Goal: Task Accomplishment & Management: Manage account settings

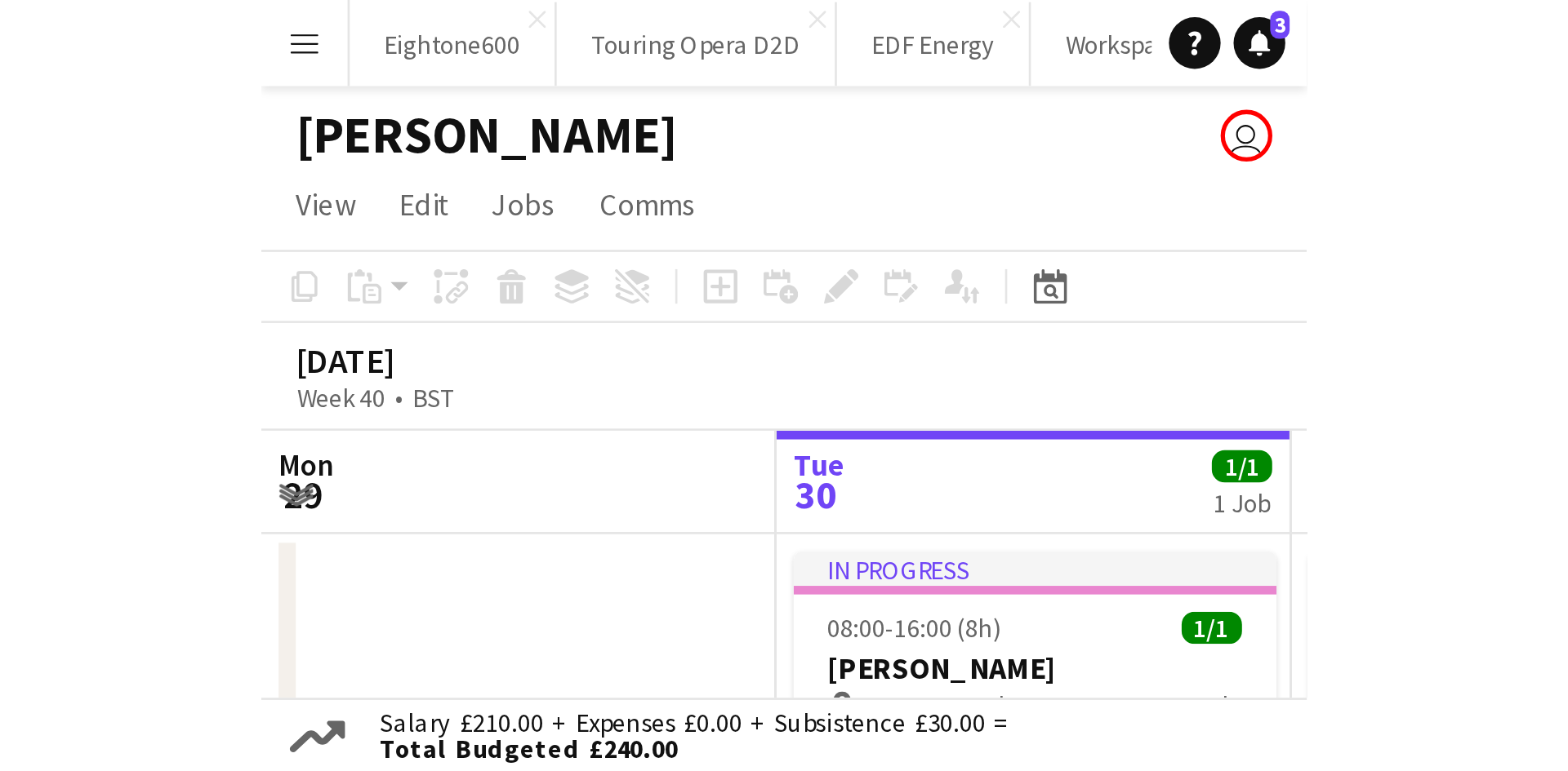
scroll to position [0, 390]
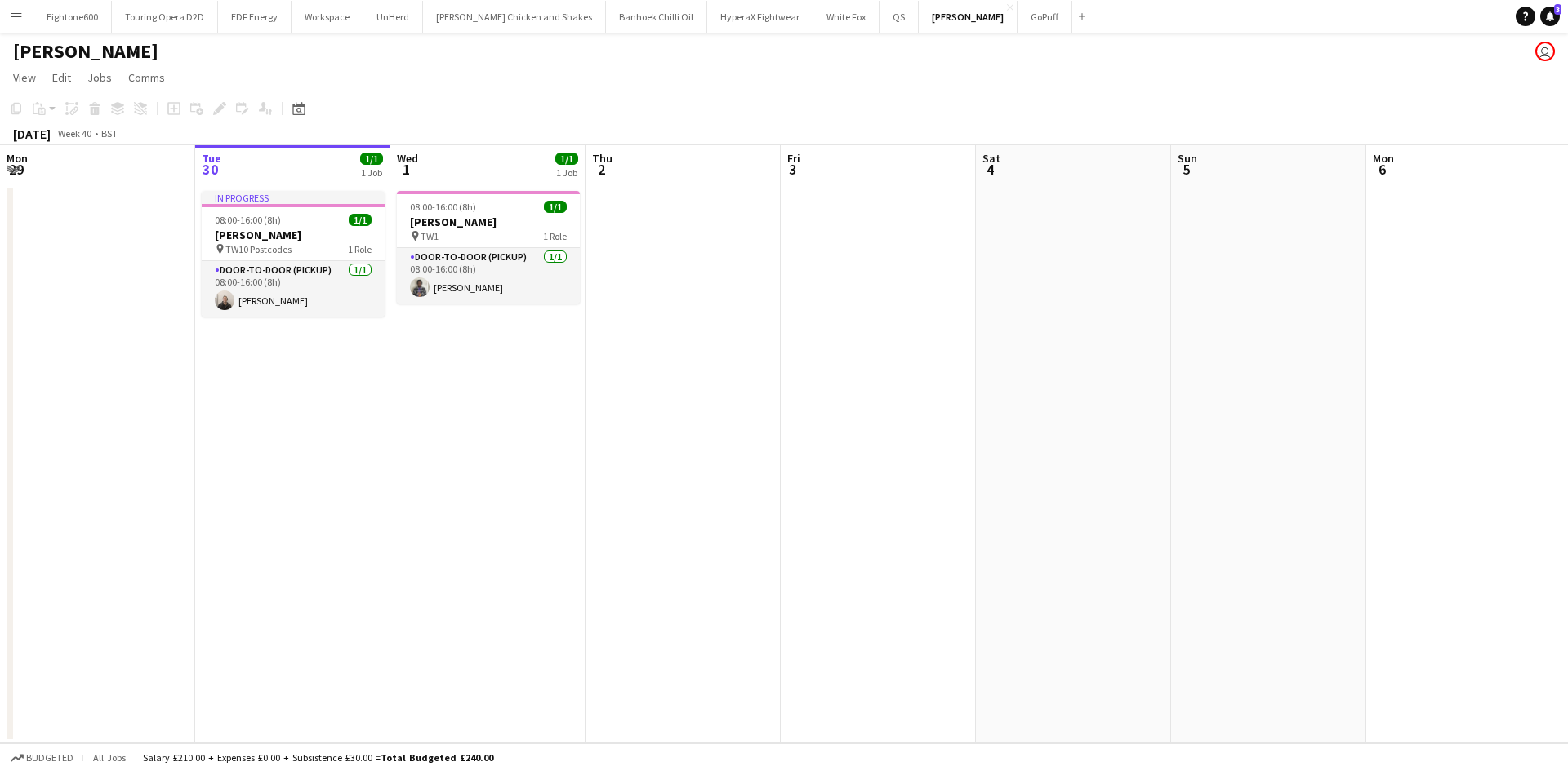
click at [32, 23] on div "Eightone600 Close Touring Opera D2D Close EDF Energy Close Workspace Close UnHe…" at bounding box center [562, 16] width 1059 height 32
click at [23, 21] on button "Menu" at bounding box center [16, 16] width 32 height 32
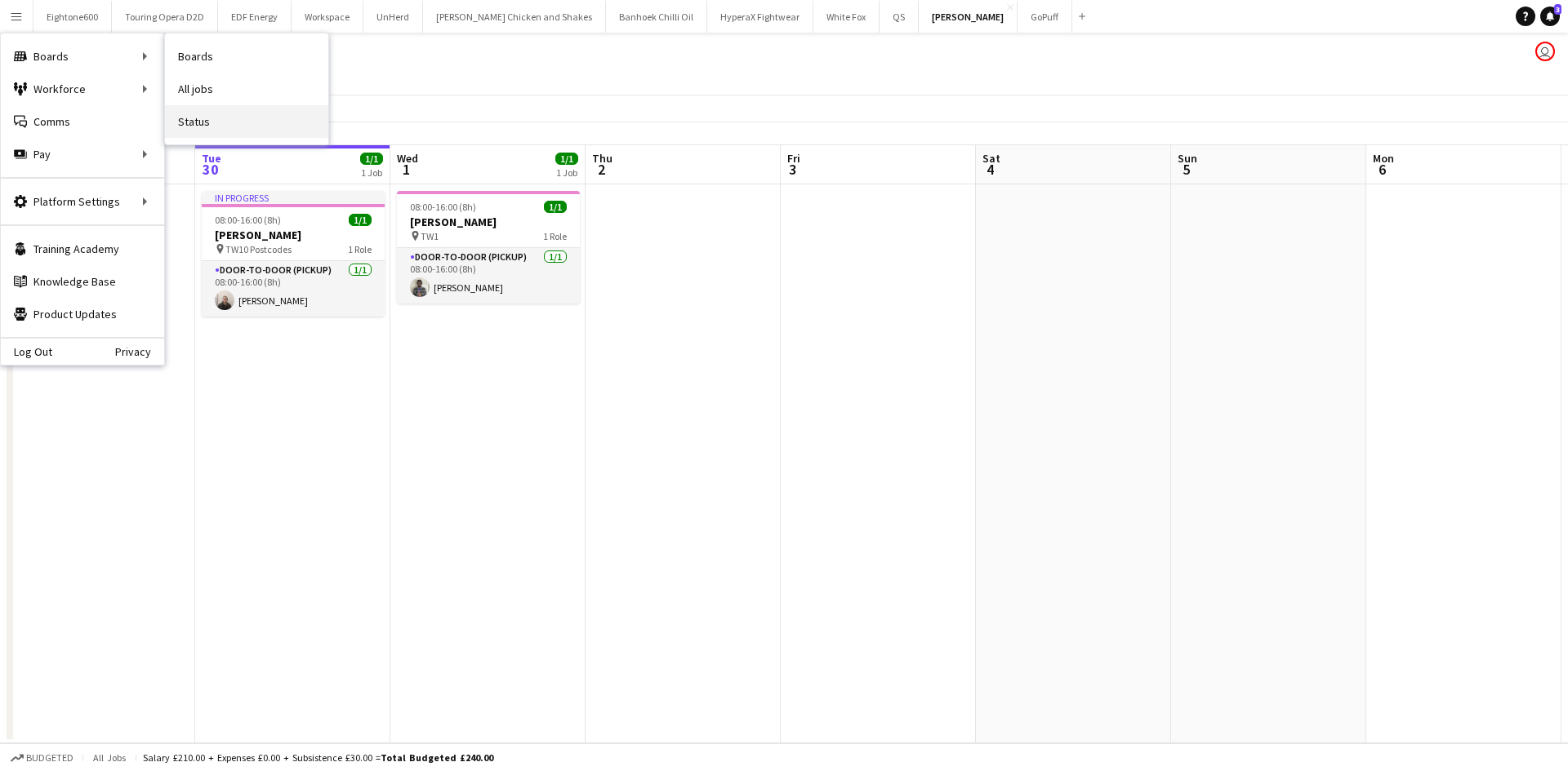
click at [234, 113] on link "Status" at bounding box center [247, 121] width 163 height 32
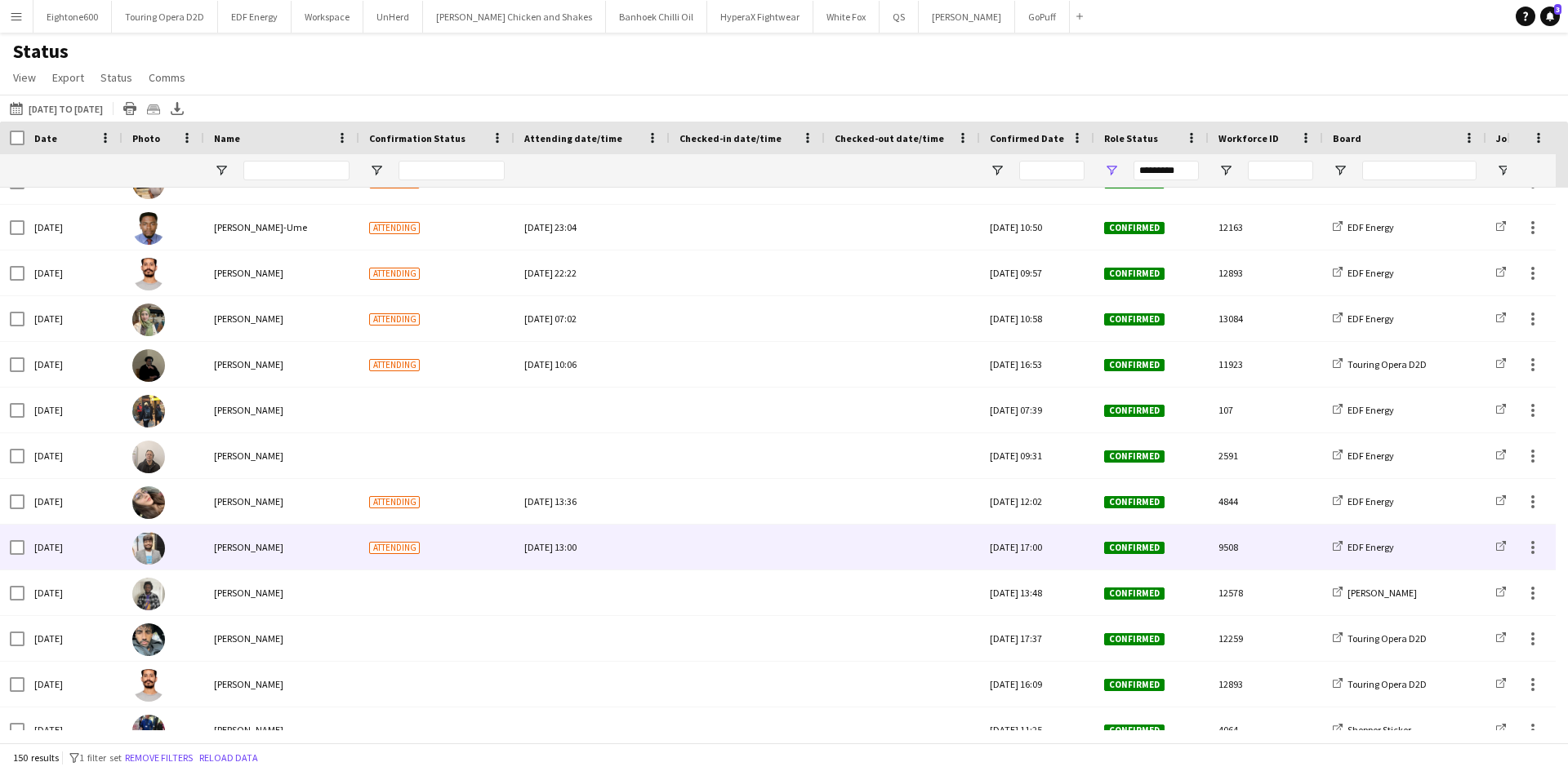
scroll to position [1866, 0]
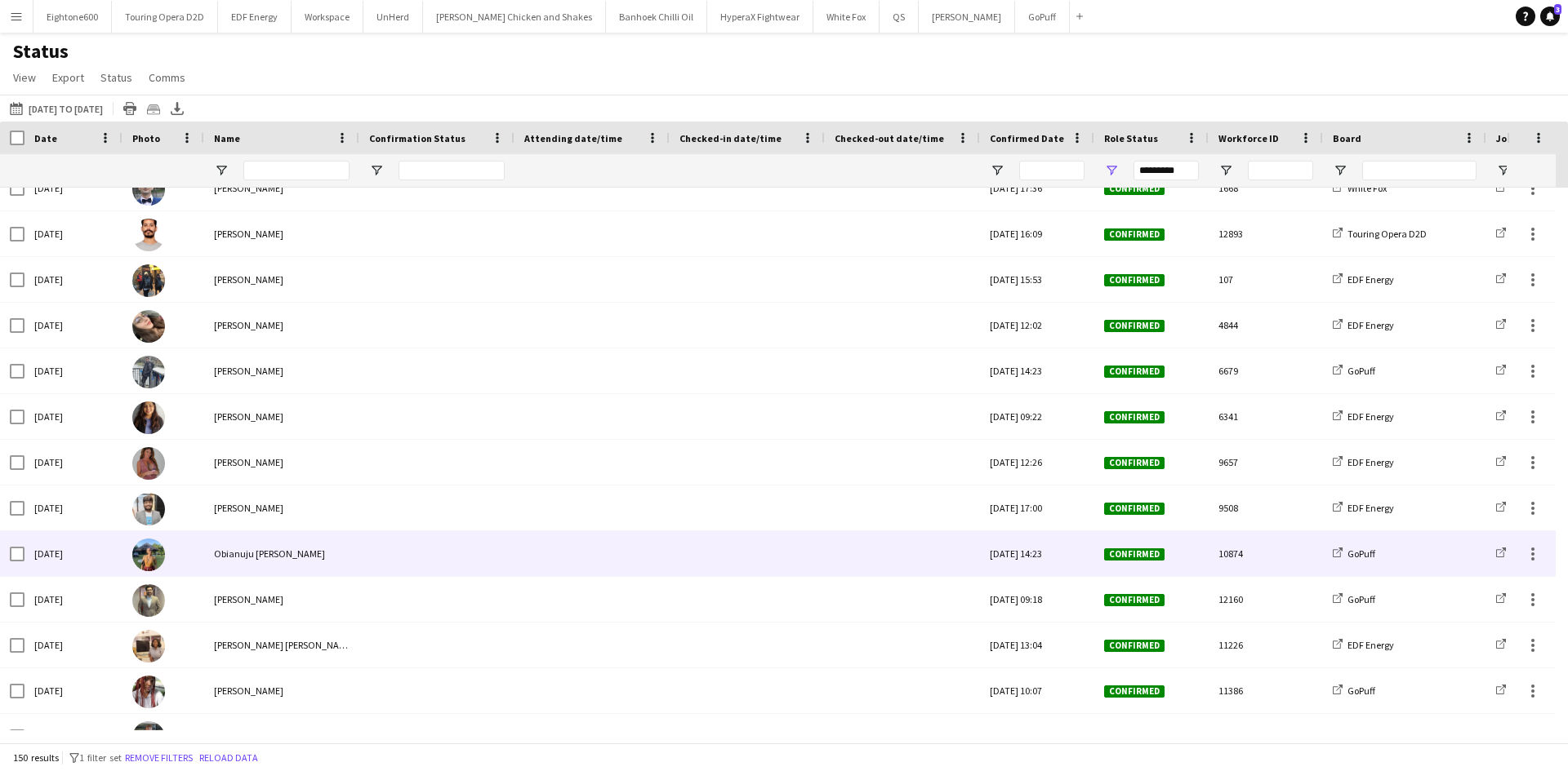
click at [268, 550] on span "Obianuju Rosemary Ofodu" at bounding box center [270, 554] width 111 height 13
click at [151, 552] on img at bounding box center [149, 555] width 32 height 32
click at [200, 548] on div at bounding box center [163, 554] width 82 height 45
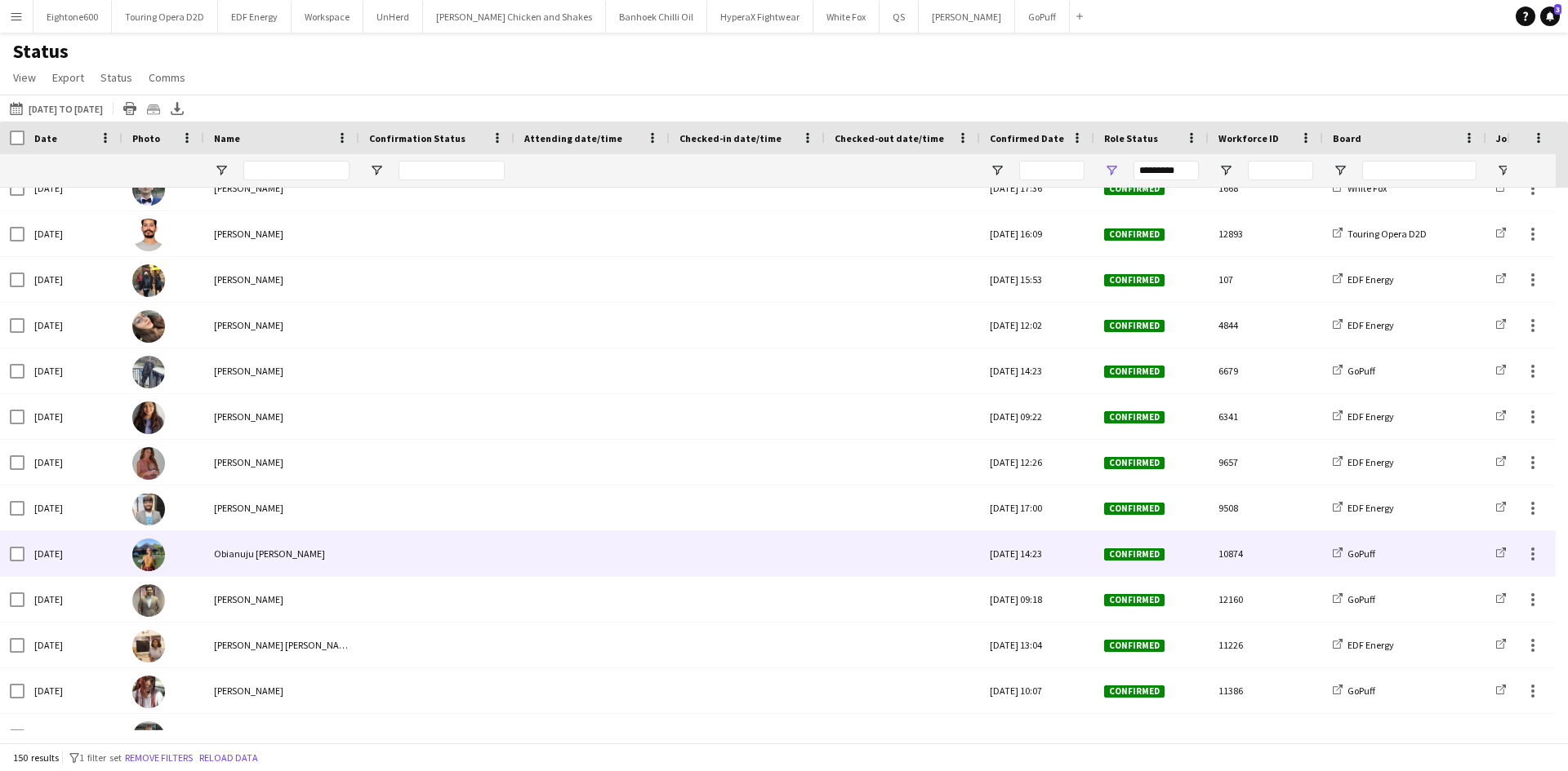
click at [242, 559] on span "Obianuju Rosemary Ofodu" at bounding box center [270, 554] width 111 height 13
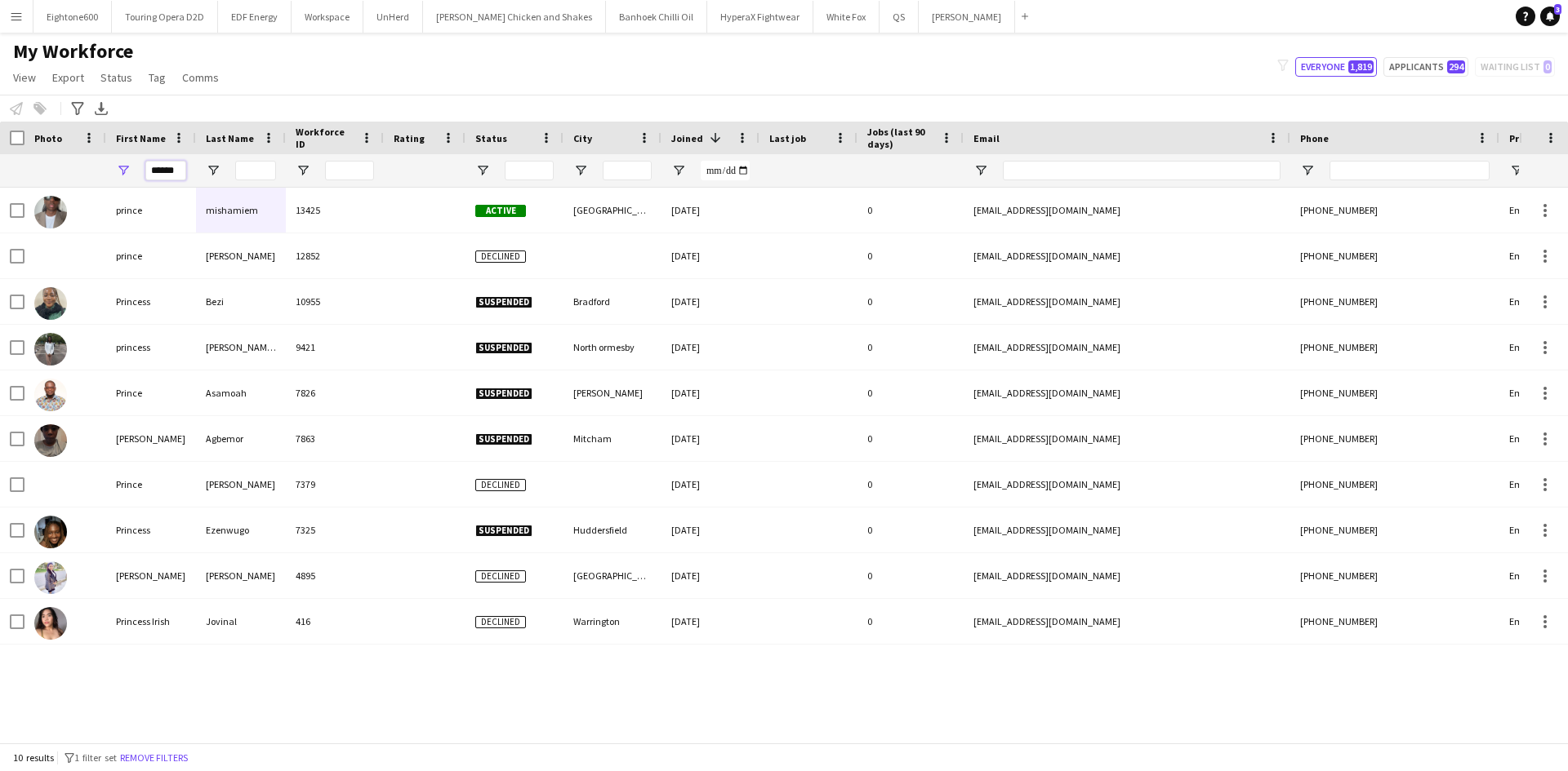
drag, startPoint x: 178, startPoint y: 171, endPoint x: 85, endPoint y: 185, distance: 94.0
click at [85, 185] on div "******" at bounding box center [885, 170] width 1771 height 32
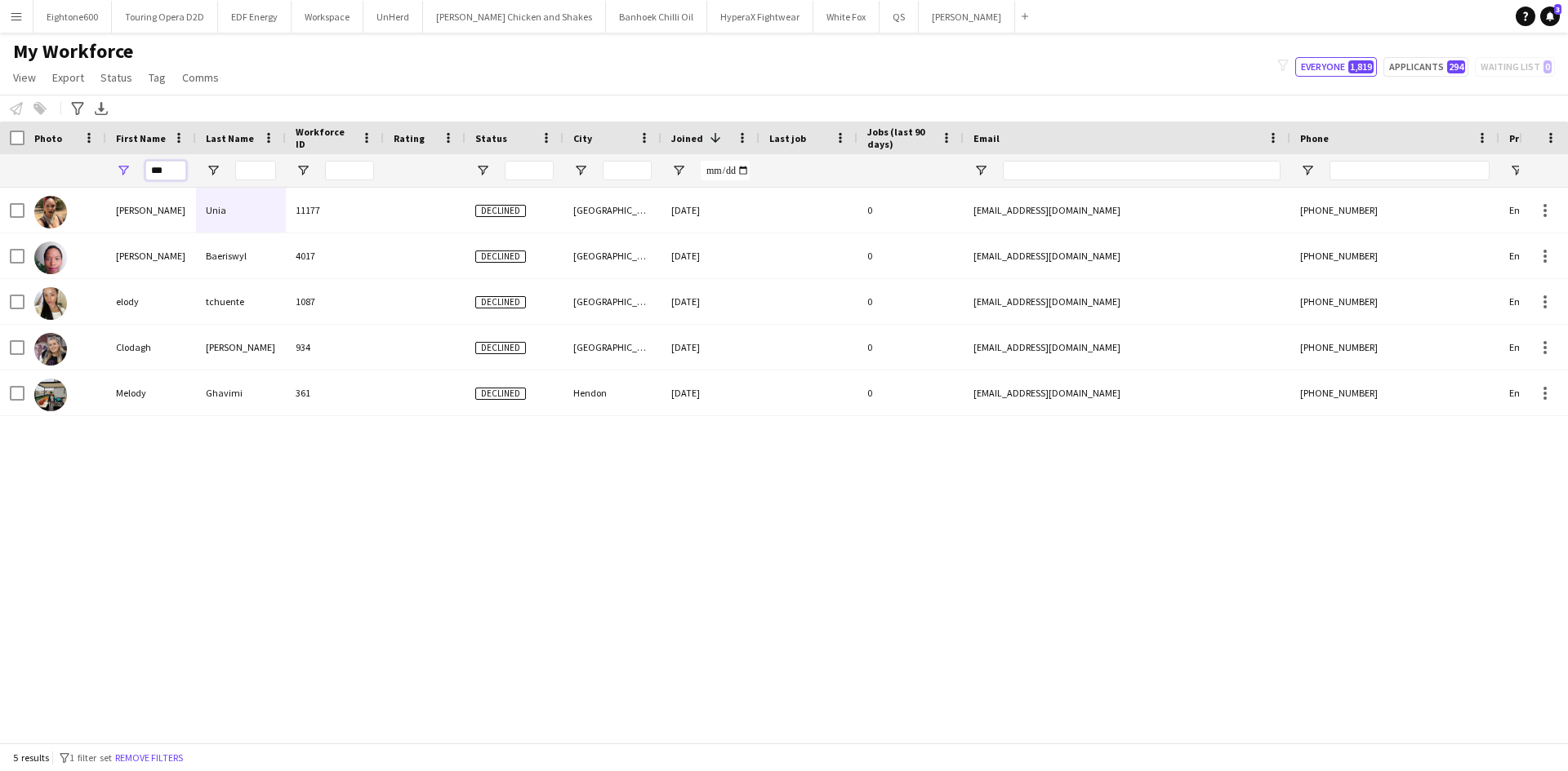
type input "***"
drag, startPoint x: 166, startPoint y: 171, endPoint x: 54, endPoint y: 210, distance: 118.6
click at [54, 210] on div "Workforce Details Photo First Name" at bounding box center [784, 432] width 1568 height 621
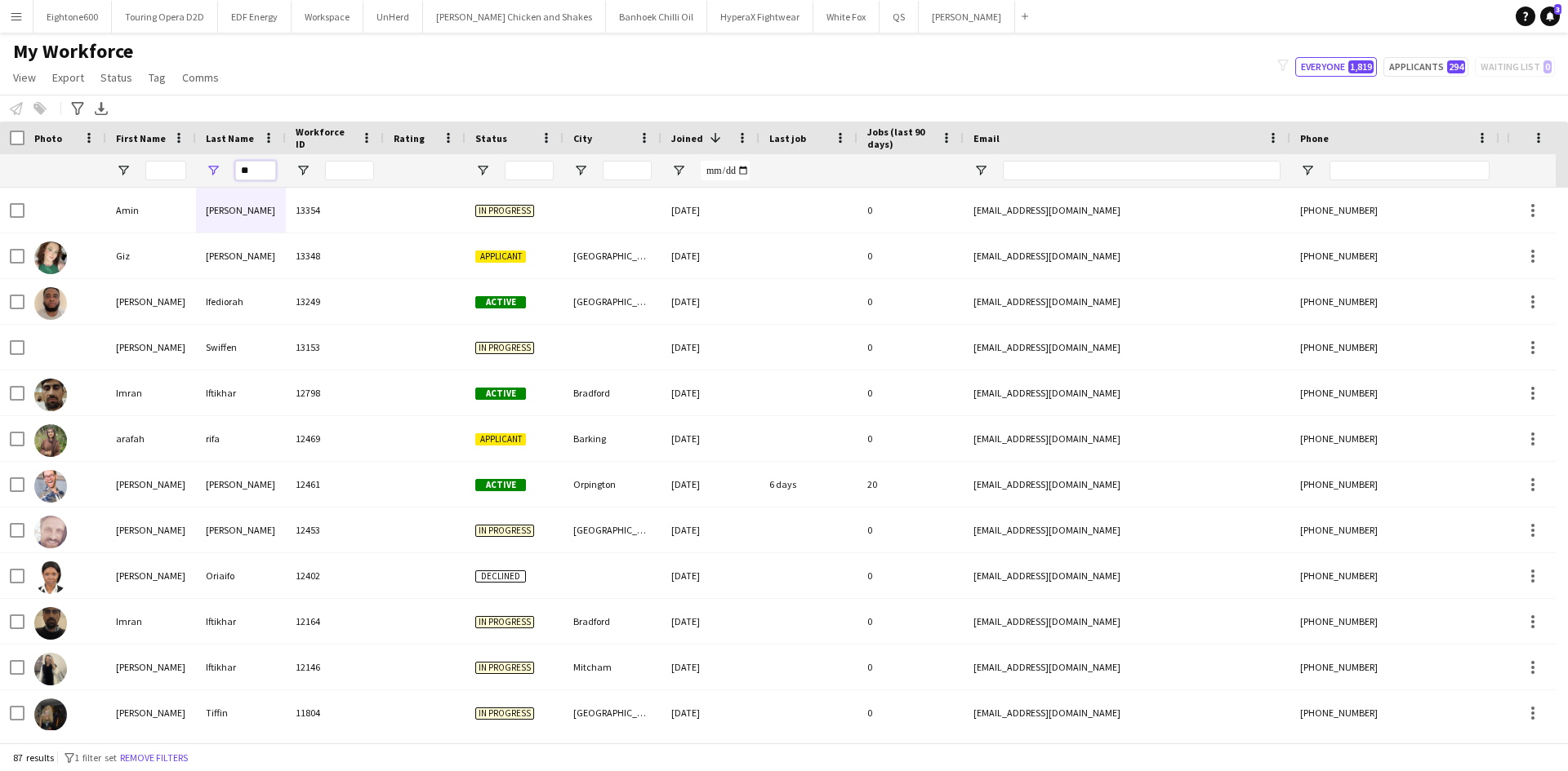
type input "*"
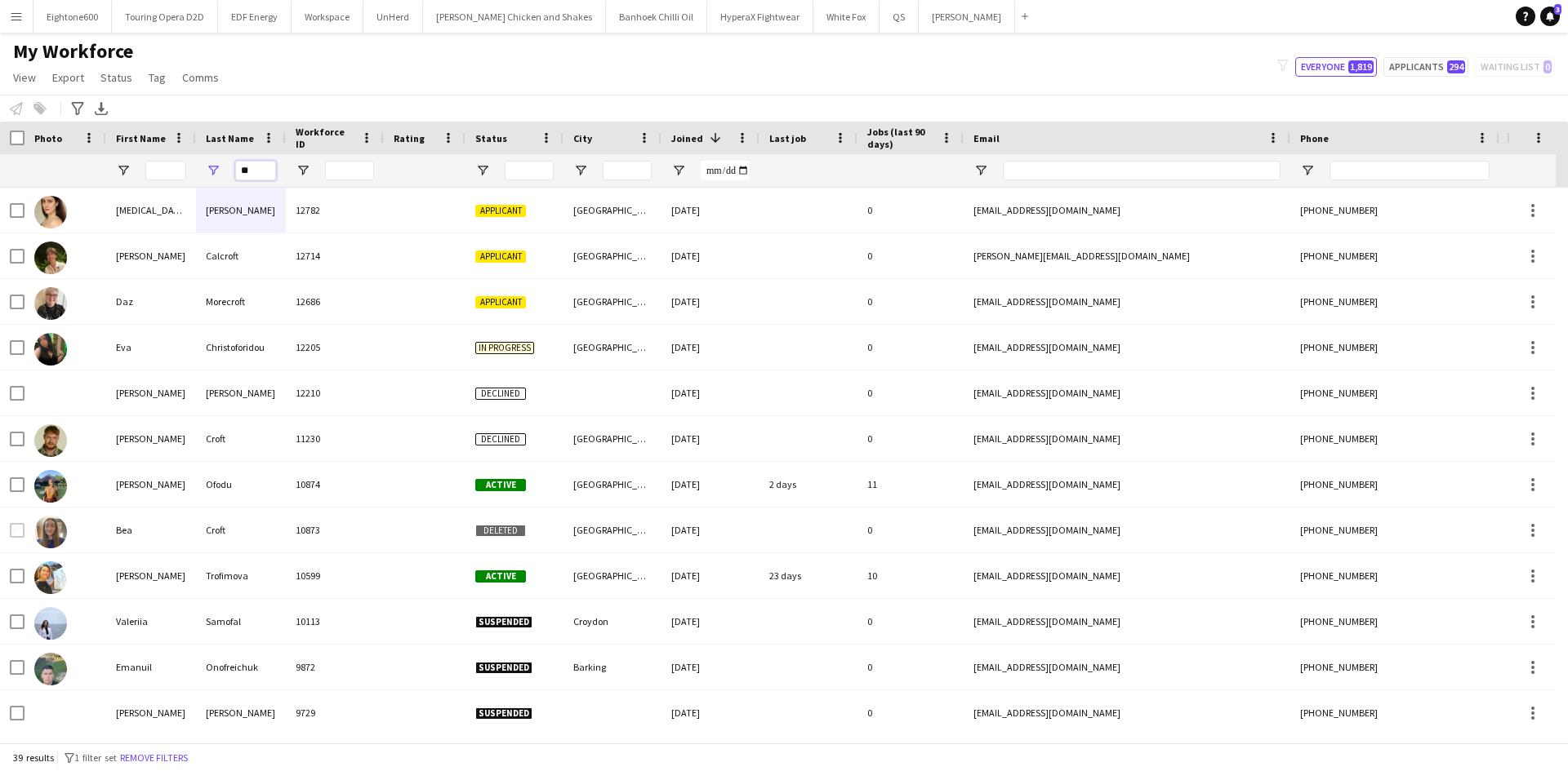
type input "*"
type input "****"
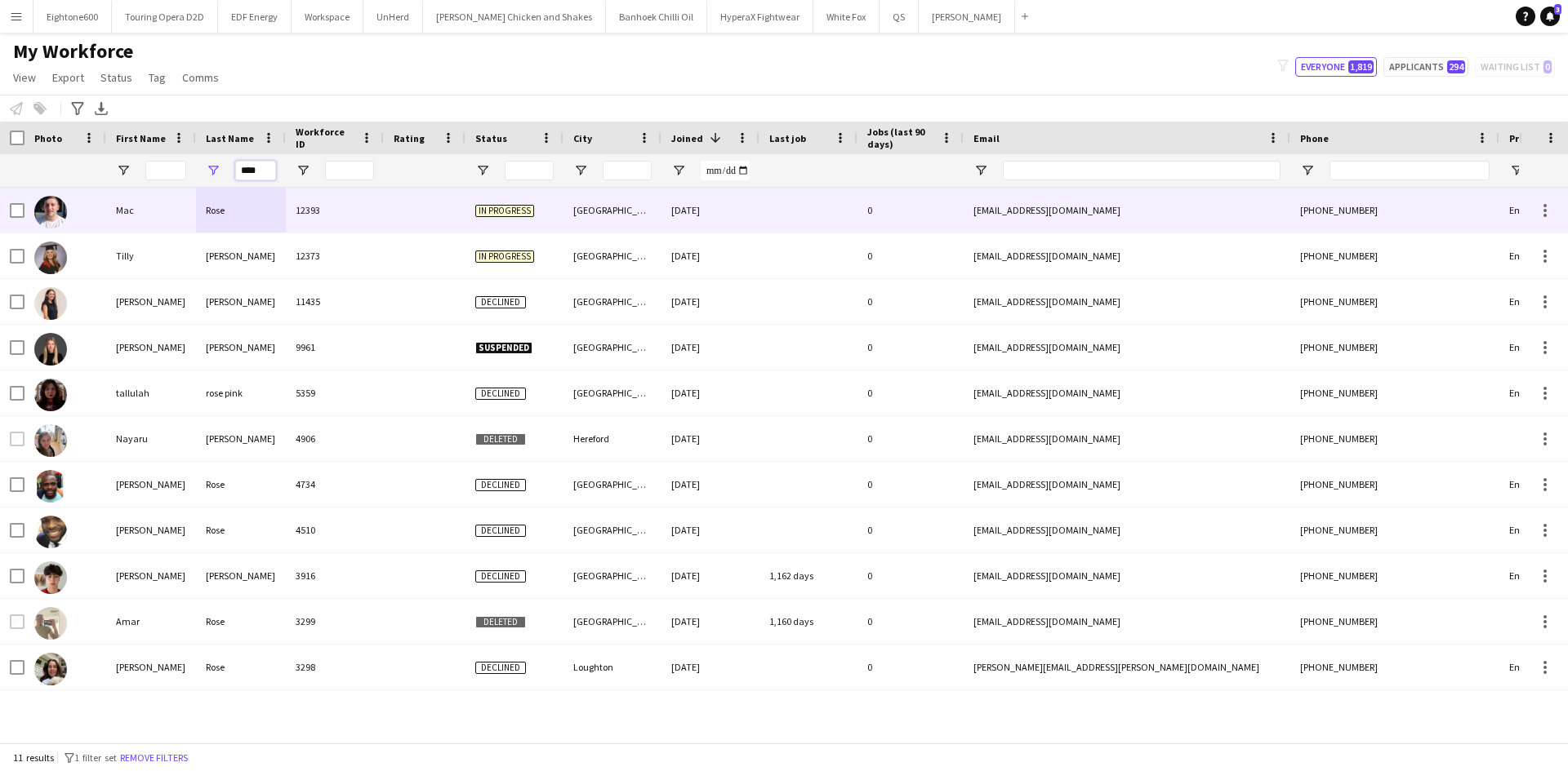
drag, startPoint x: 266, startPoint y: 175, endPoint x: 146, endPoint y: 196, distance: 121.8
click at [146, 196] on div "Workforce Details Photo First Name" at bounding box center [784, 432] width 1568 height 621
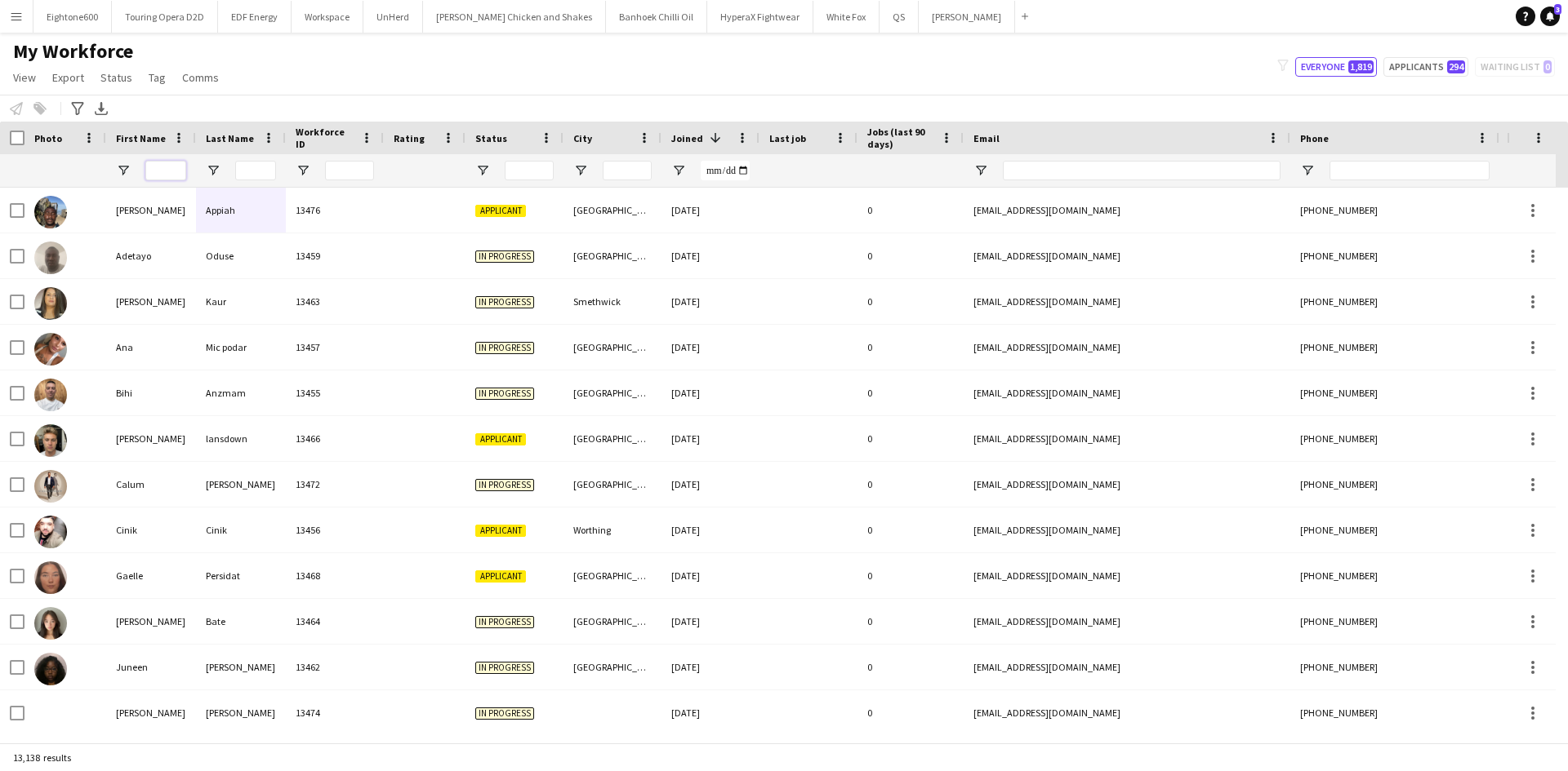
click at [158, 165] on input "First Name Filter Input" at bounding box center [166, 170] width 41 height 20
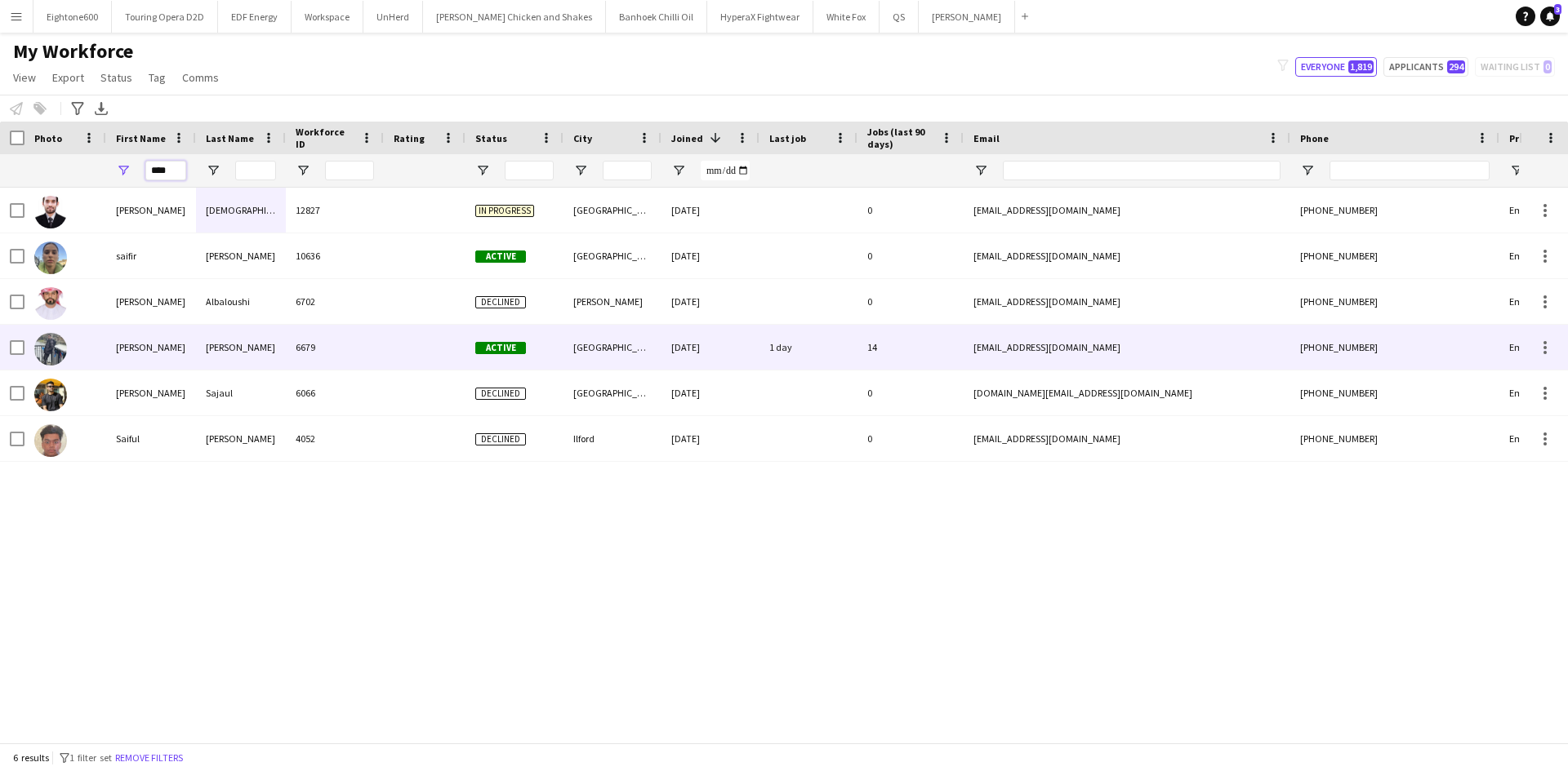
type input "****"
click at [266, 333] on div "[PERSON_NAME]" at bounding box center [241, 347] width 90 height 45
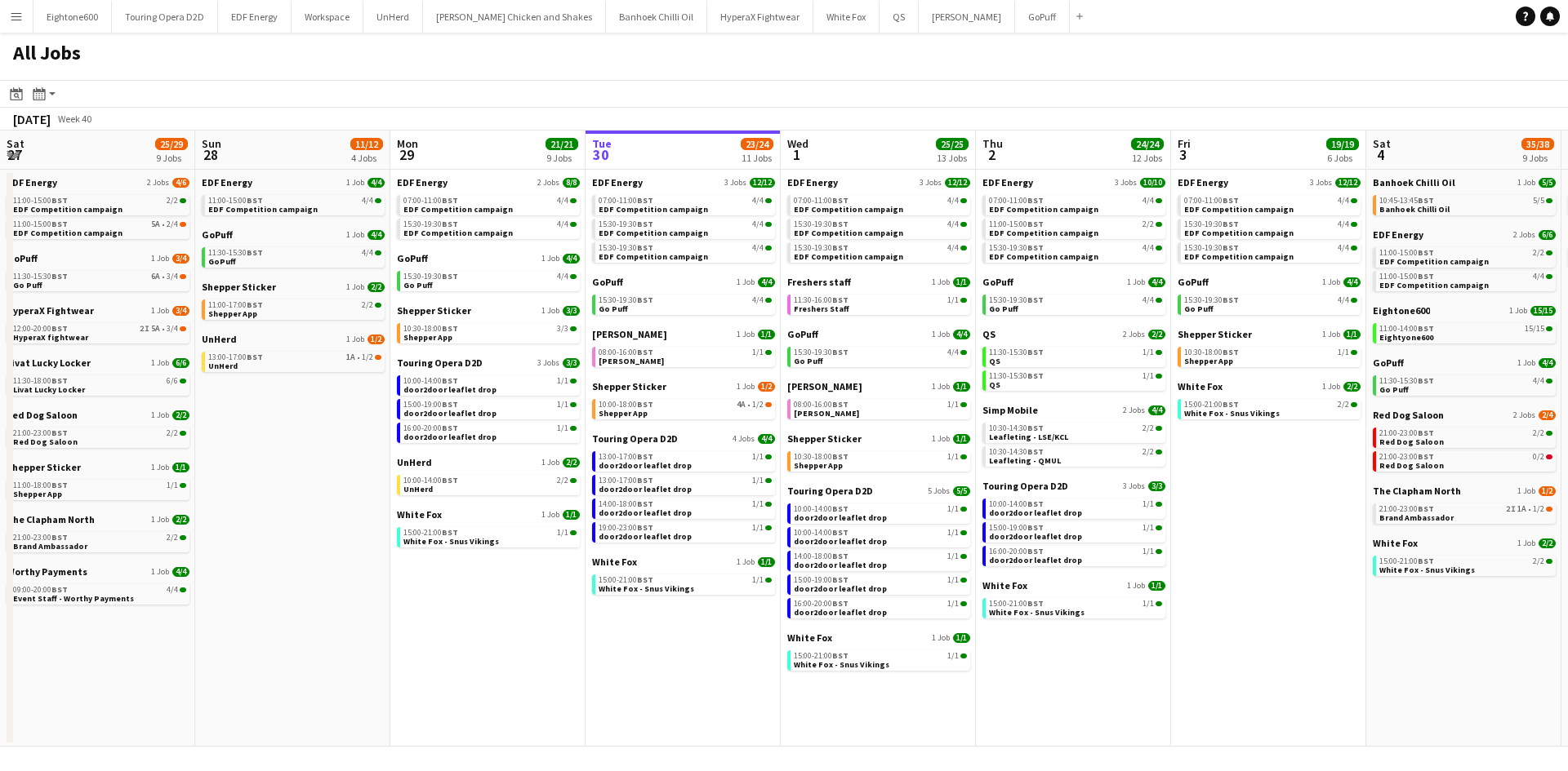
scroll to position [0, 390]
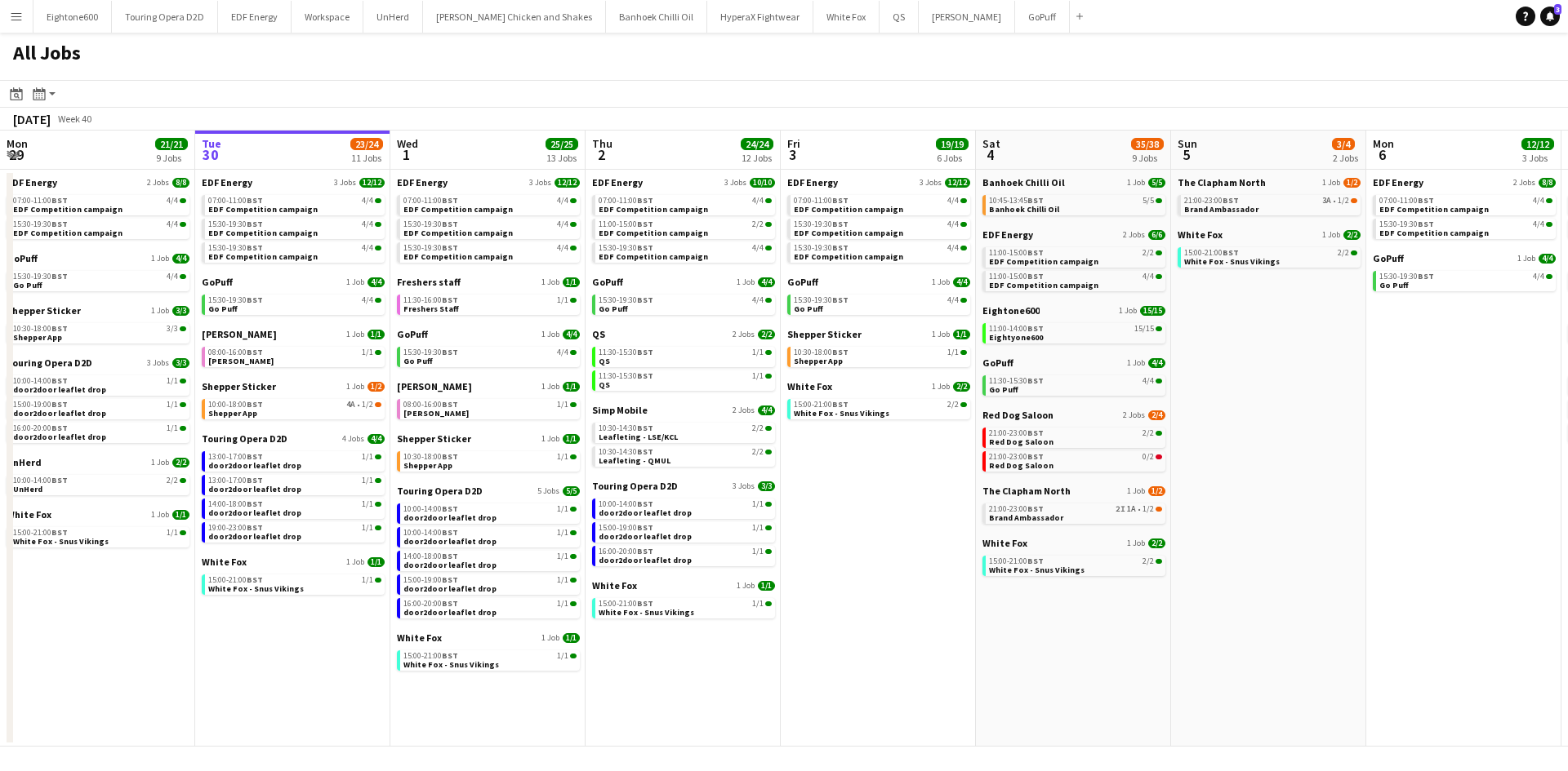
click at [22, 14] on button "Menu" at bounding box center [16, 16] width 32 height 32
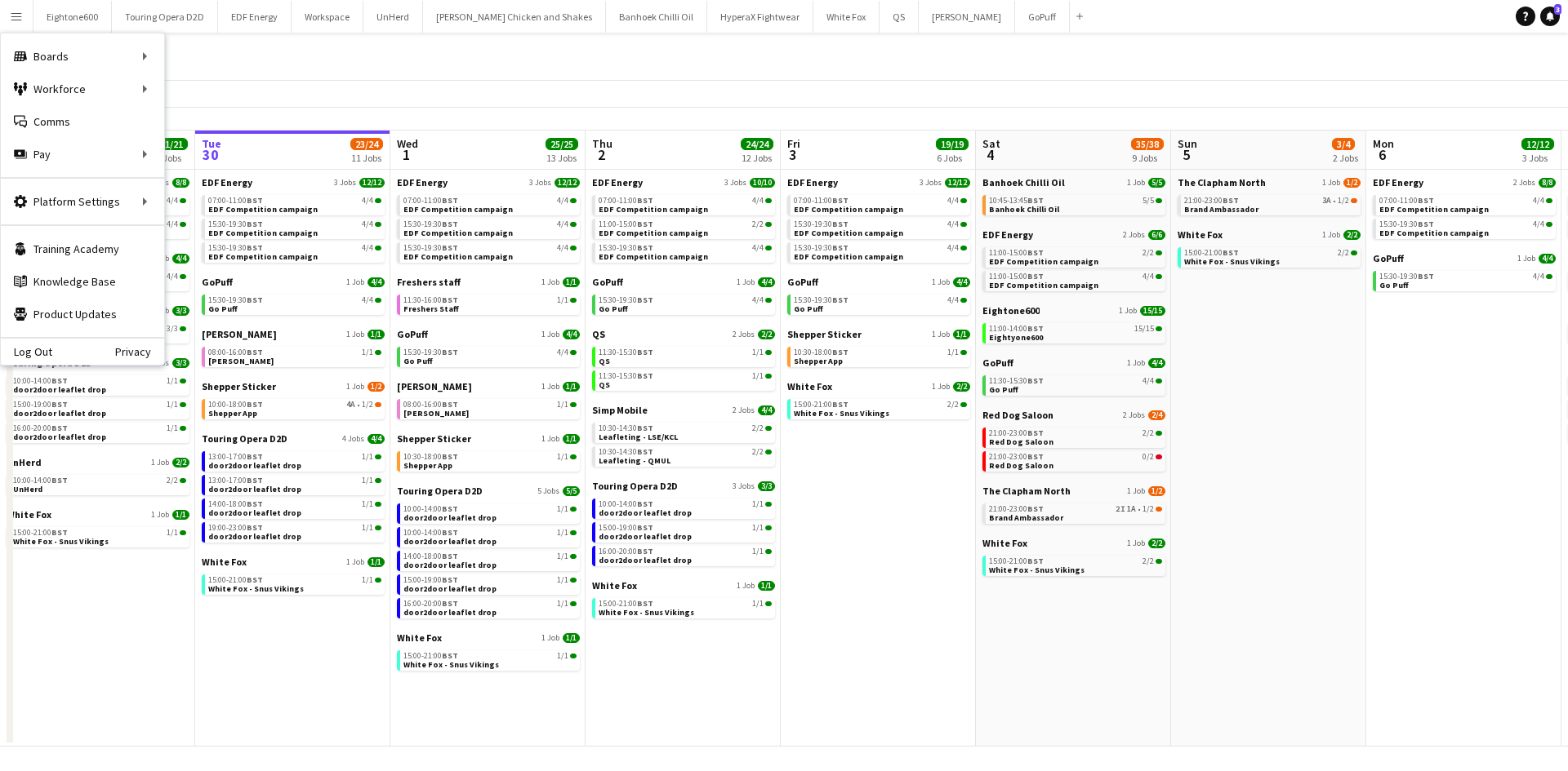
click at [191, 82] on app-toolbar "Date picker [DATE] [DATE] [DATE] M [DATE] T [DATE] W [DATE] T [DATE] F [DATE] S…" at bounding box center [784, 93] width 1568 height 28
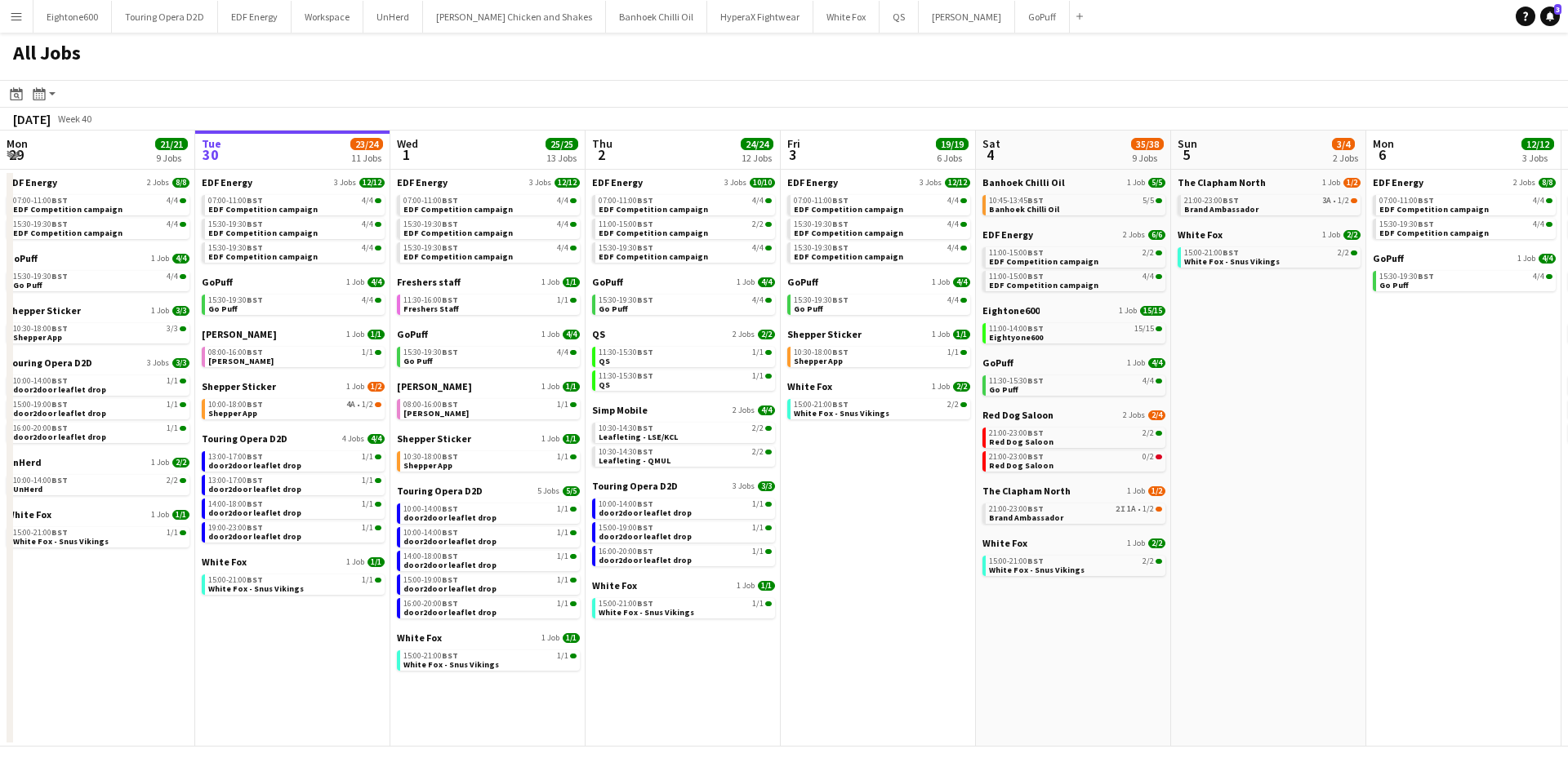
click at [19, 15] on app-icon "Menu" at bounding box center [16, 16] width 13 height 13
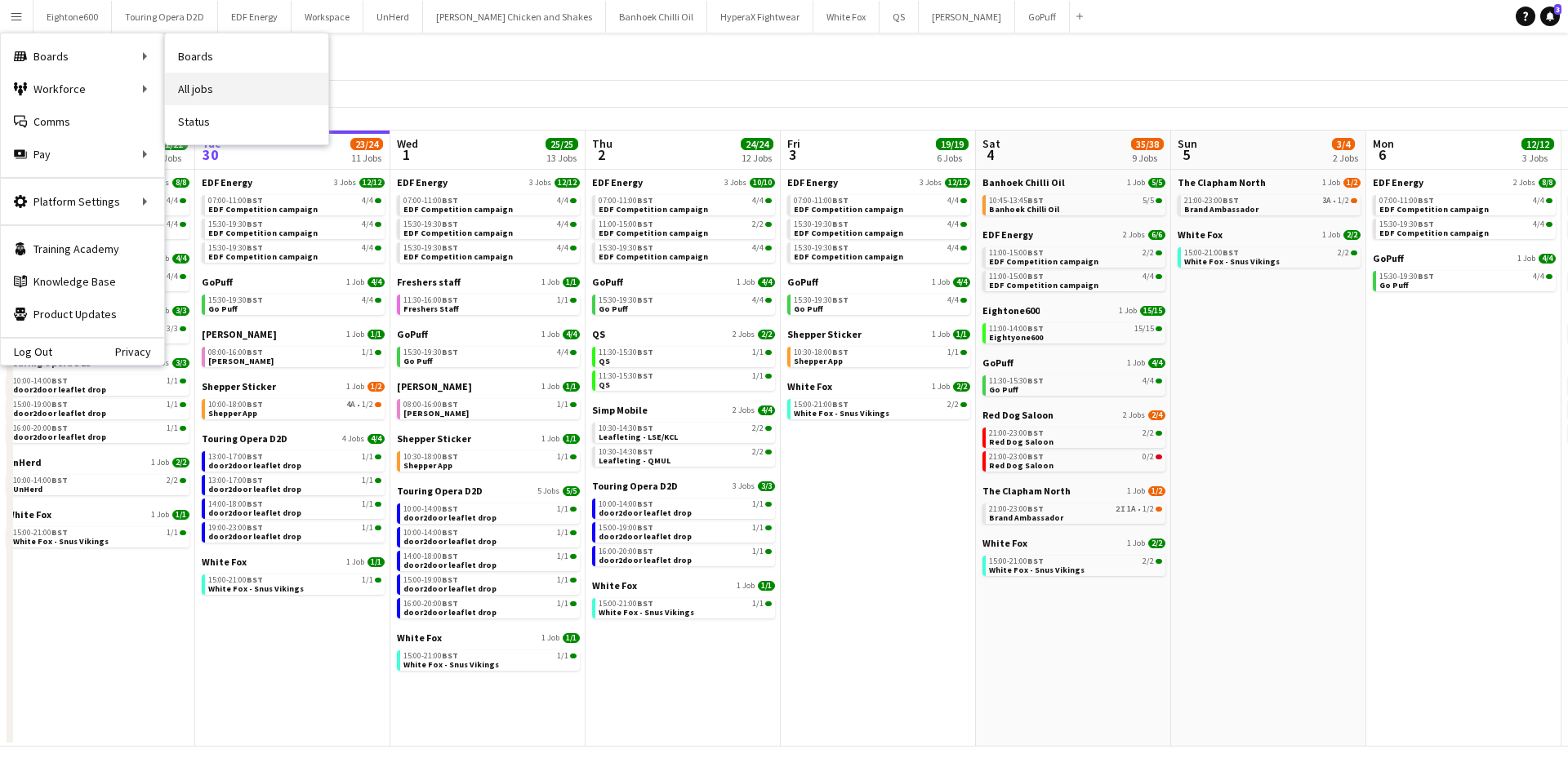
click at [206, 78] on link "All jobs" at bounding box center [247, 89] width 163 height 32
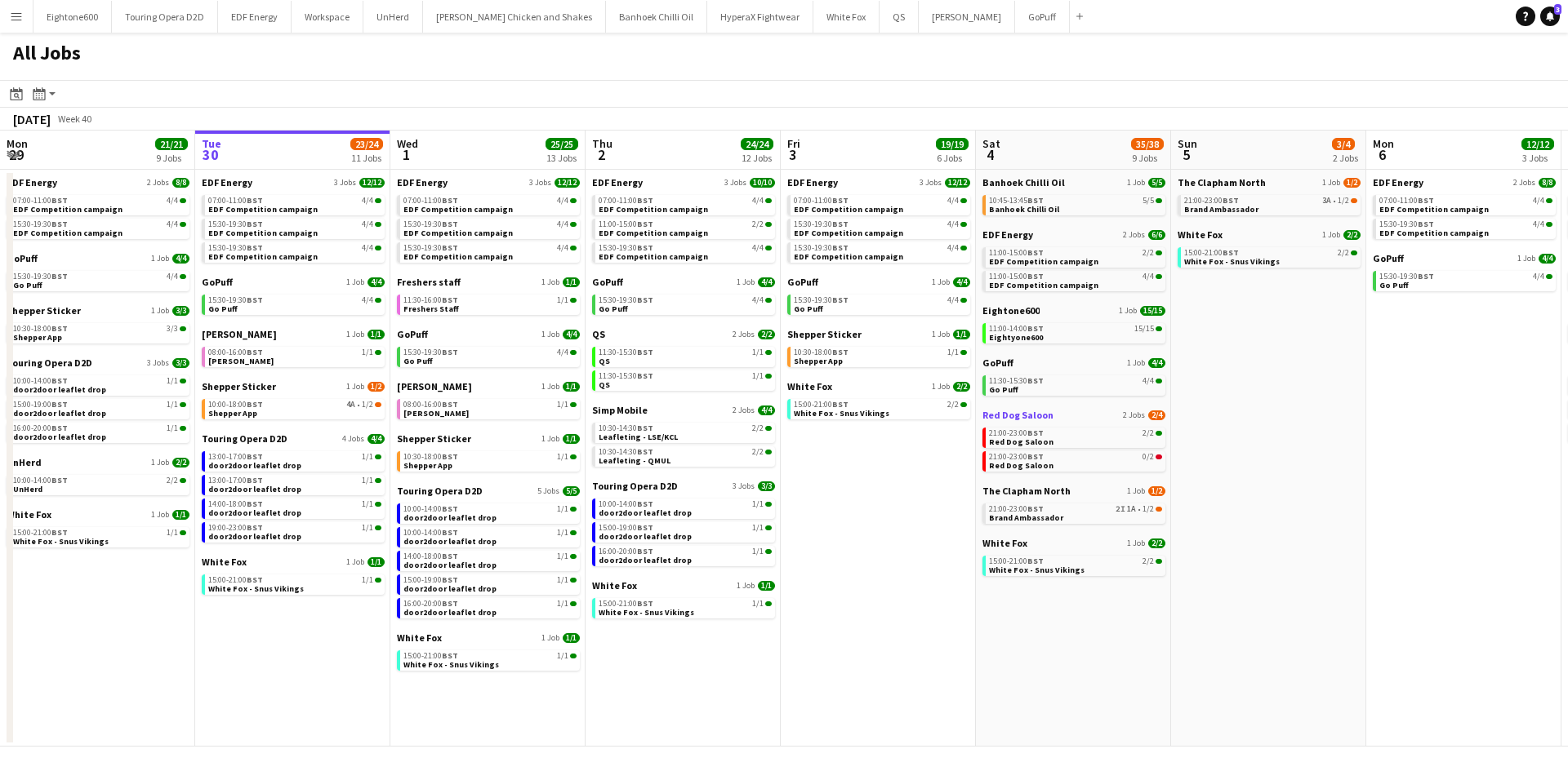
click at [999, 420] on span "Red Dog Saloon" at bounding box center [1017, 415] width 71 height 13
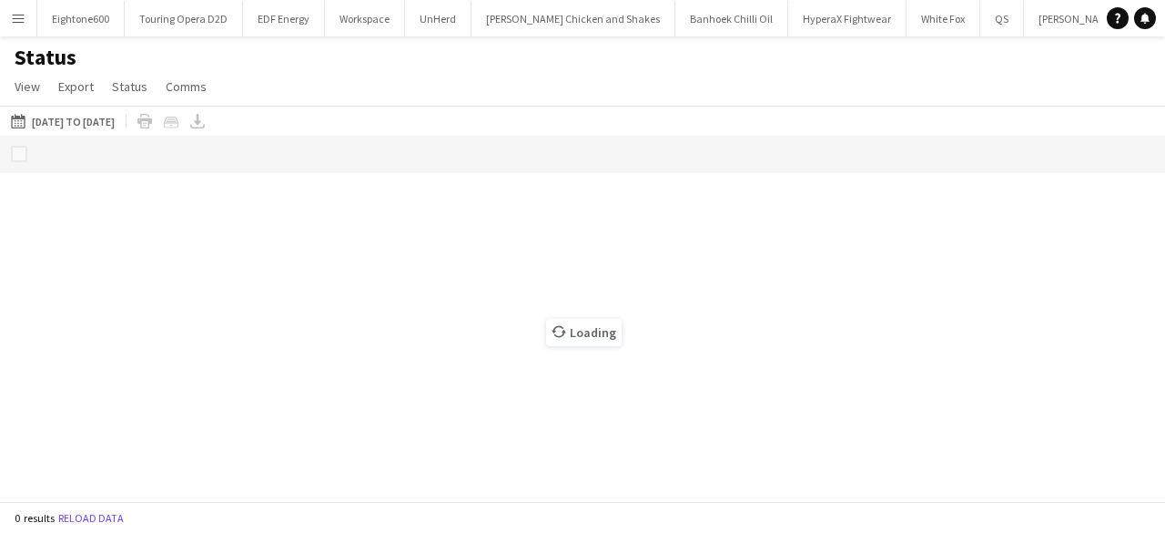
click at [16, 25] on button "Menu" at bounding box center [18, 18] width 36 height 36
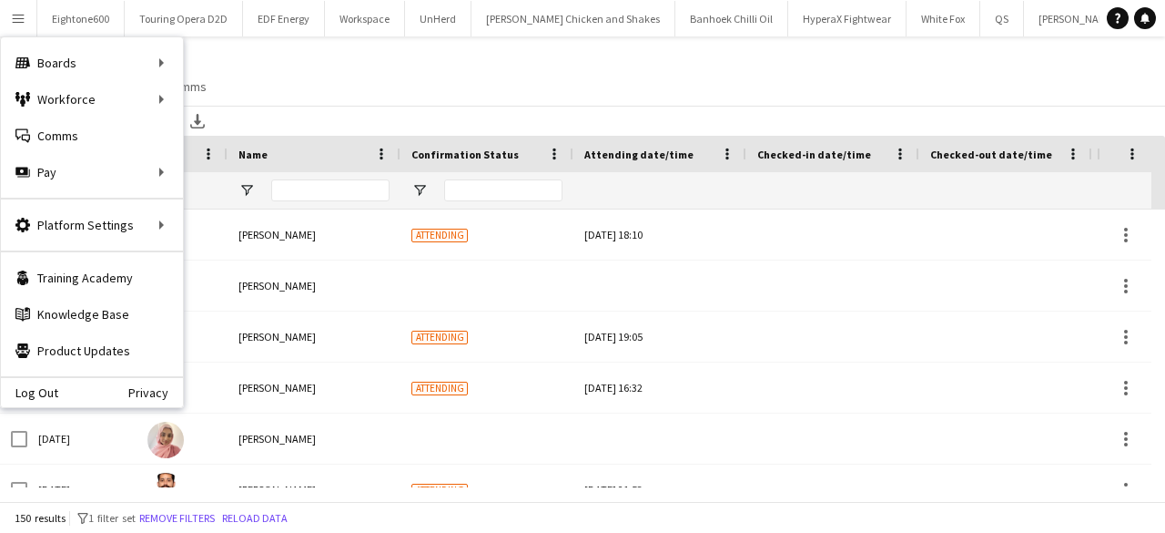
click at [16, 25] on button "Menu" at bounding box center [18, 18] width 36 height 36
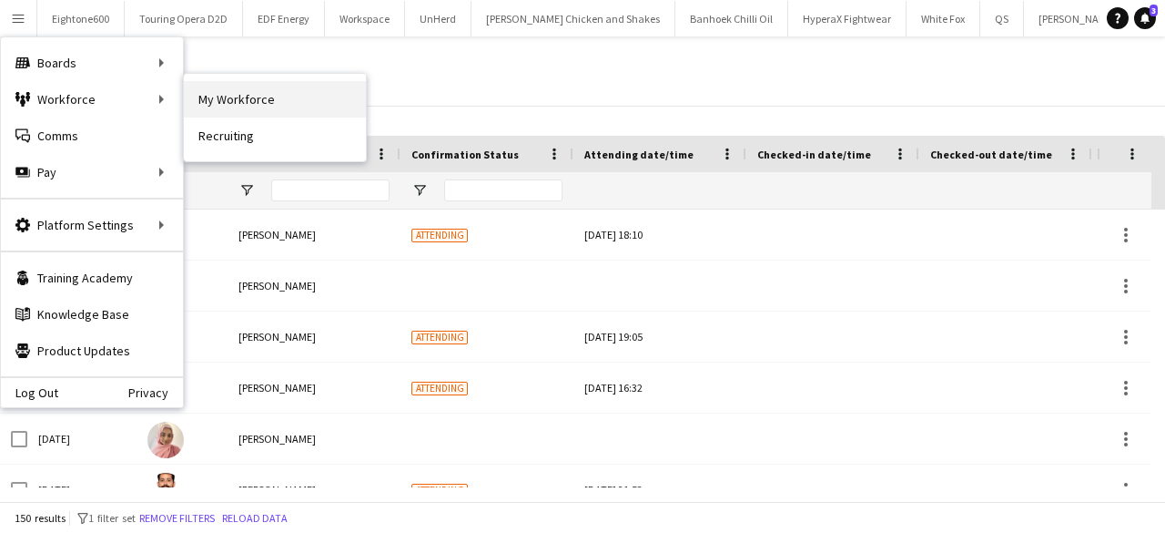
click at [219, 98] on link "My Workforce" at bounding box center [275, 99] width 182 height 36
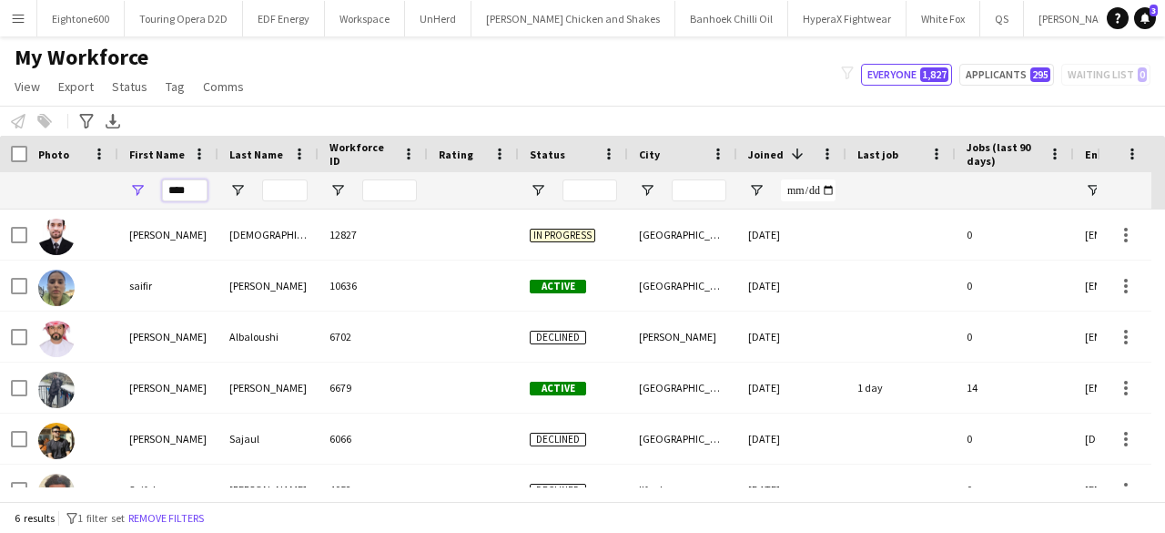
drag, startPoint x: 189, startPoint y: 185, endPoint x: 105, endPoint y: 203, distance: 86.6
click at [105, 203] on div "****" at bounding box center [987, 190] width 1974 height 36
click at [701, 188] on input "City Filter Input" at bounding box center [699, 190] width 55 height 22
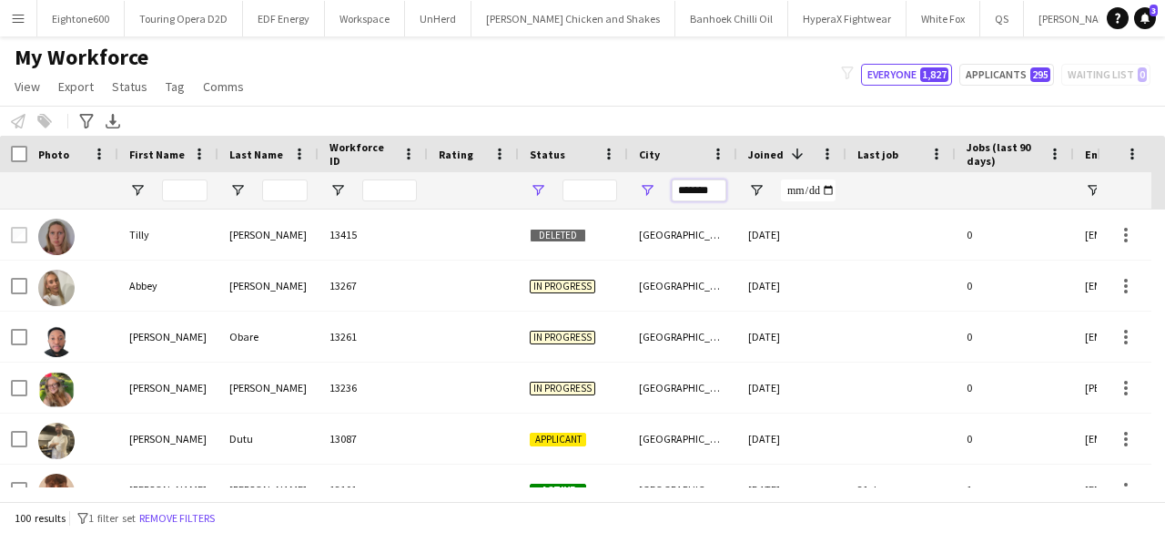
type input "*******"
click at [540, 195] on span "Open Filter Menu" at bounding box center [538, 190] width 16 height 16
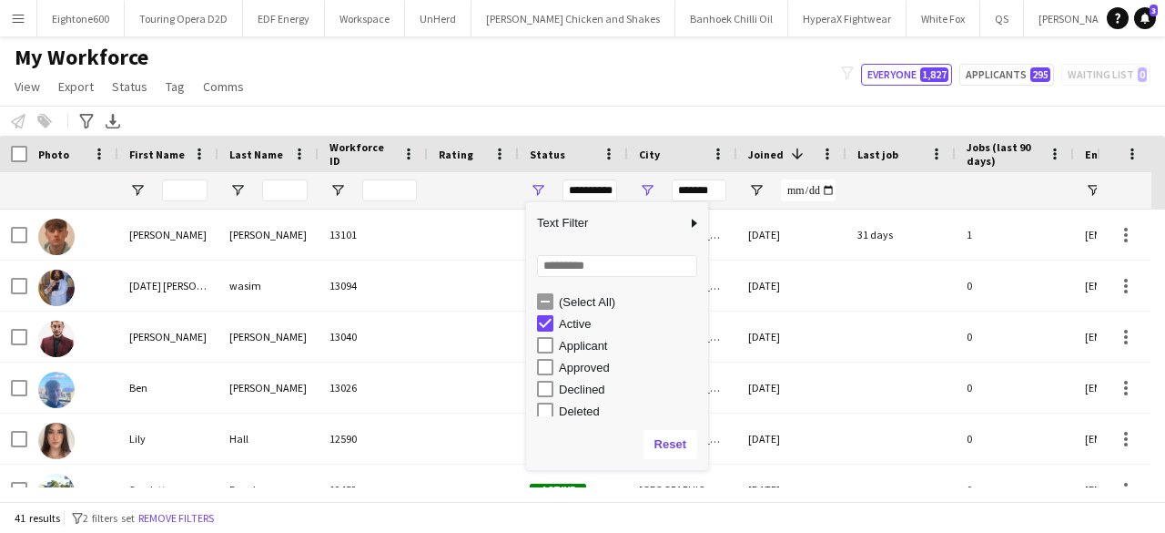
click at [546, 354] on div "Applicant" at bounding box center [622, 345] width 171 height 22
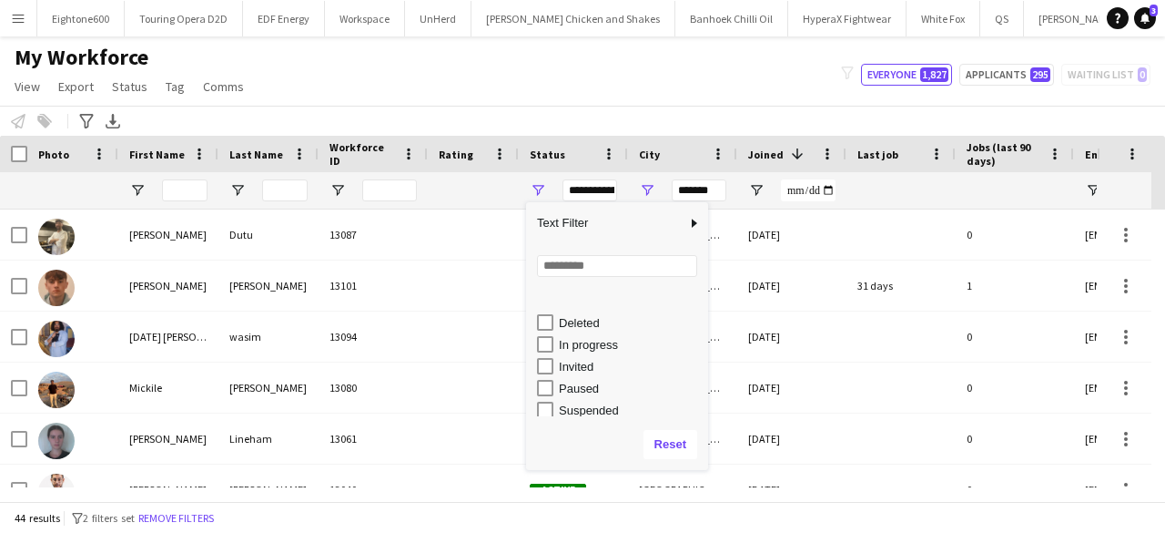
scroll to position [115, 0]
click at [555, 322] on div "In progress" at bounding box center [622, 318] width 171 height 22
type input "**********"
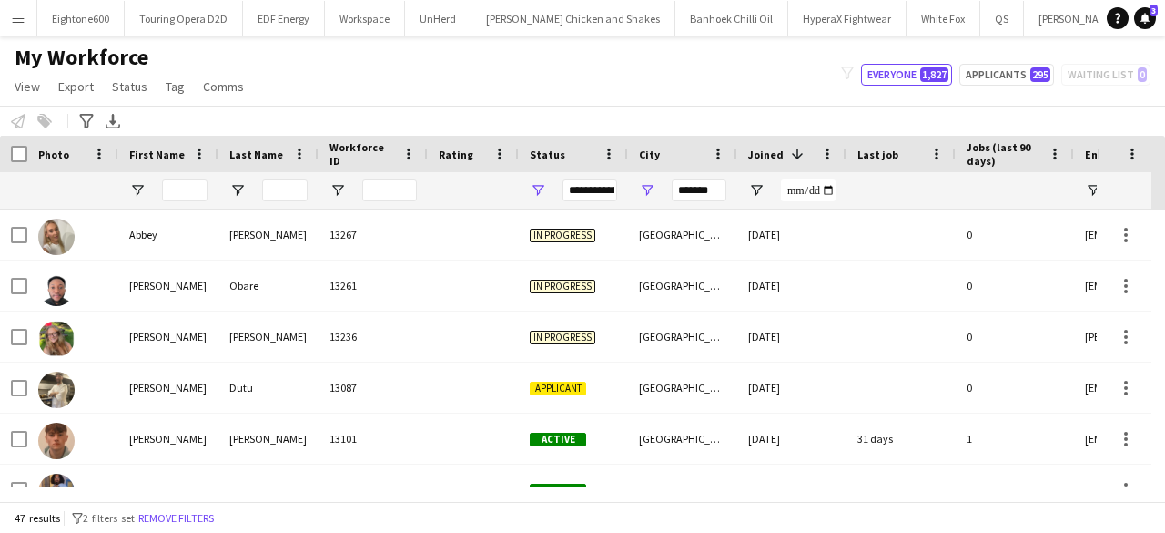
click at [597, 131] on div "Notify workforce Add to tag Select at least one crew to tag him or her. Advance…" at bounding box center [582, 121] width 1165 height 30
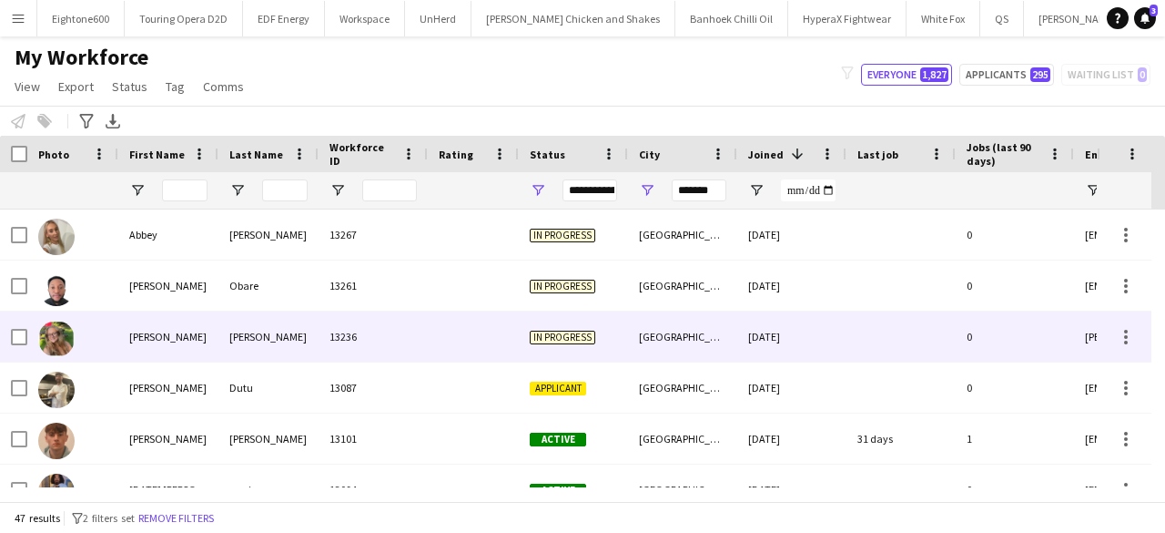
scroll to position [0, 0]
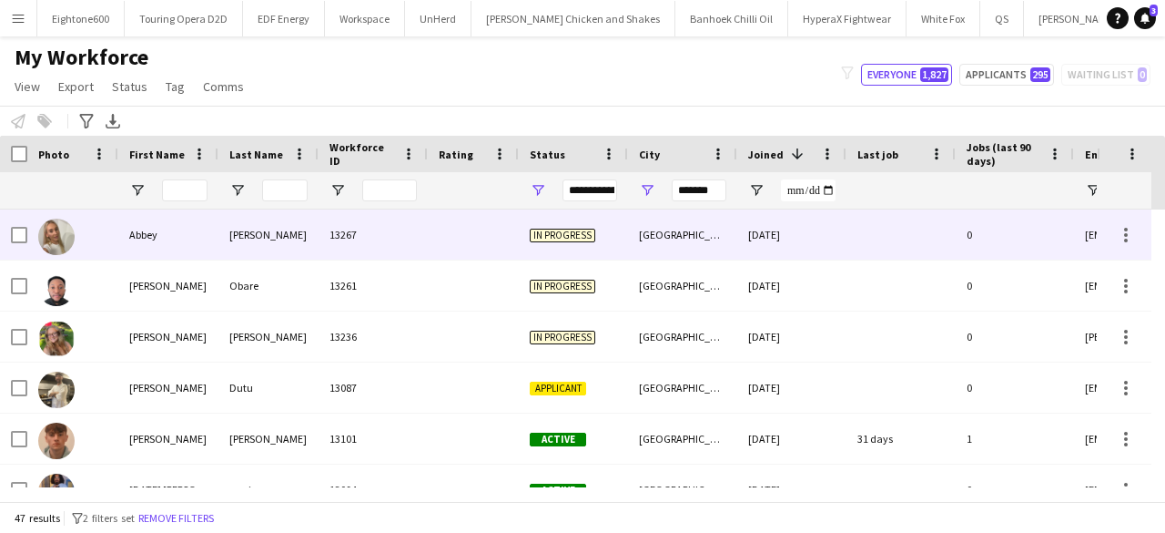
click at [317, 235] on div "Lawson" at bounding box center [269, 234] width 100 height 50
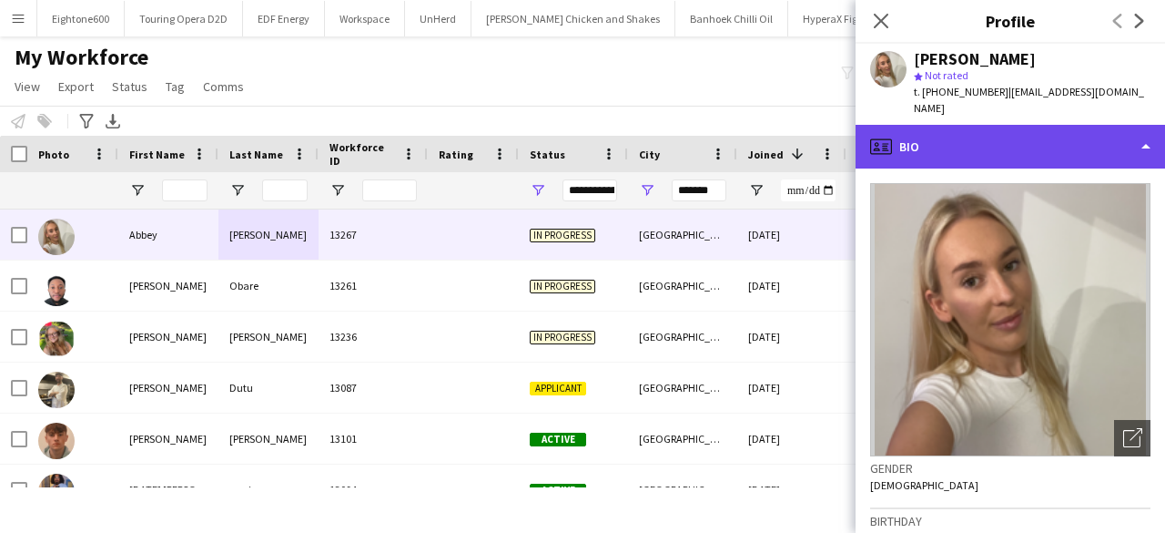
click at [1014, 126] on div "profile Bio" at bounding box center [1011, 147] width 310 height 44
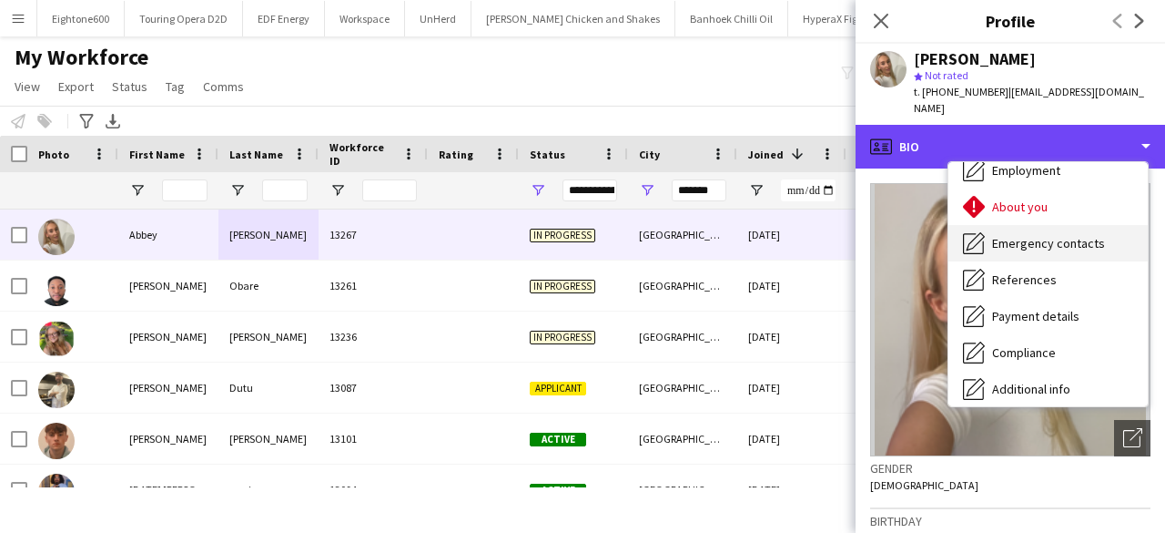
scroll to position [89, 0]
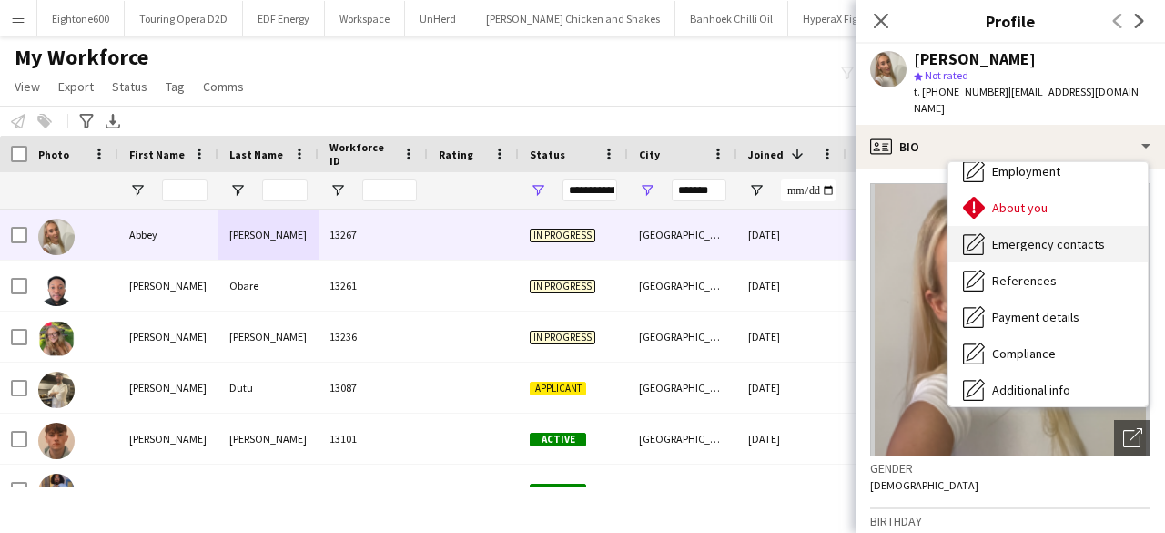
click at [1034, 199] on span "About you" at bounding box center [1020, 207] width 56 height 16
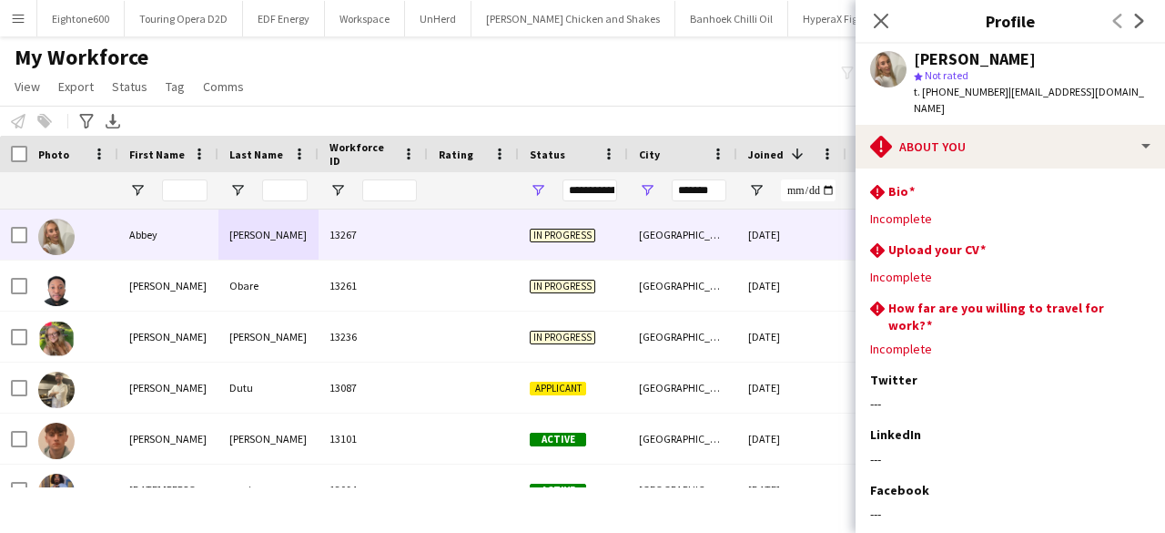
click at [874, 8] on div "Close pop-in" at bounding box center [881, 21] width 51 height 42
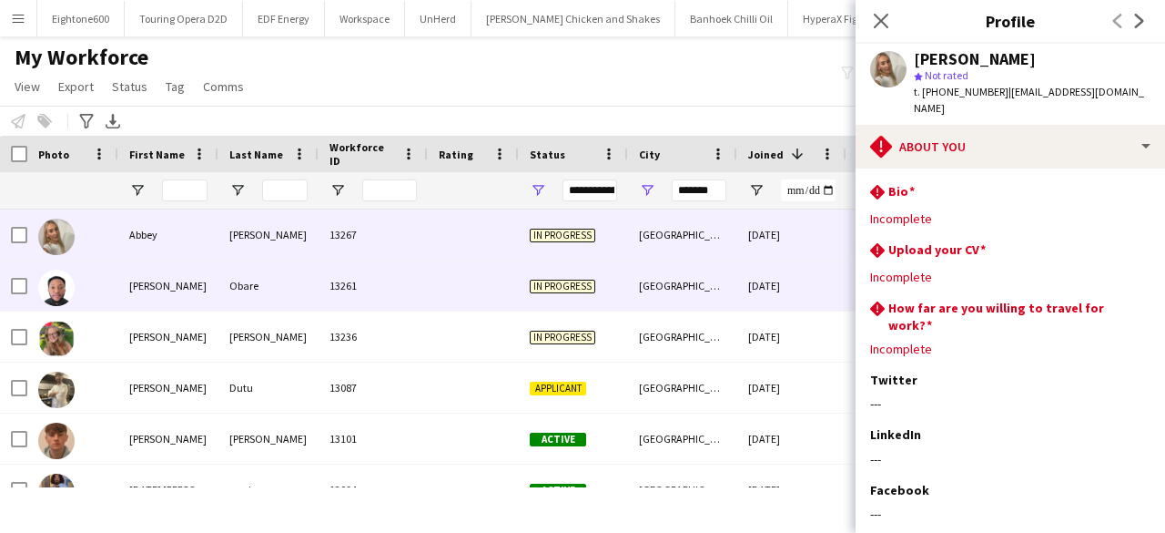
click at [369, 293] on div "13261" at bounding box center [373, 285] width 109 height 50
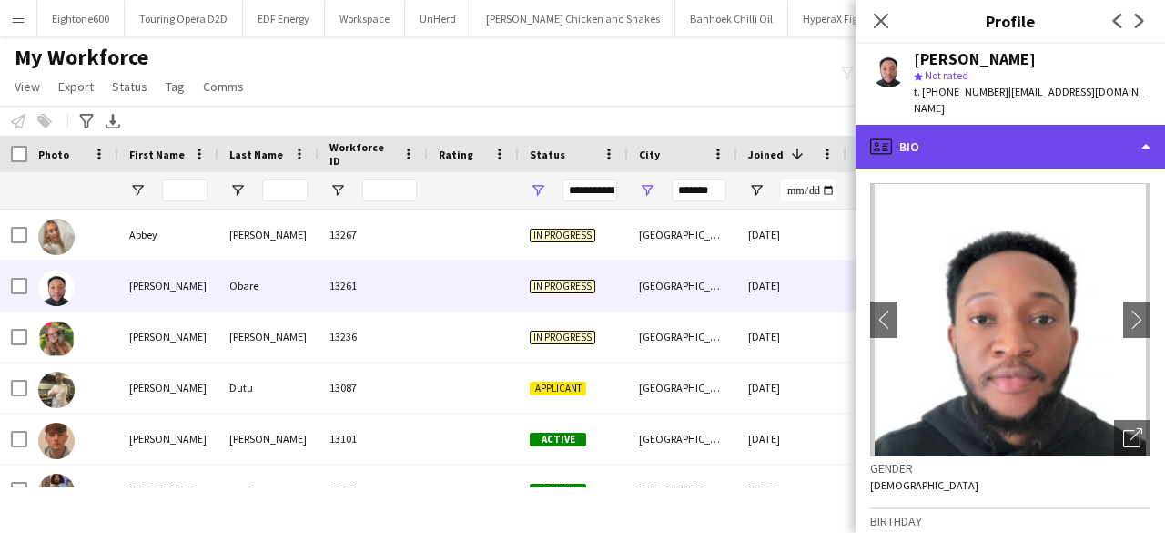
click at [941, 134] on div "profile Bio" at bounding box center [1011, 147] width 310 height 44
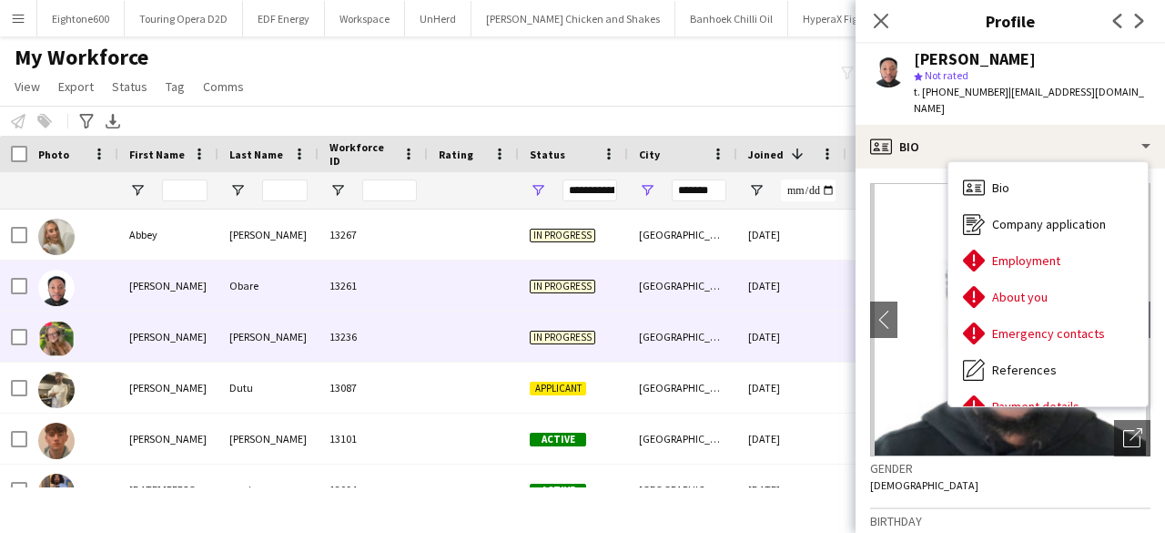
click at [410, 346] on div "13236" at bounding box center [373, 336] width 109 height 50
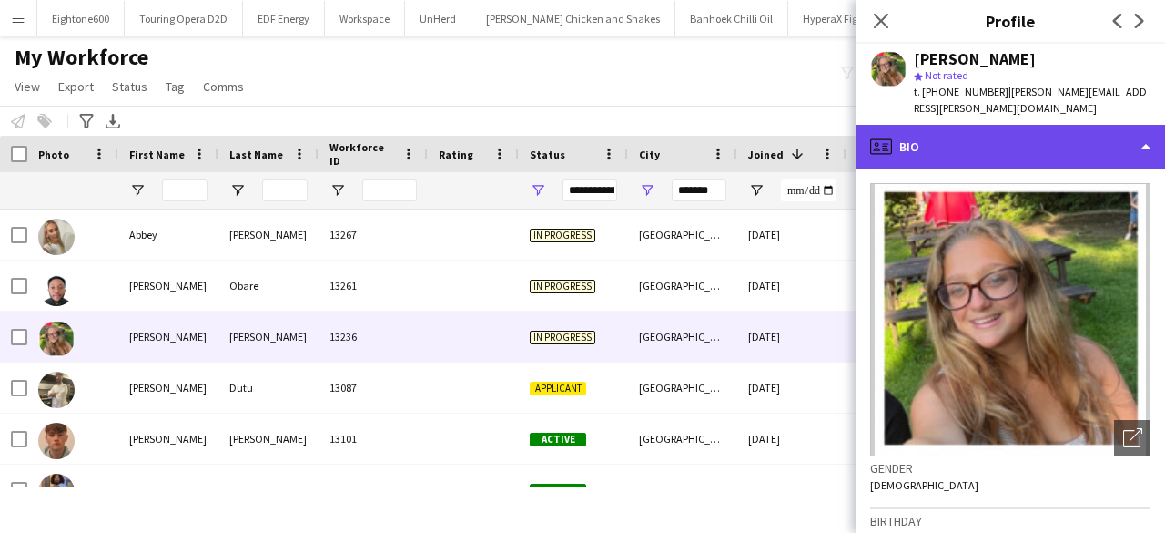
click at [1013, 125] on div "profile Bio" at bounding box center [1011, 147] width 310 height 44
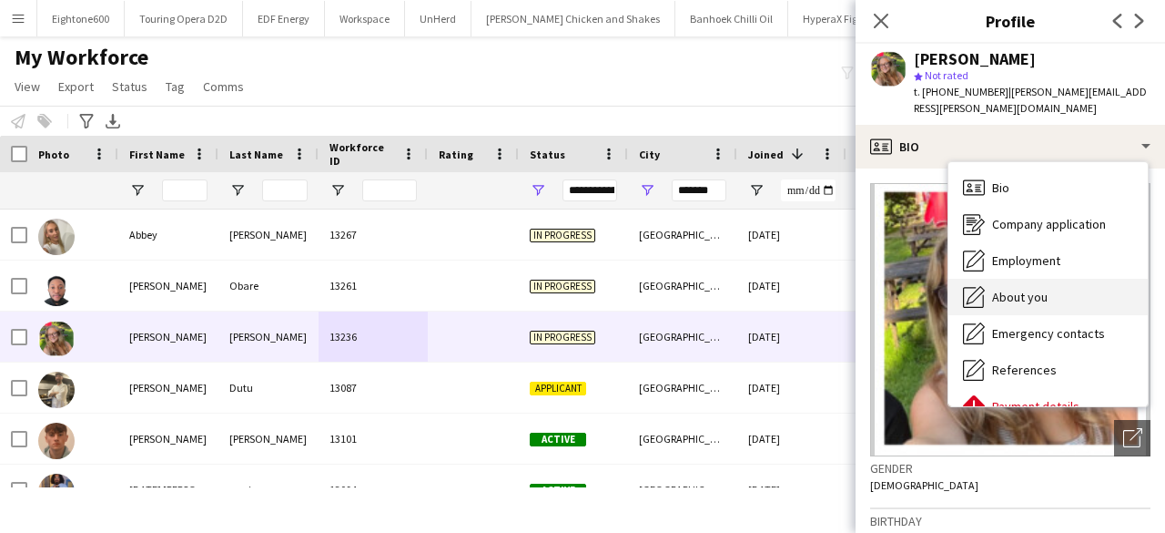
click at [1034, 279] on div "About you About you" at bounding box center [1048, 297] width 199 height 36
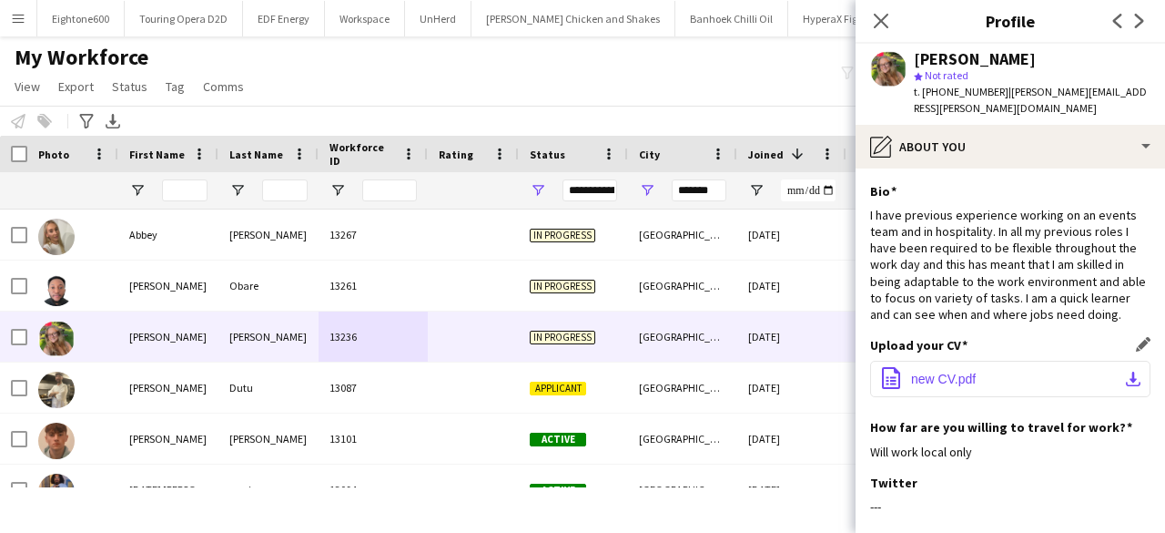
click at [945, 361] on button "office-file-sheet new CV.pdf download-bottom" at bounding box center [1010, 379] width 280 height 36
click at [869, 8] on div "Close pop-in" at bounding box center [881, 21] width 51 height 42
click at [876, 13] on icon "Close pop-in" at bounding box center [880, 20] width 17 height 17
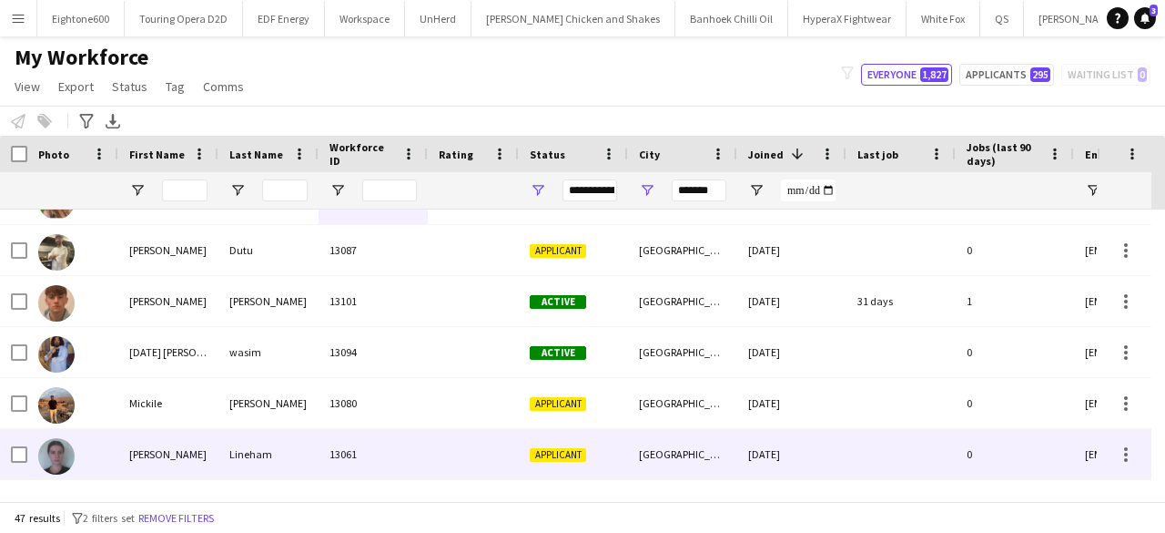
scroll to position [138, 0]
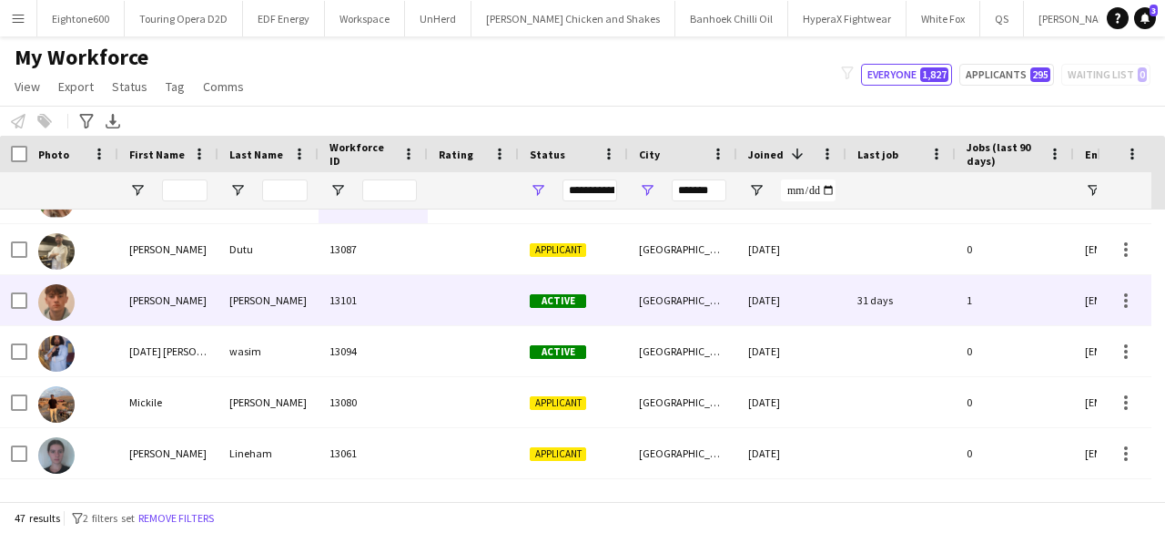
click at [466, 318] on div at bounding box center [473, 300] width 91 height 50
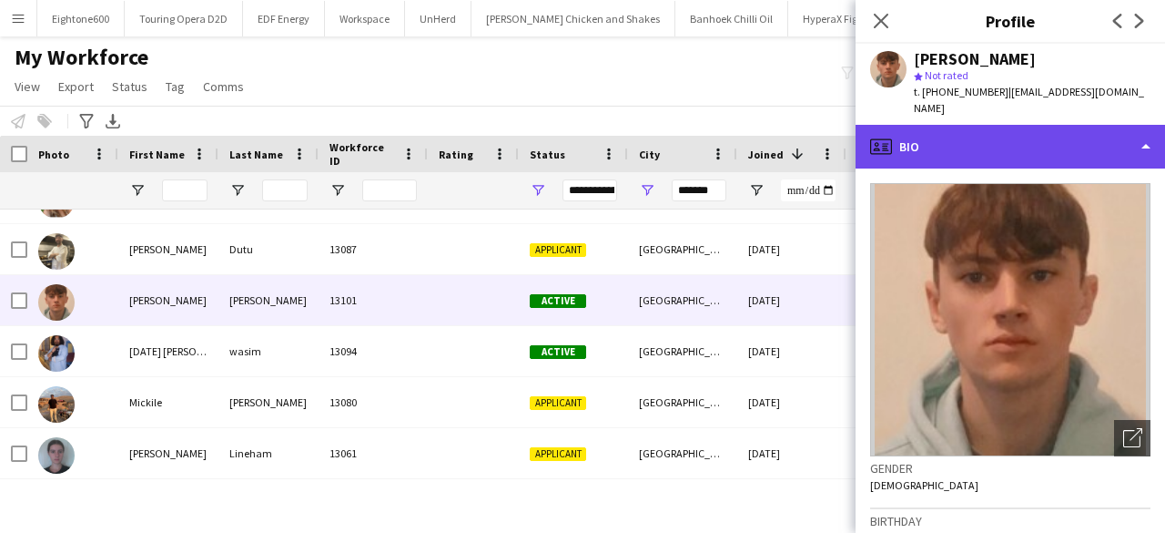
click at [1004, 125] on div "profile Bio" at bounding box center [1011, 147] width 310 height 44
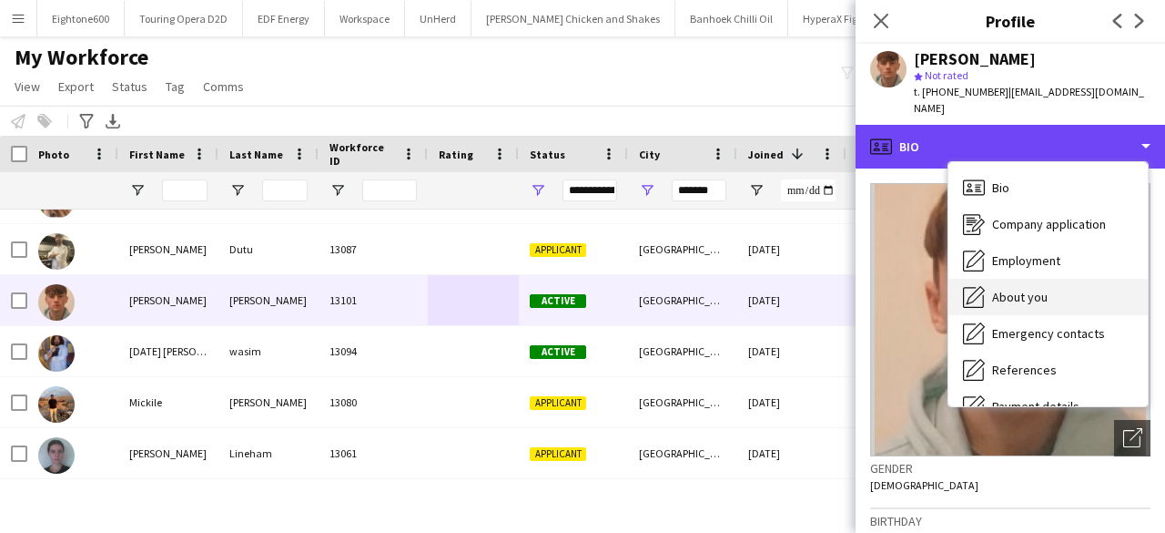
scroll to position [244, 0]
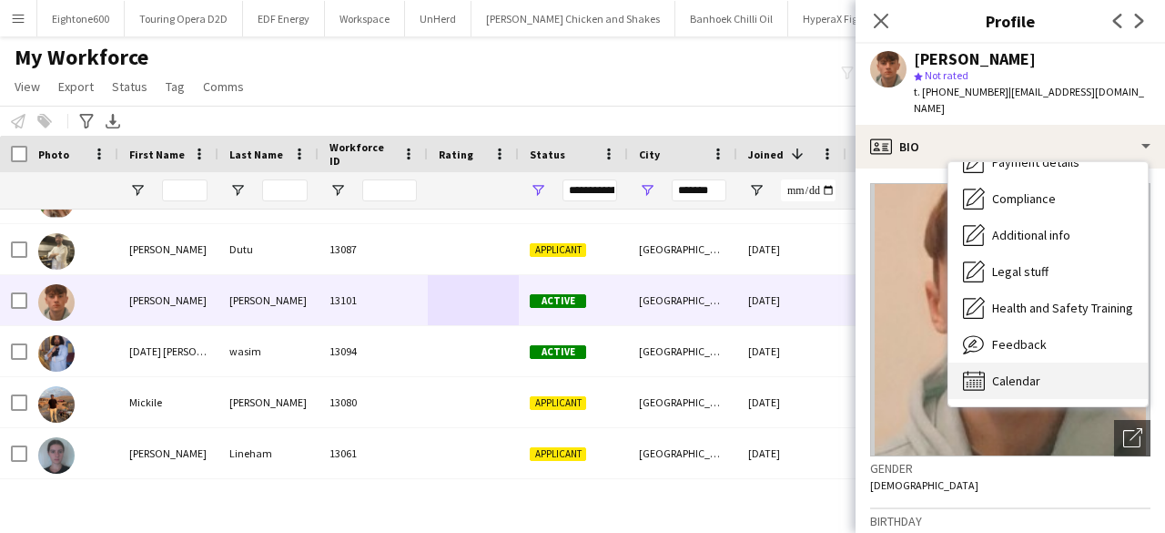
click at [1016, 372] on span "Calendar" at bounding box center [1016, 380] width 48 height 16
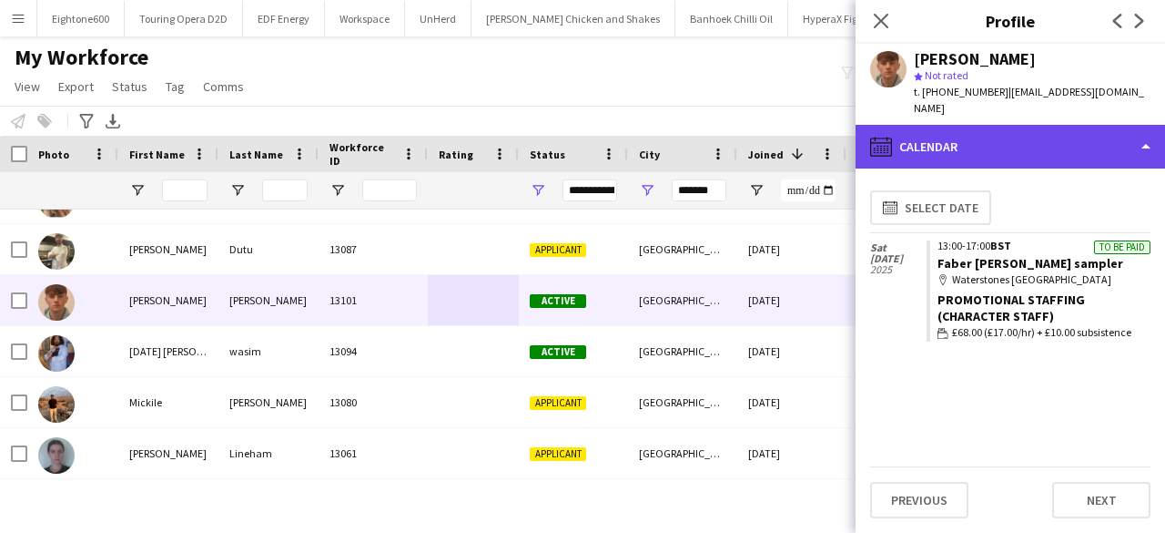
click at [918, 127] on div "calendar-full Calendar" at bounding box center [1011, 147] width 310 height 44
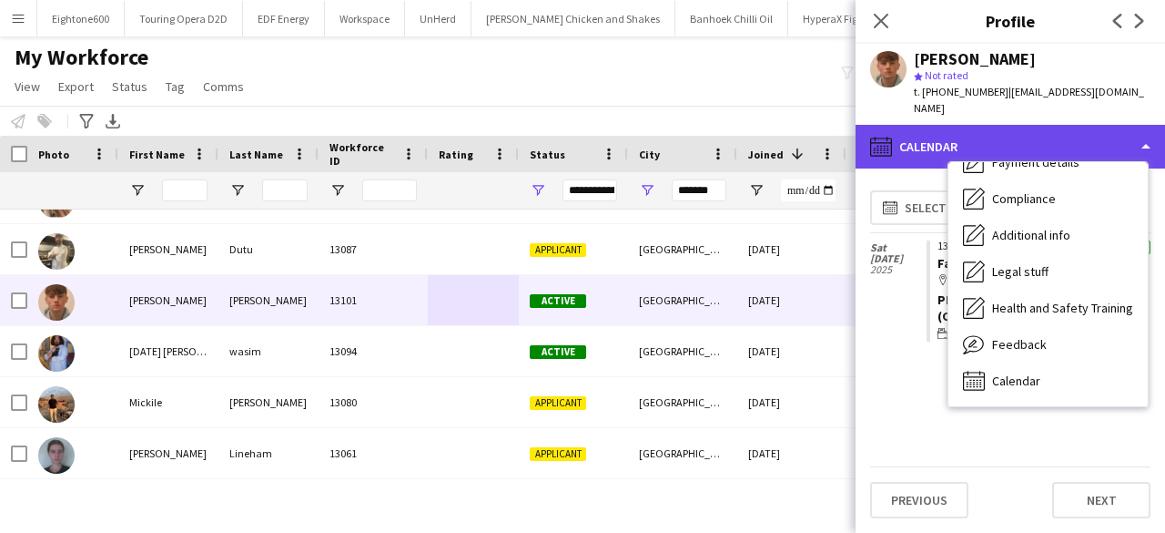
click at [918, 127] on div "calendar-full Calendar" at bounding box center [1011, 147] width 310 height 44
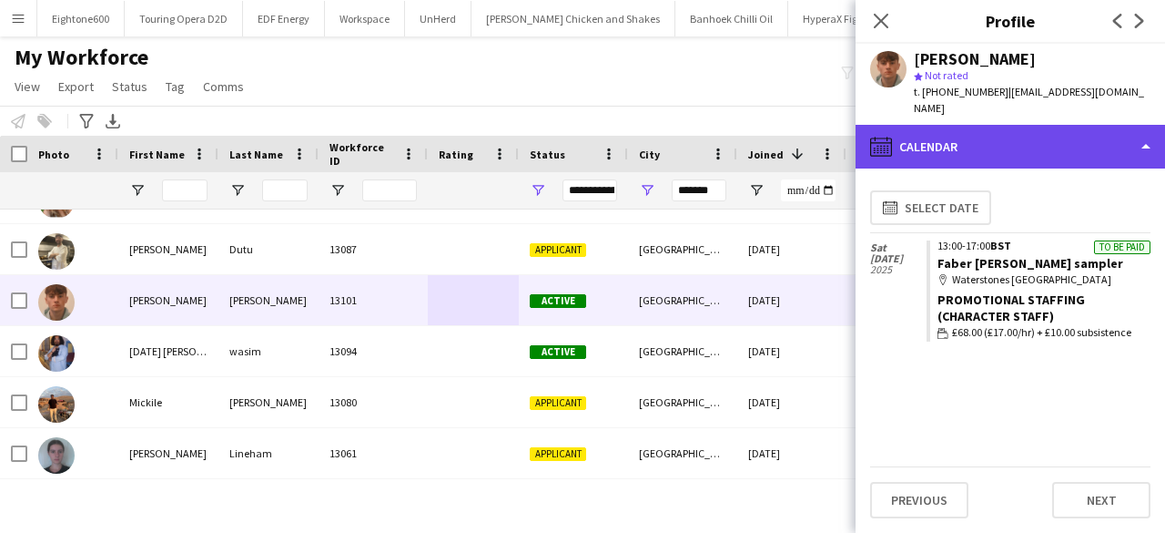
click at [917, 127] on div "calendar-full Calendar" at bounding box center [1011, 147] width 310 height 44
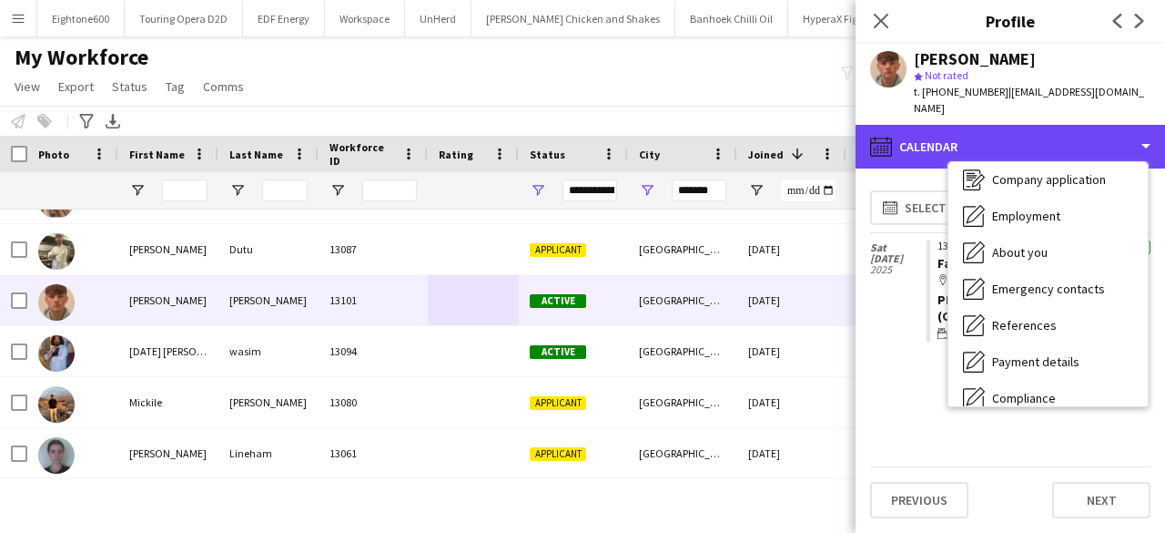
scroll to position [39, 0]
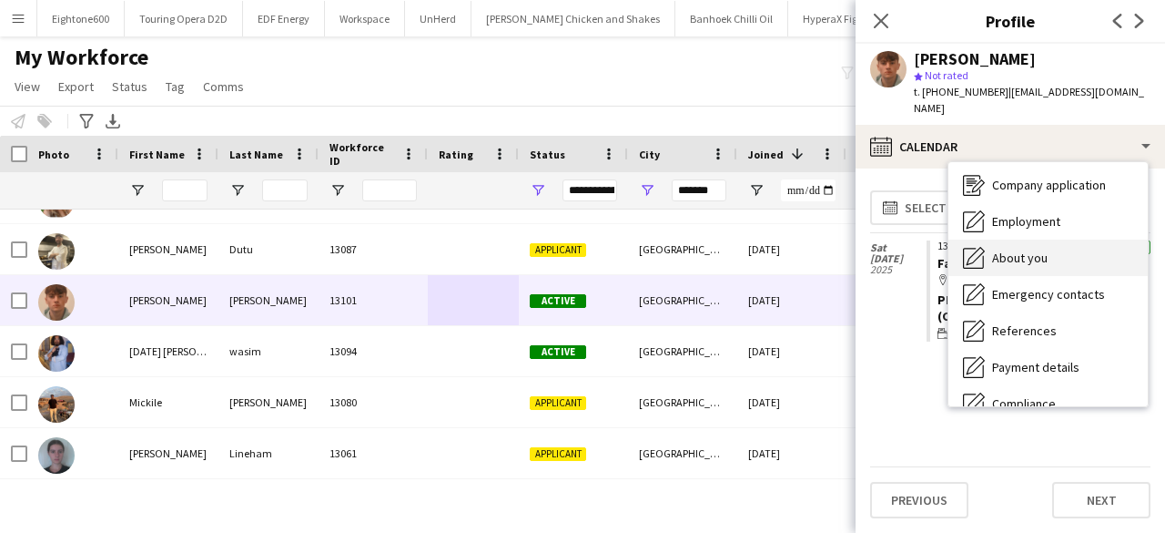
click at [1013, 249] on span "About you" at bounding box center [1020, 257] width 56 height 16
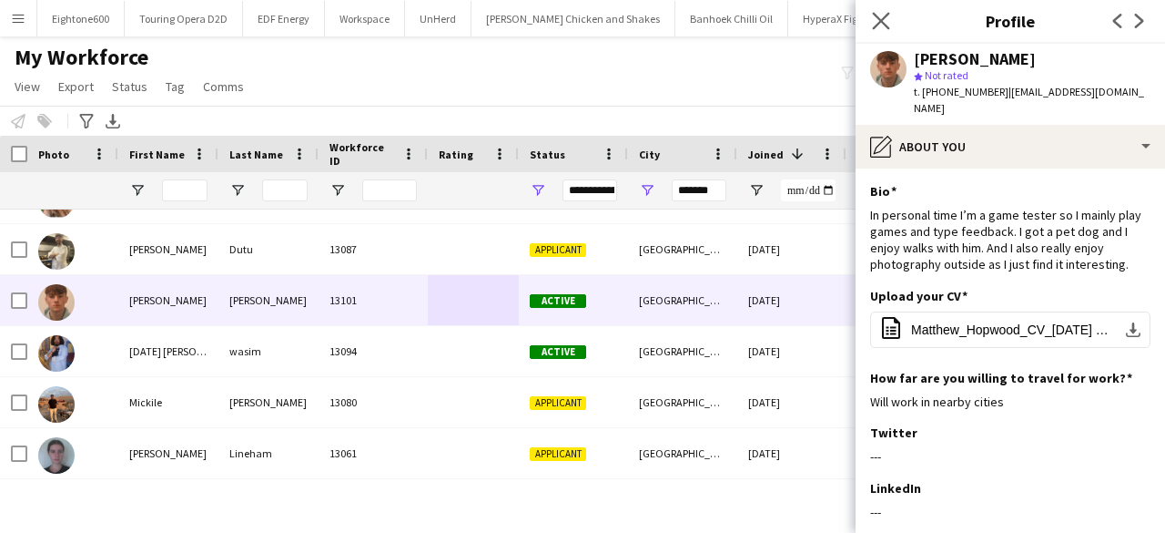
click at [891, 12] on app-icon "Close pop-in" at bounding box center [882, 21] width 26 height 26
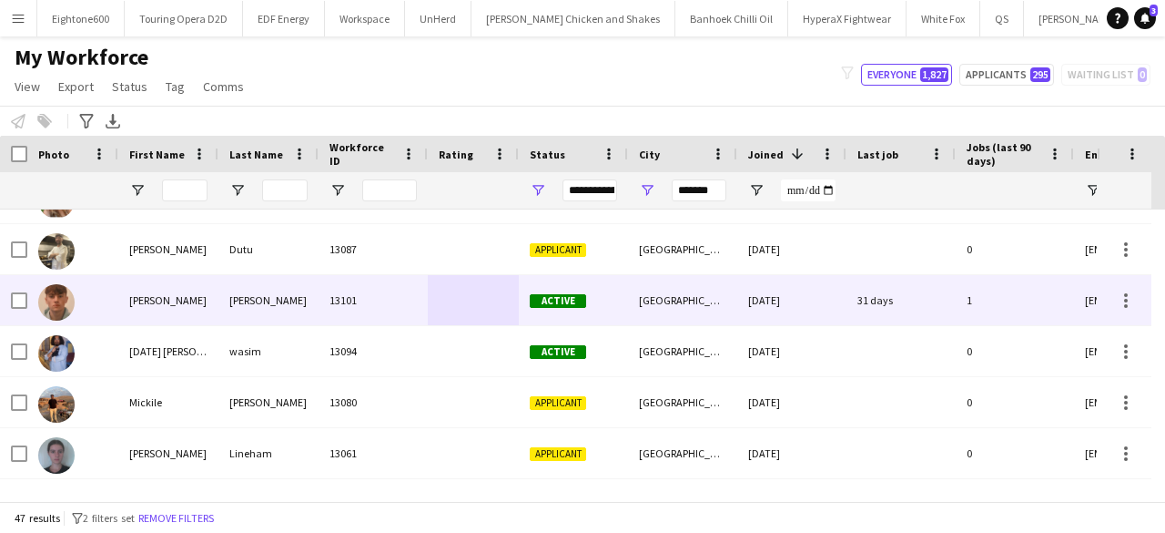
click at [641, 318] on div "Newcastle upon Tyne" at bounding box center [682, 300] width 109 height 50
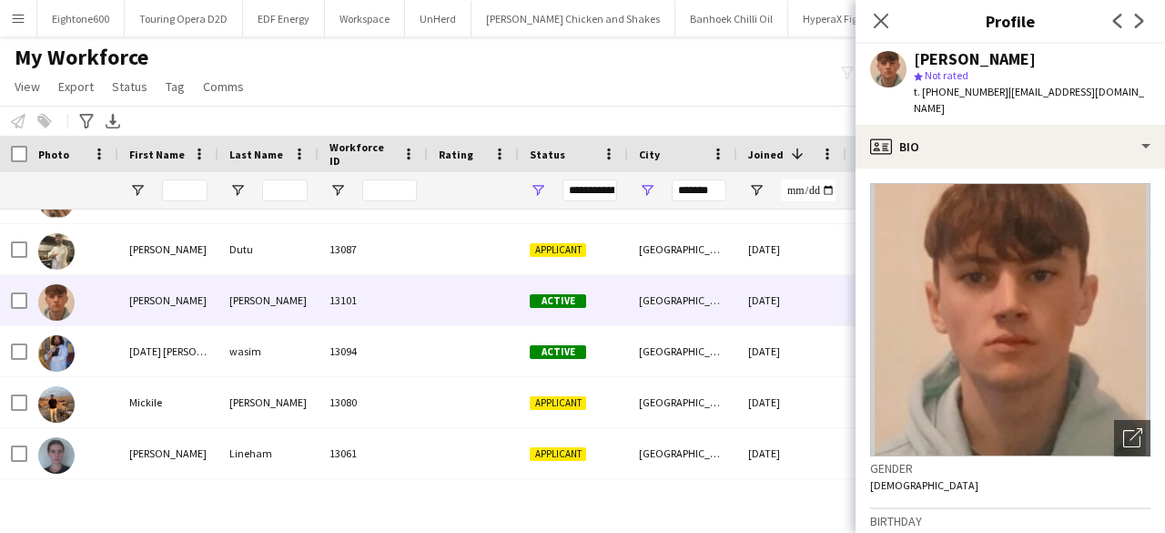
click at [872, 33] on div "Close pop-in" at bounding box center [881, 21] width 51 height 42
click at [876, 27] on icon at bounding box center [880, 20] width 17 height 17
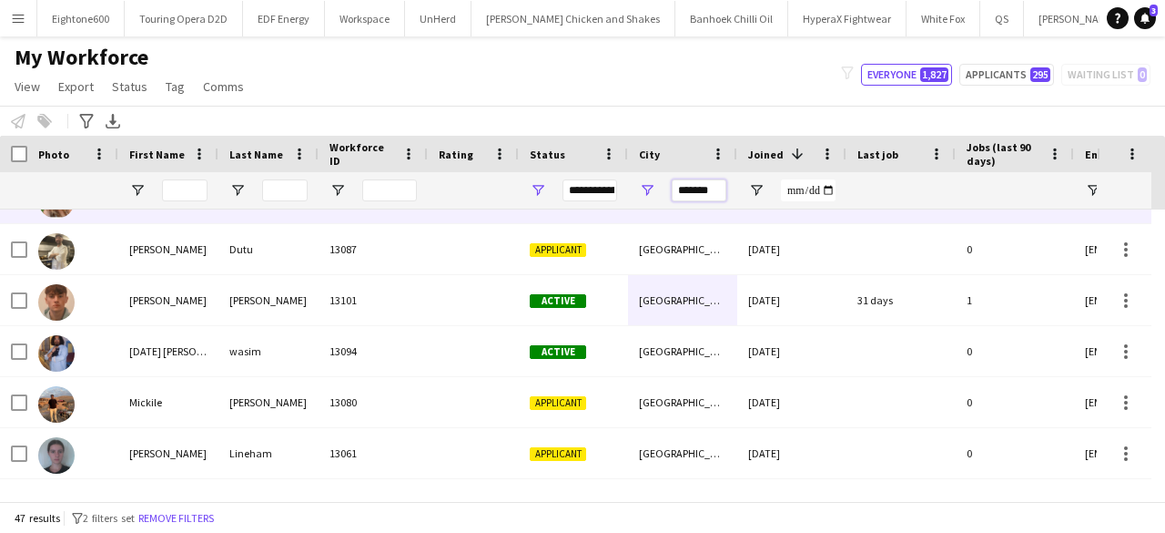
drag, startPoint x: 643, startPoint y: 207, endPoint x: 555, endPoint y: 223, distance: 88.9
click at [555, 223] on div "Workforce Details Photo First Name" at bounding box center [582, 318] width 1165 height 365
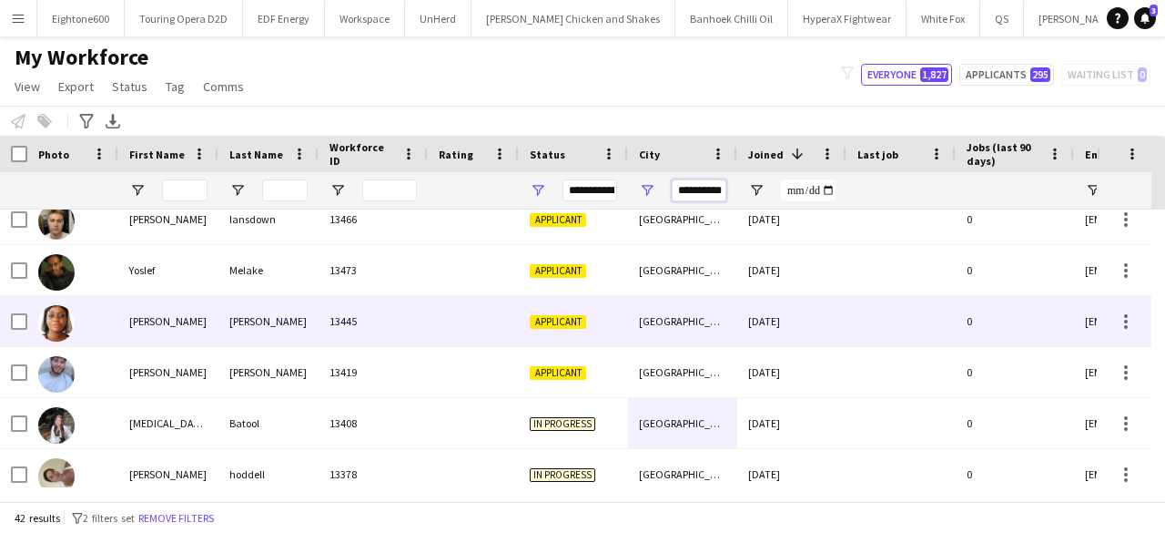
scroll to position [0, 0]
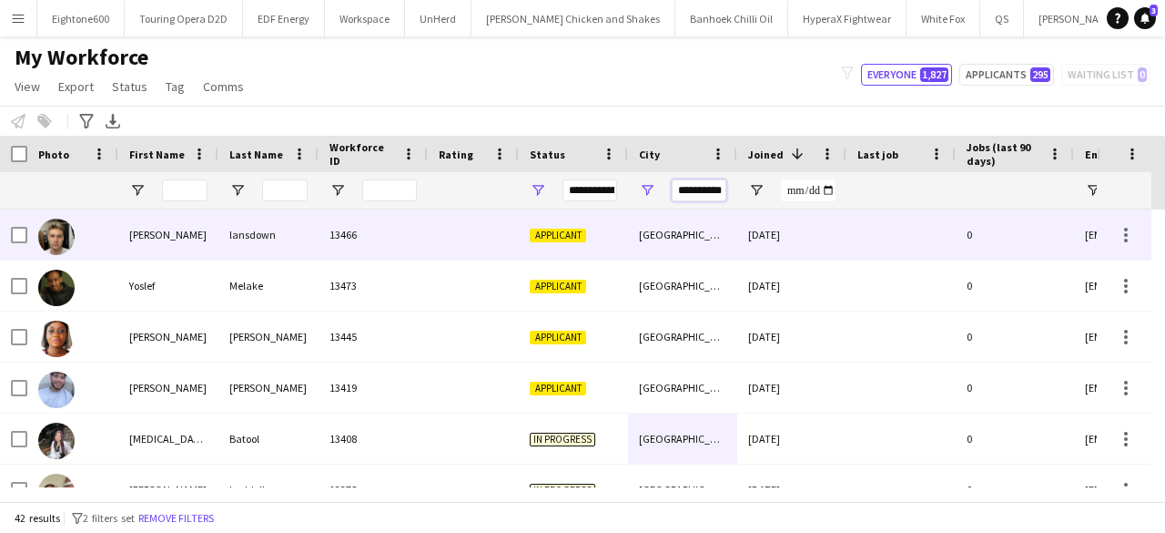
type input "**********"
click at [349, 224] on div "13466" at bounding box center [373, 234] width 109 height 50
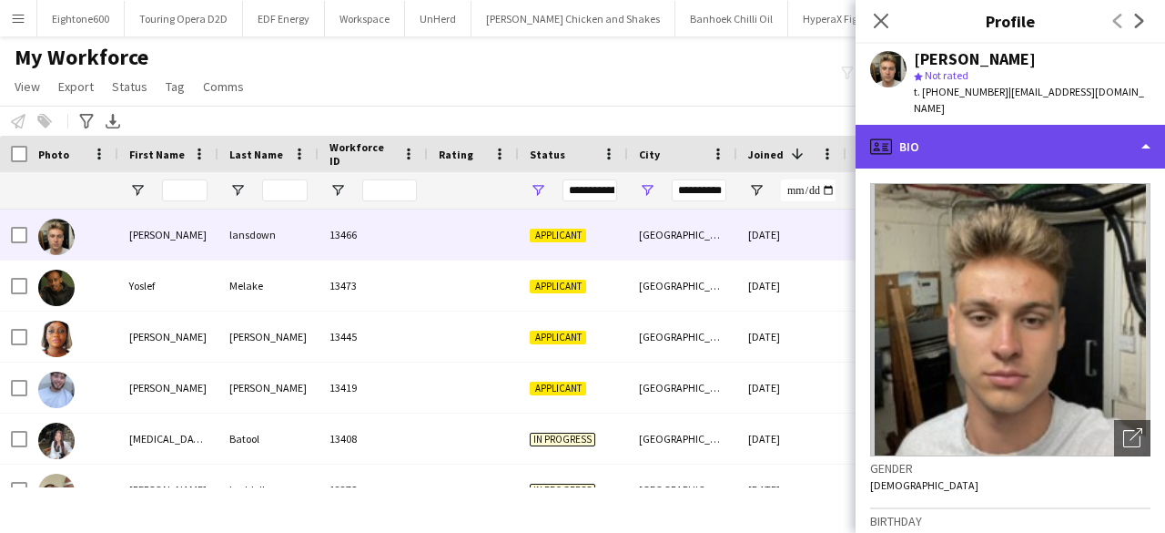
click at [1003, 125] on div "profile Bio" at bounding box center [1011, 147] width 310 height 44
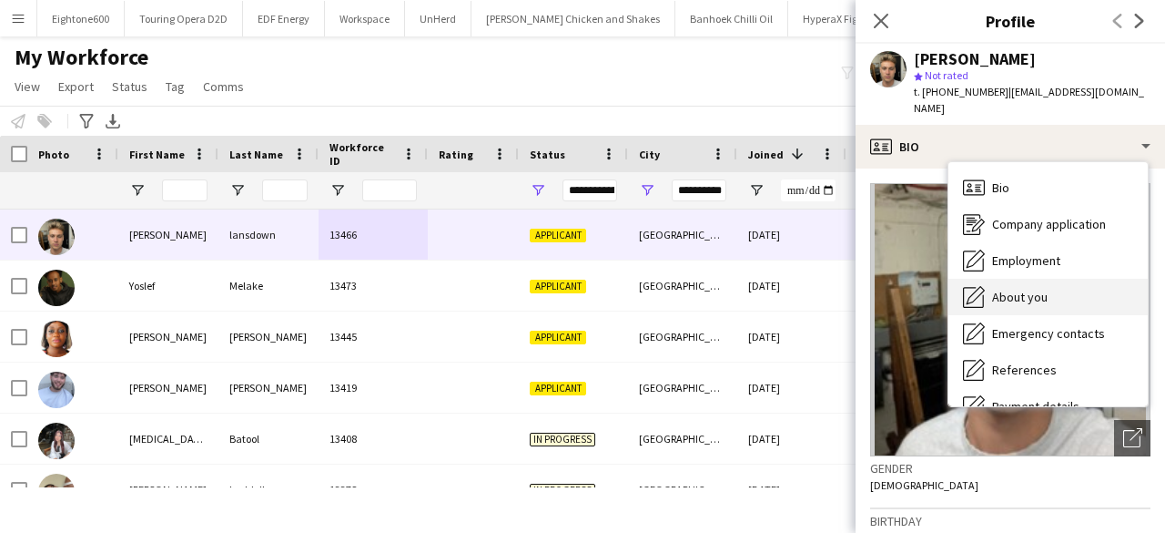
click at [1033, 279] on div "About you About you" at bounding box center [1048, 297] width 199 height 36
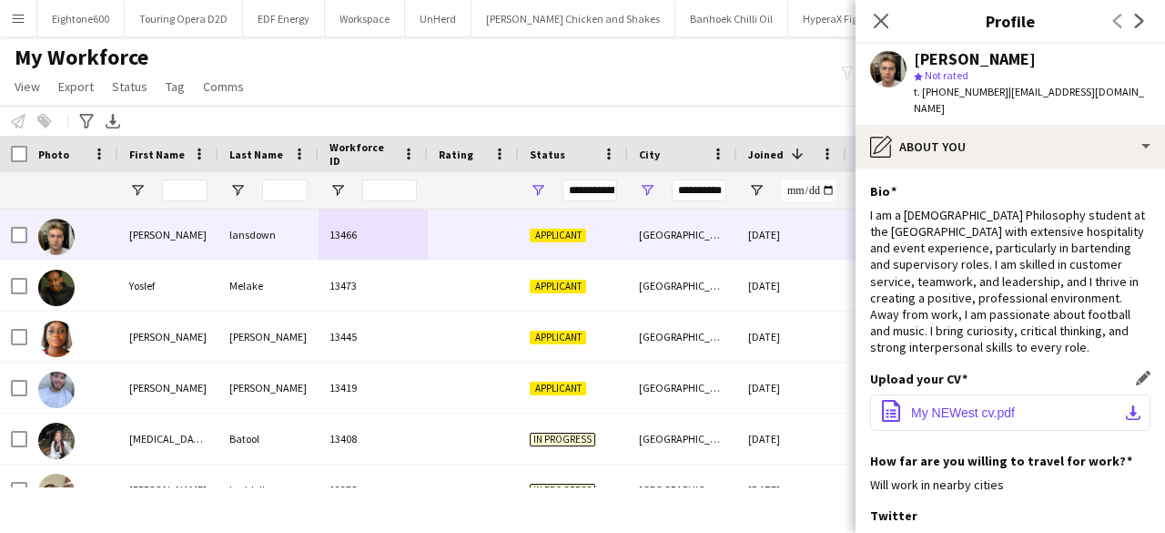
click at [945, 406] on span "My NEWest cv.pdf" at bounding box center [963, 412] width 104 height 15
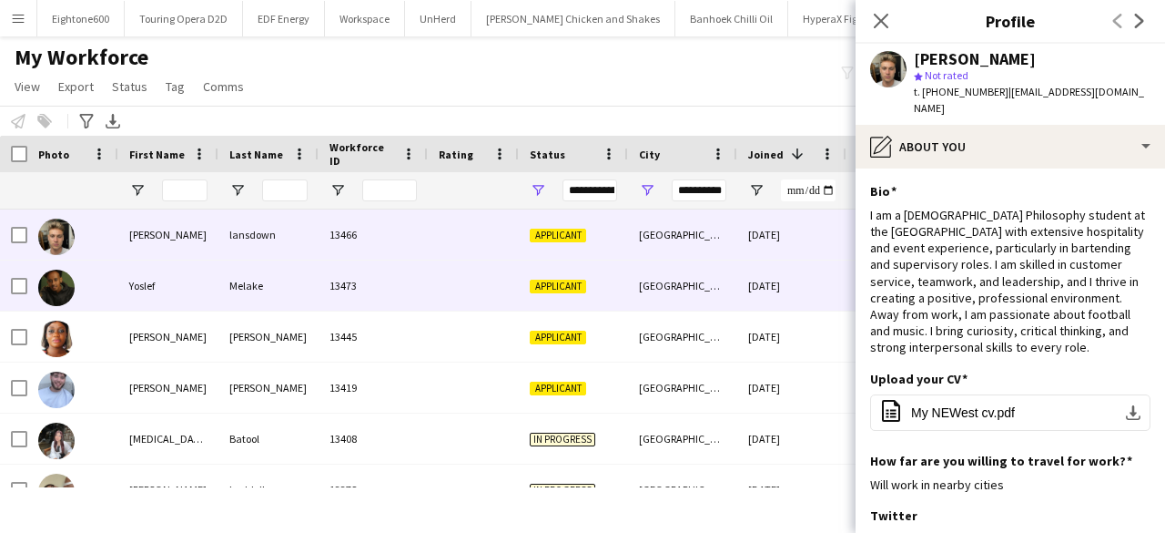
click at [267, 299] on div "Melake" at bounding box center [269, 285] width 100 height 50
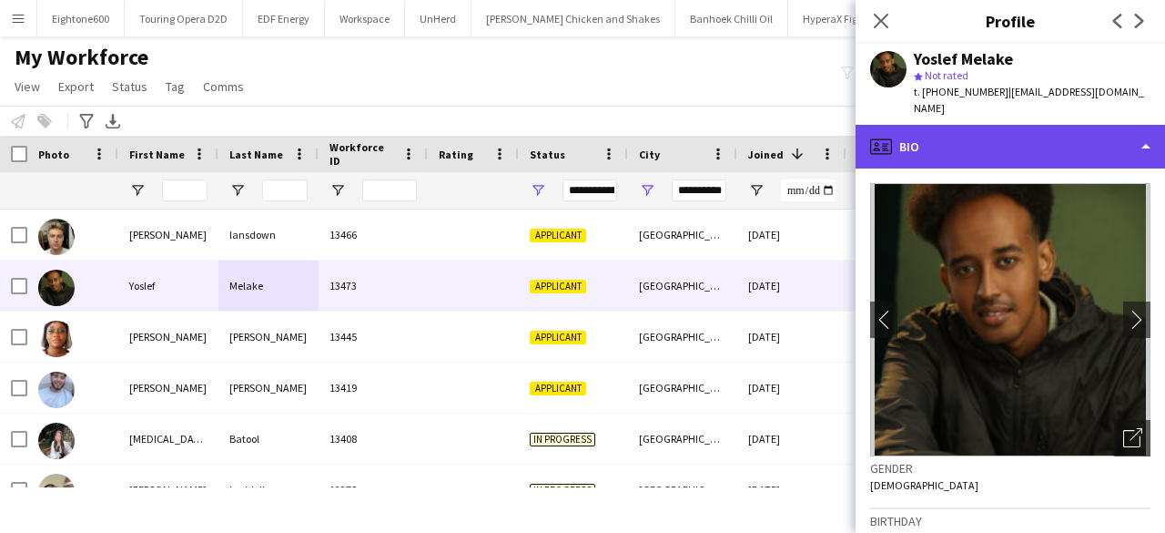
click at [924, 145] on div "profile Bio" at bounding box center [1011, 147] width 310 height 44
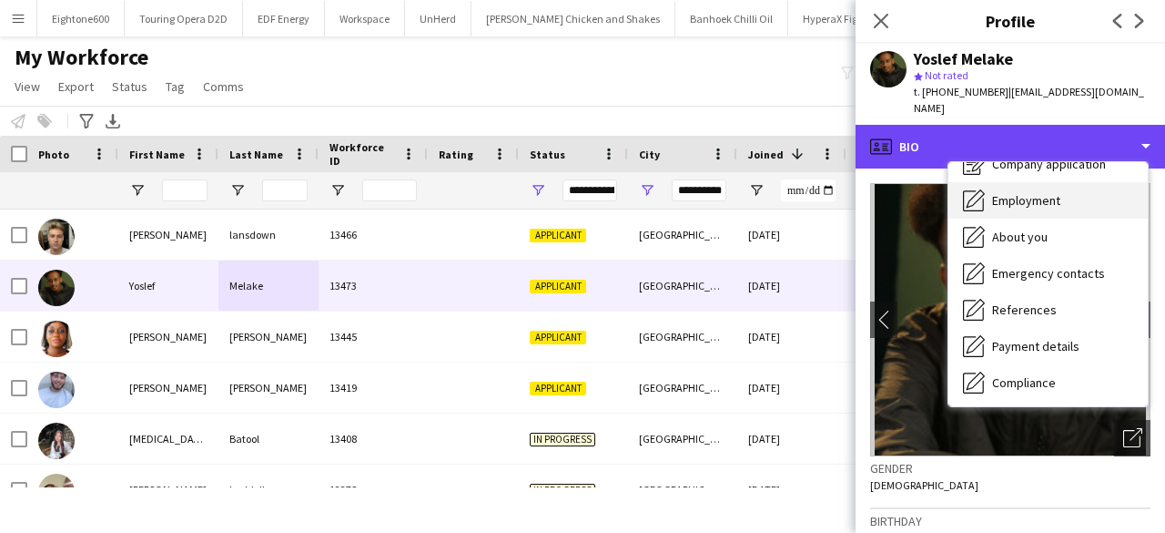
scroll to position [85, 0]
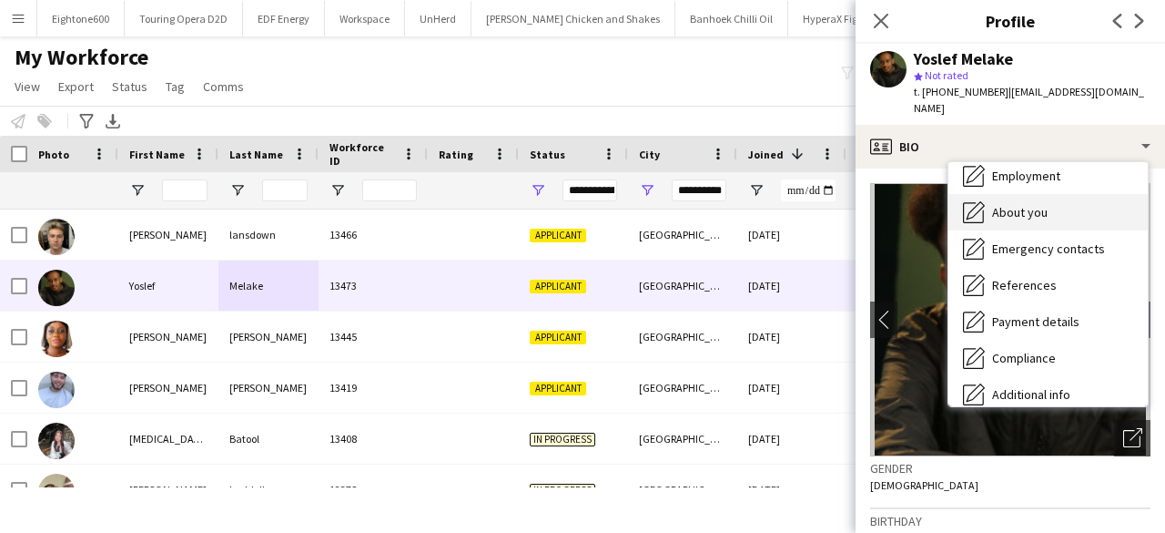
click at [1007, 194] on div "About you About you" at bounding box center [1048, 212] width 199 height 36
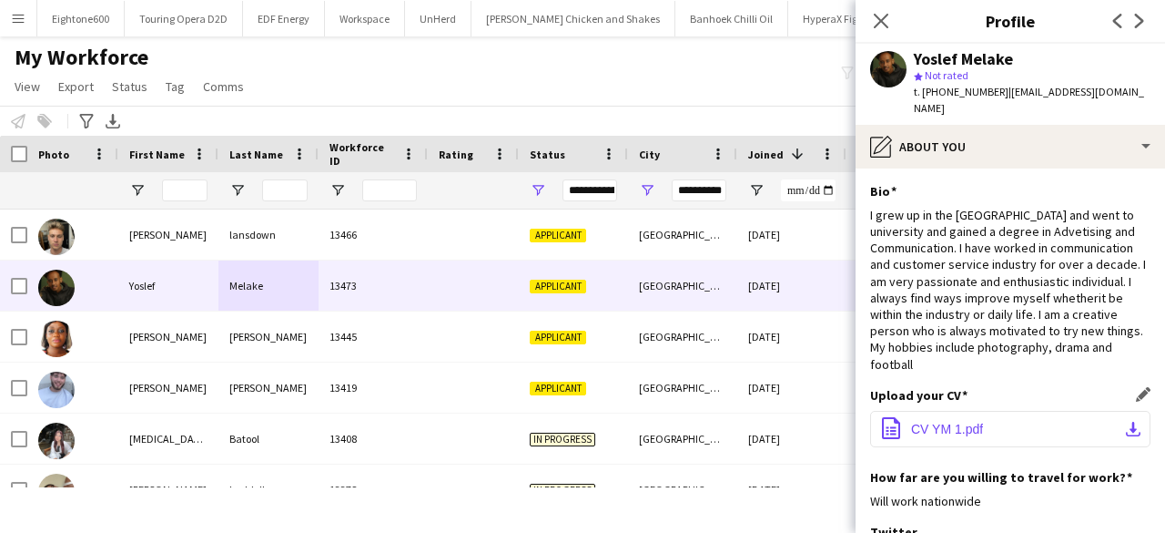
click at [932, 427] on button "office-file-sheet CV YM 1.pdf download-bottom" at bounding box center [1010, 429] width 280 height 36
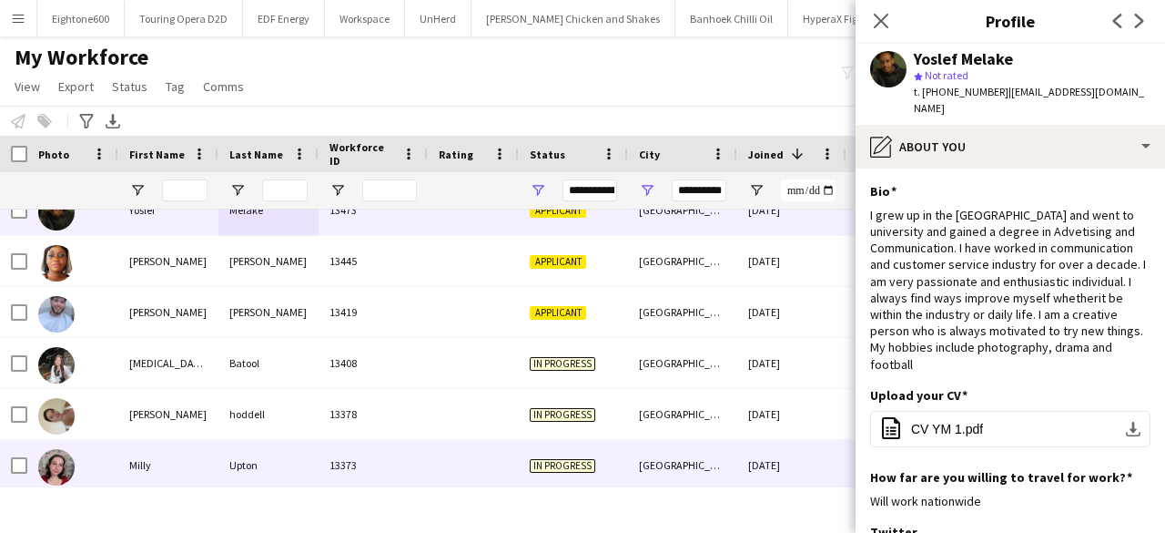
scroll to position [129, 0]
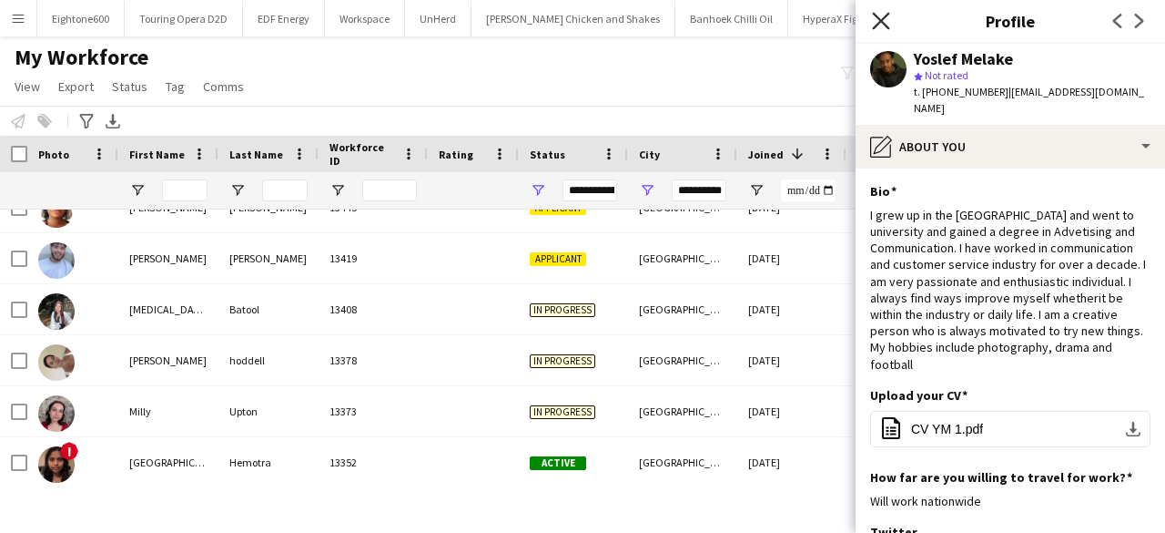
click at [880, 15] on icon "Close pop-in" at bounding box center [880, 20] width 17 height 17
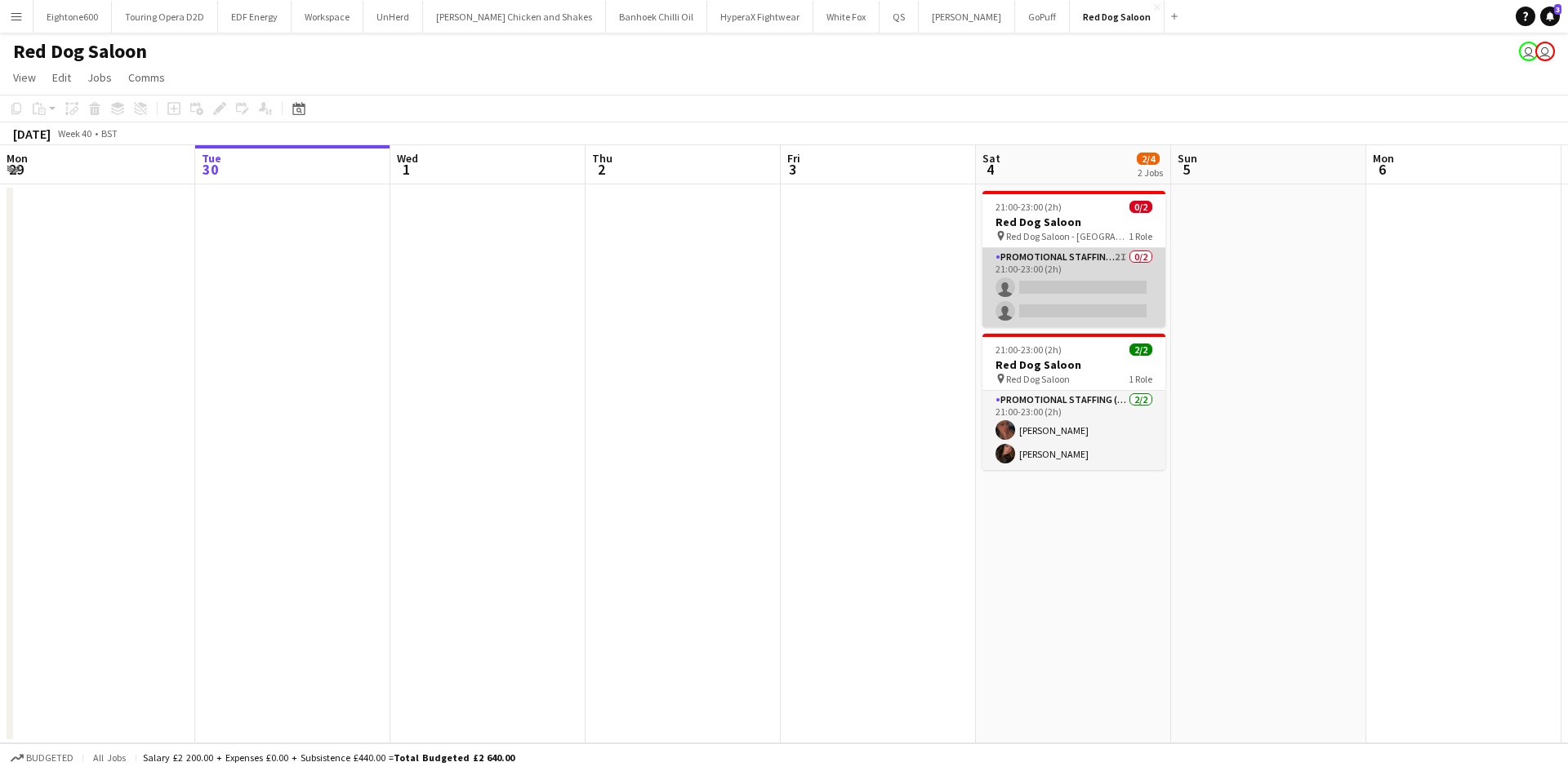
click at [1114, 287] on app-card-role "Promotional Staffing (Brand Ambassadors) 2I 0/2 21:00-23:00 (2h) single-neutral…" at bounding box center [1074, 288] width 183 height 79
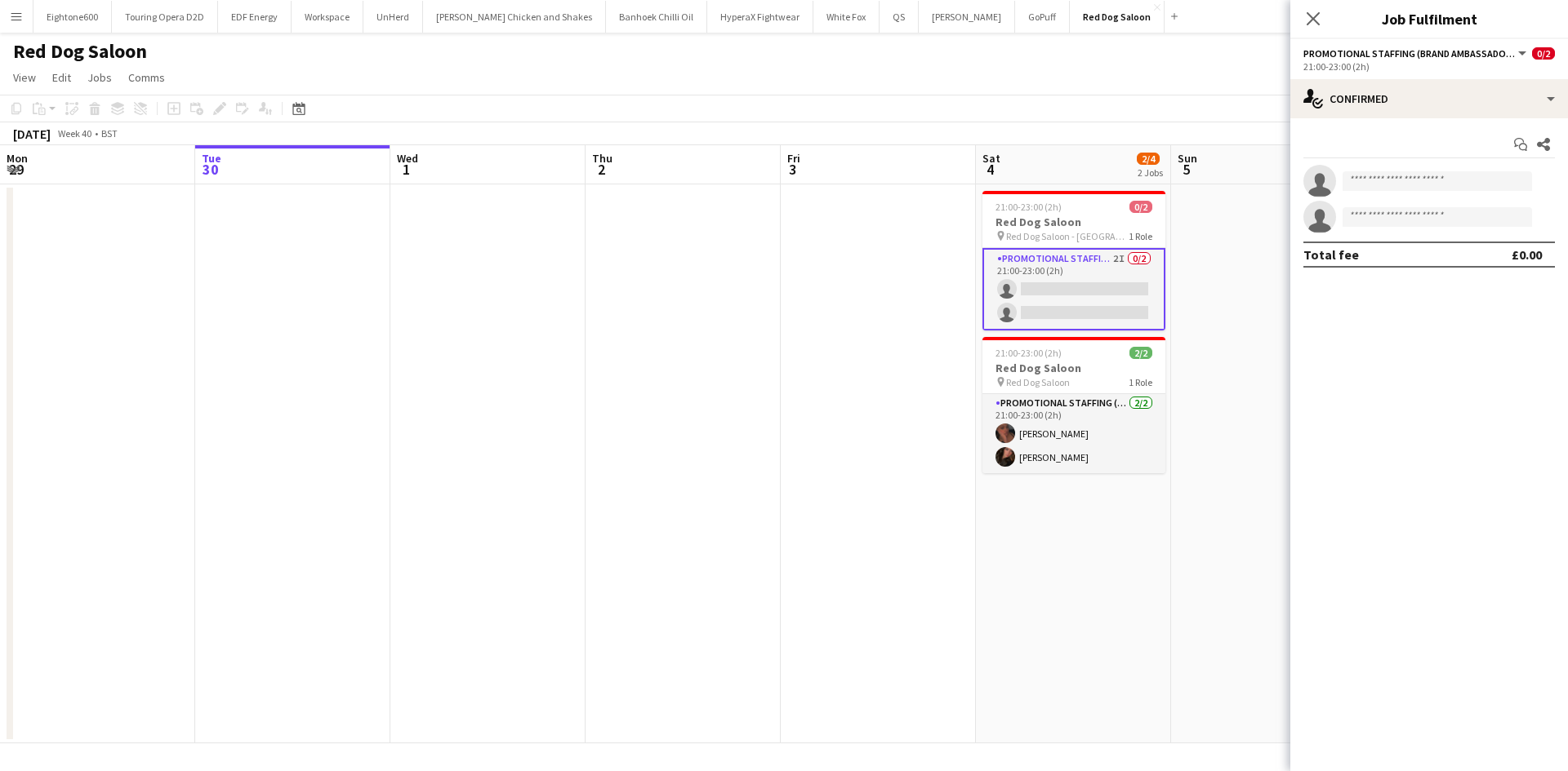
click at [883, 356] on app-date-cell at bounding box center [878, 464] width 196 height 559
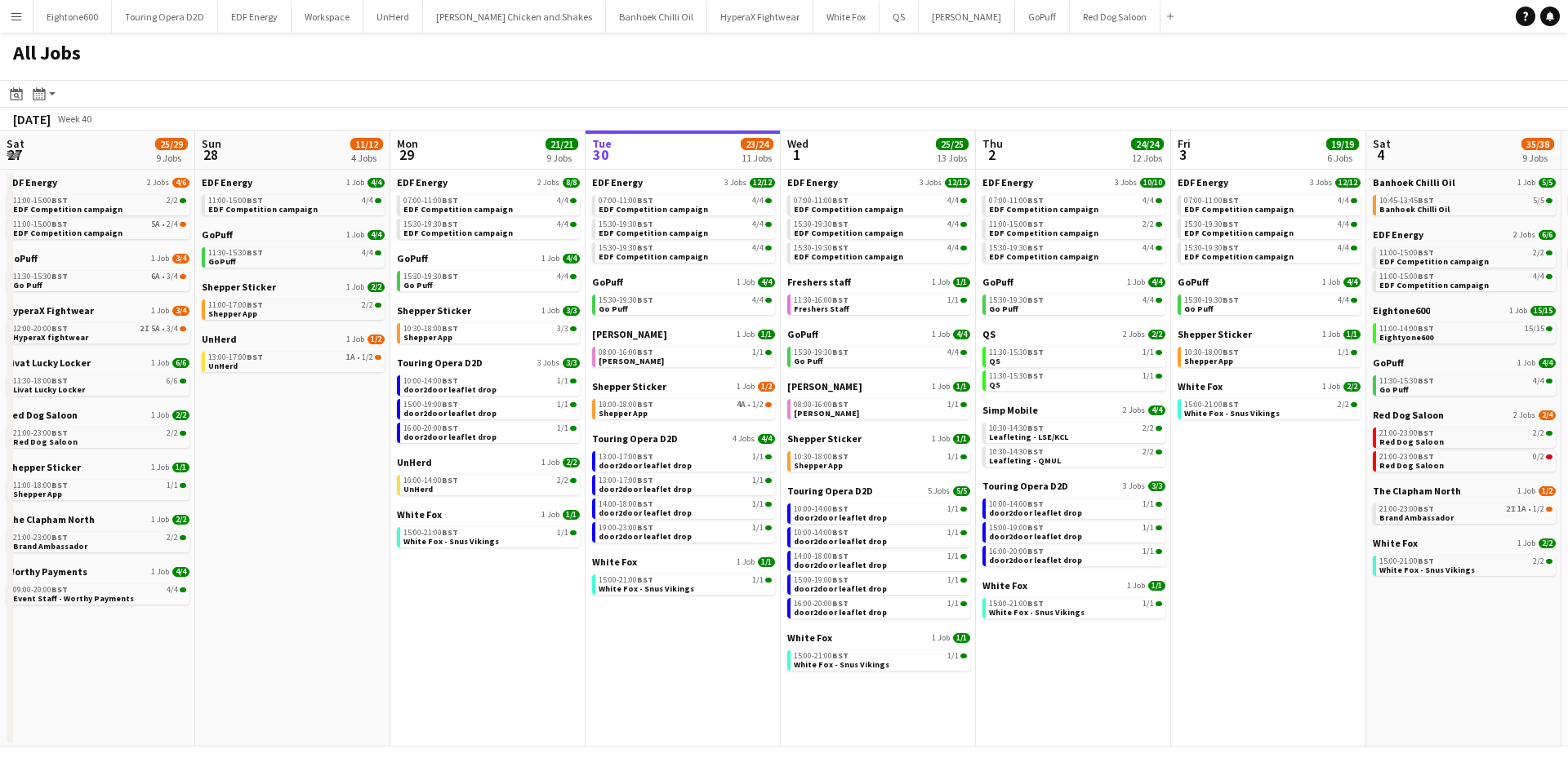
scroll to position [0, 390]
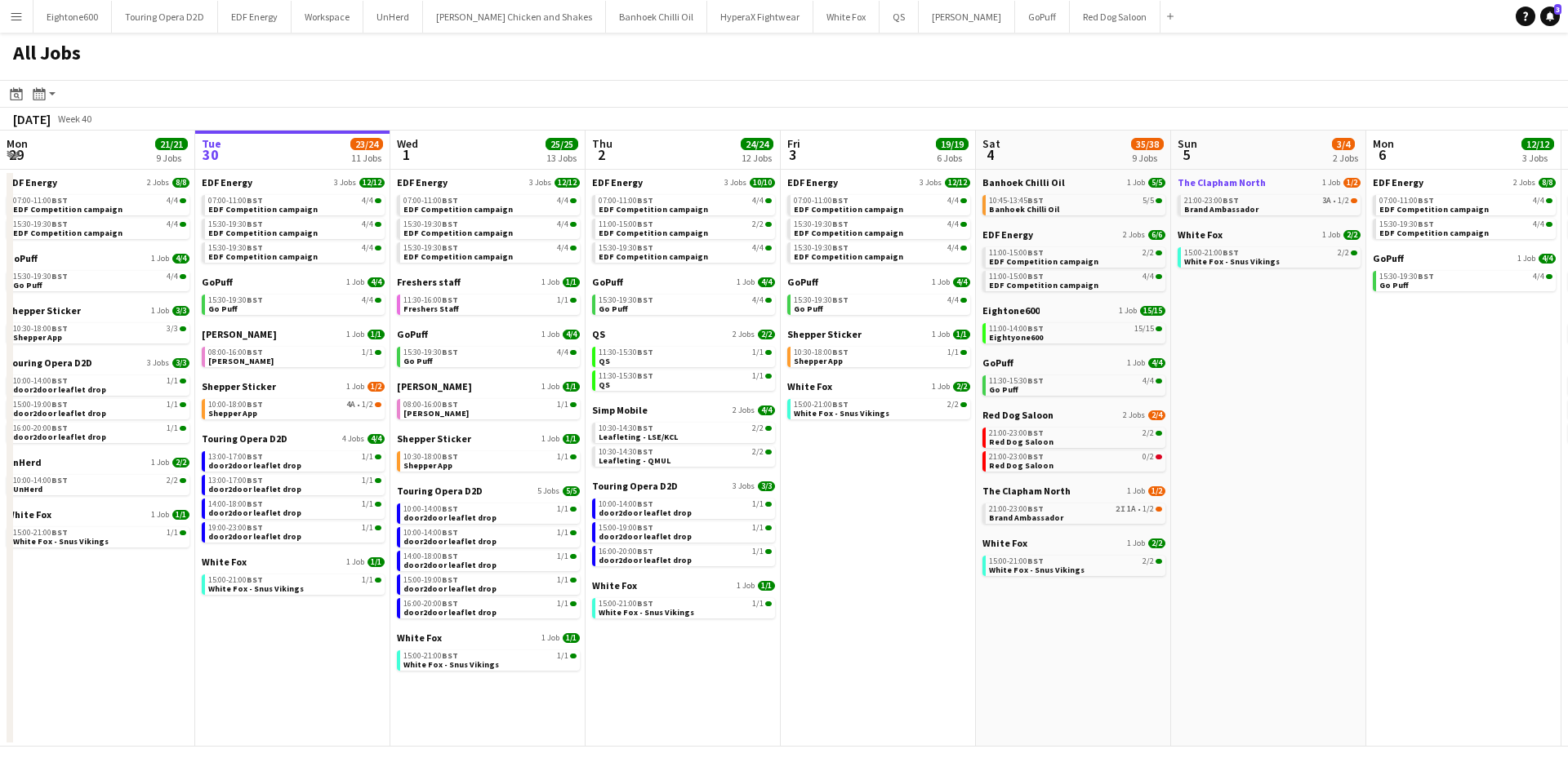
click at [1255, 183] on span "The Clapham North" at bounding box center [1222, 183] width 88 height 13
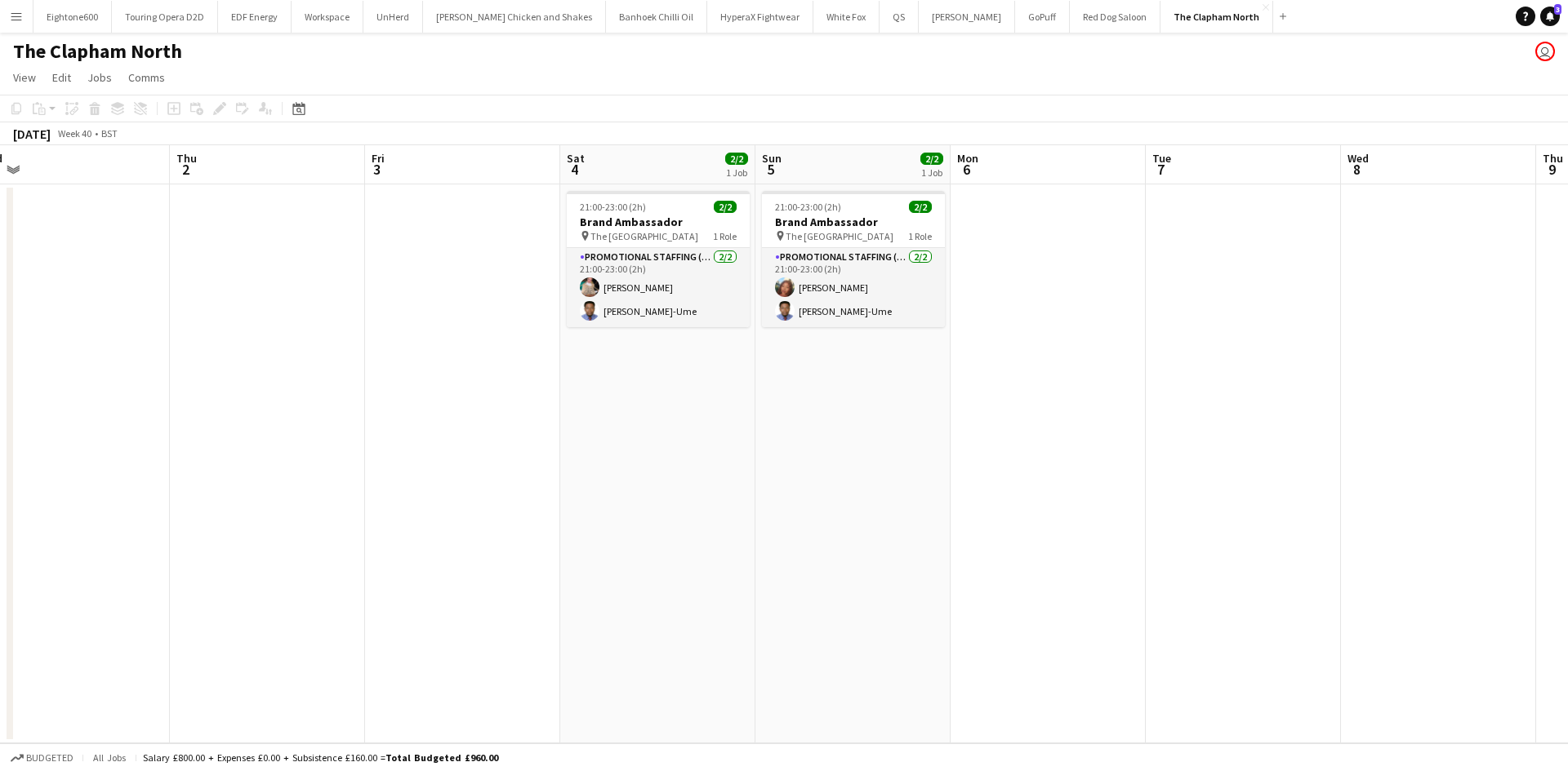
scroll to position [0, 765]
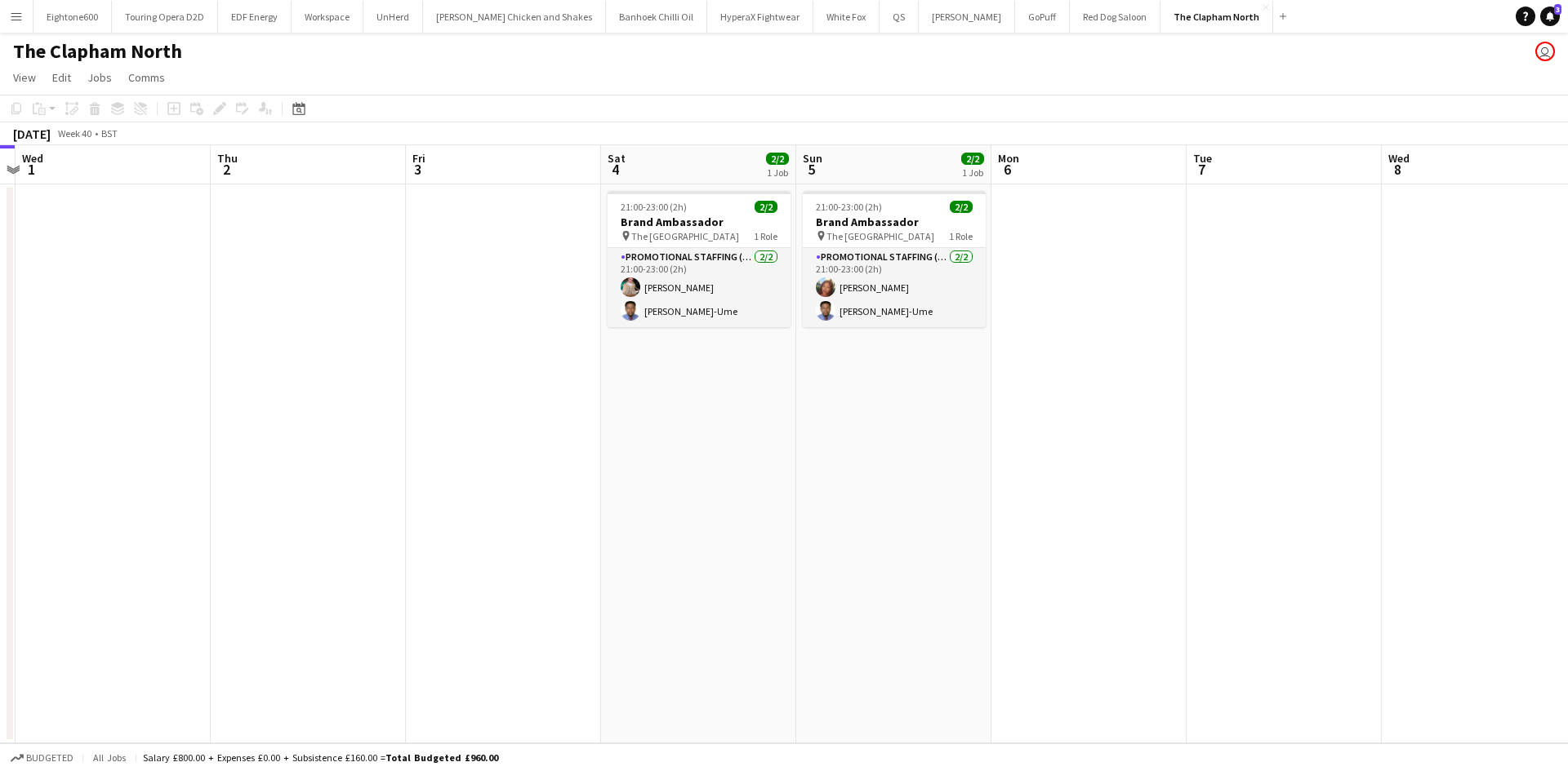
click at [11, 20] on app-icon "Menu" at bounding box center [16, 16] width 13 height 13
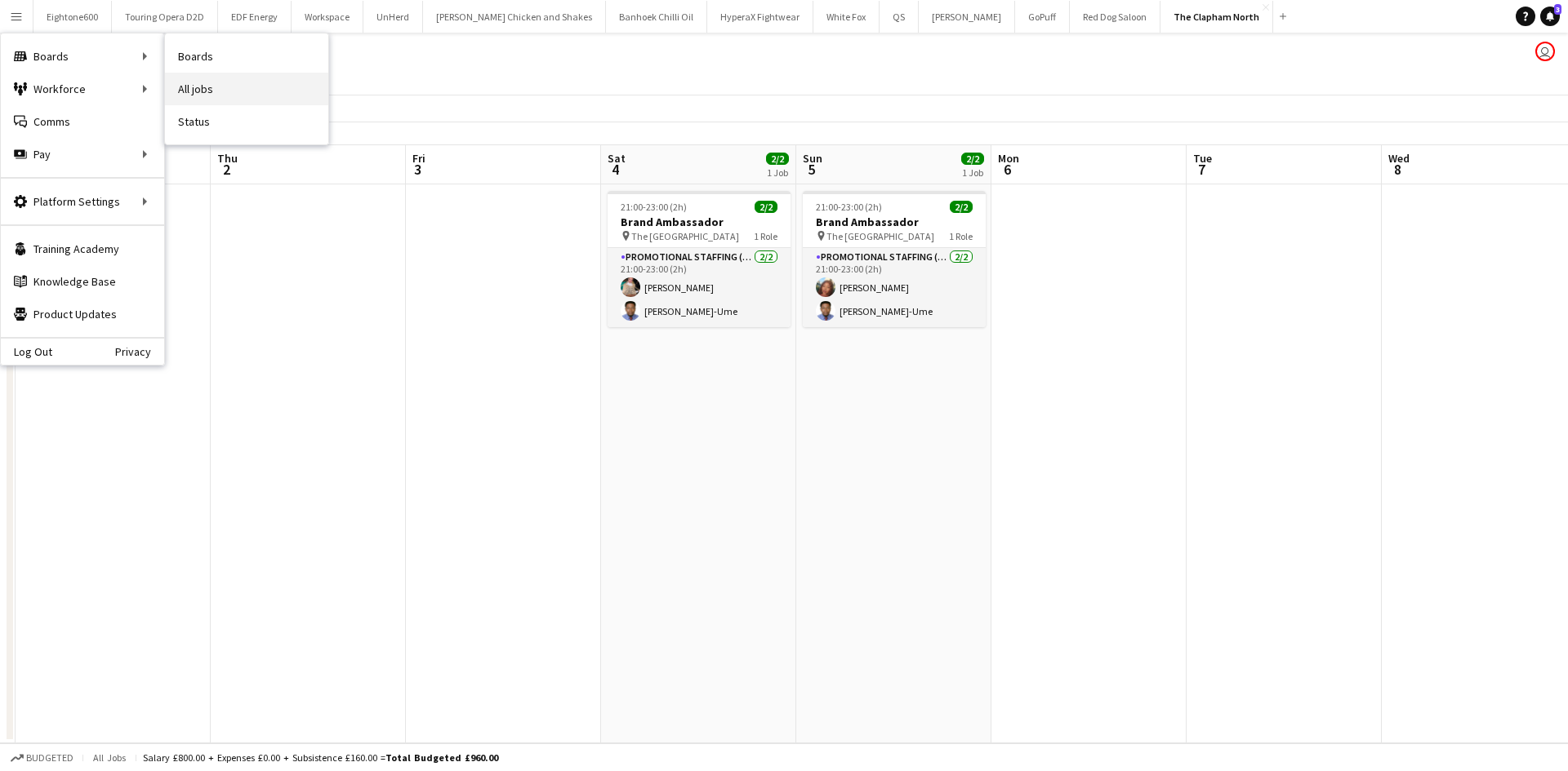
click at [196, 87] on link "All jobs" at bounding box center [247, 89] width 163 height 32
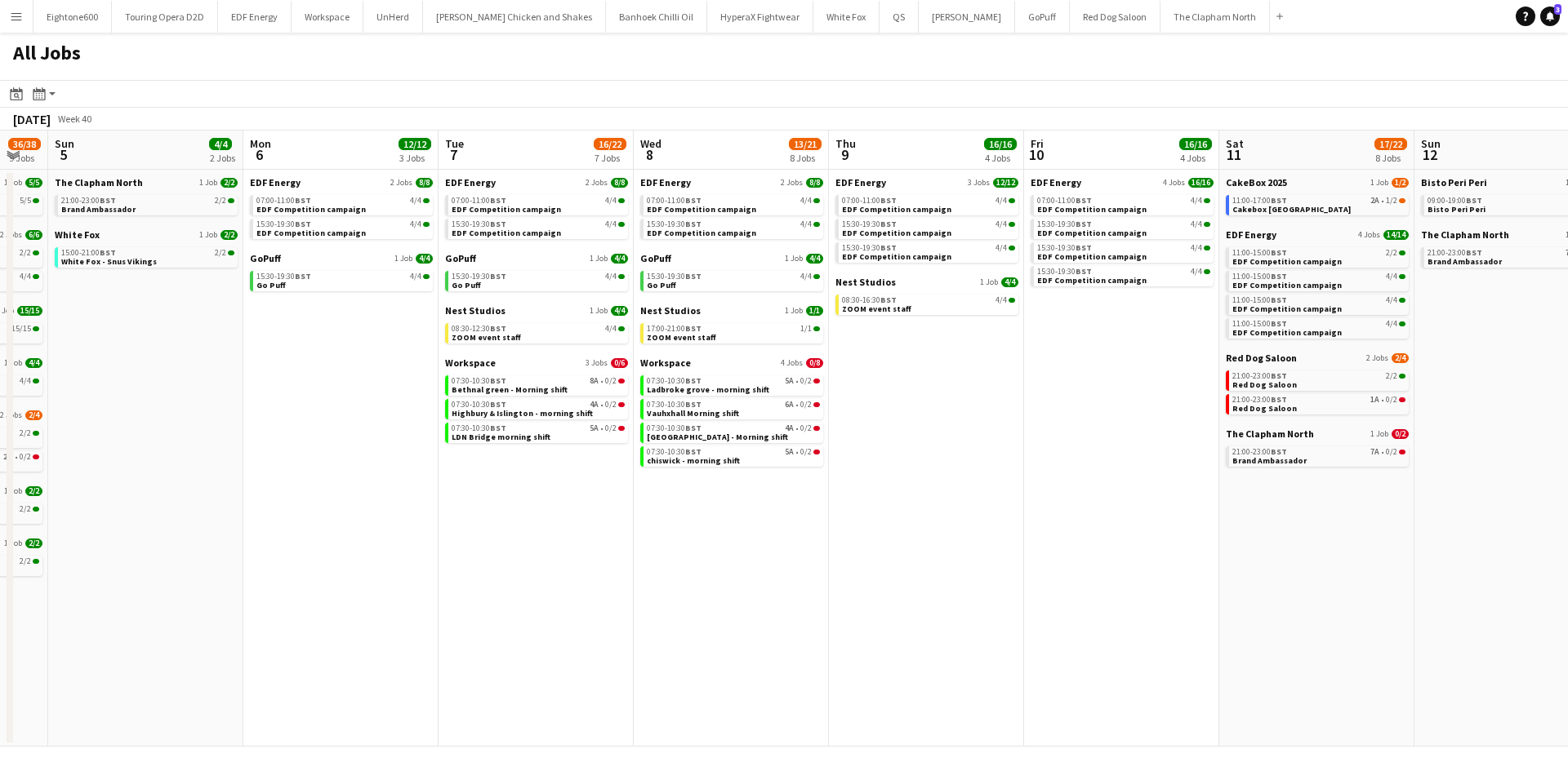
scroll to position [0, 734]
click at [1355, 457] on link "21:00-23:00 BST 7A • 0/2 Brand Ambassador" at bounding box center [1318, 455] width 173 height 19
click at [1276, 356] on span "Red Dog Saloon" at bounding box center [1260, 358] width 71 height 13
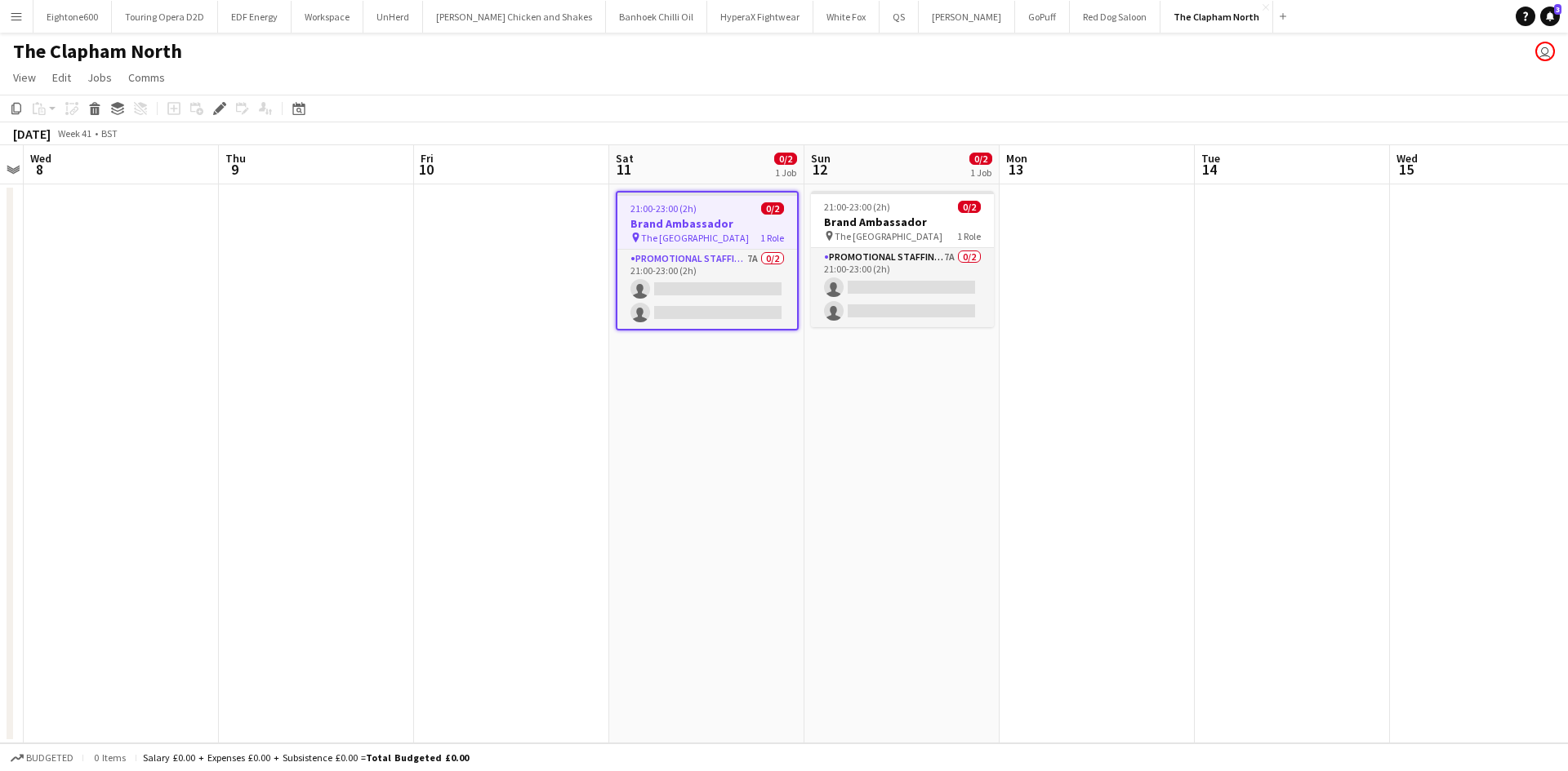
click at [707, 219] on h3 "Brand Ambassador" at bounding box center [707, 223] width 179 height 14
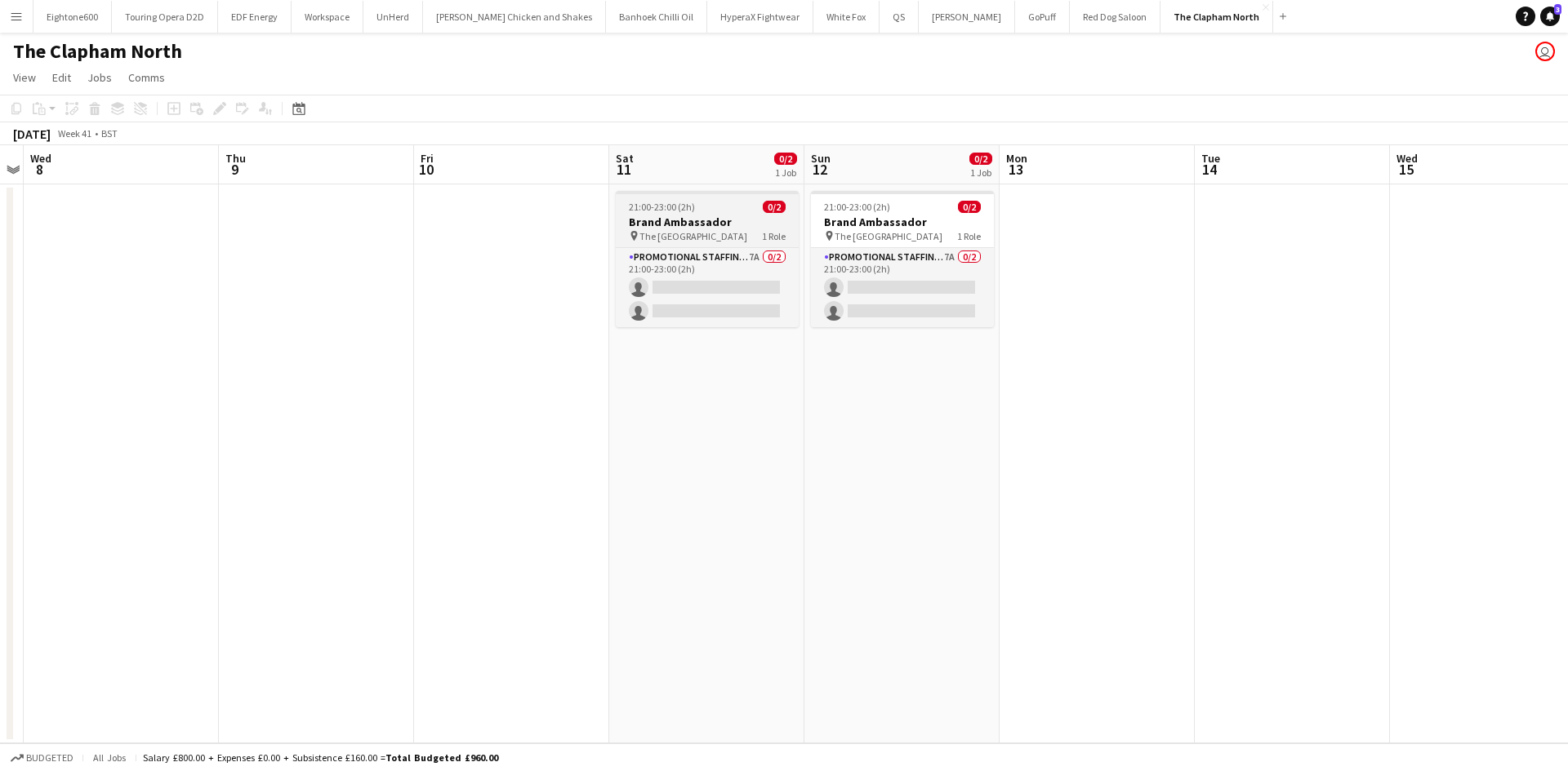
click at [707, 223] on h3 "Brand Ambassador" at bounding box center [708, 221] width 183 height 14
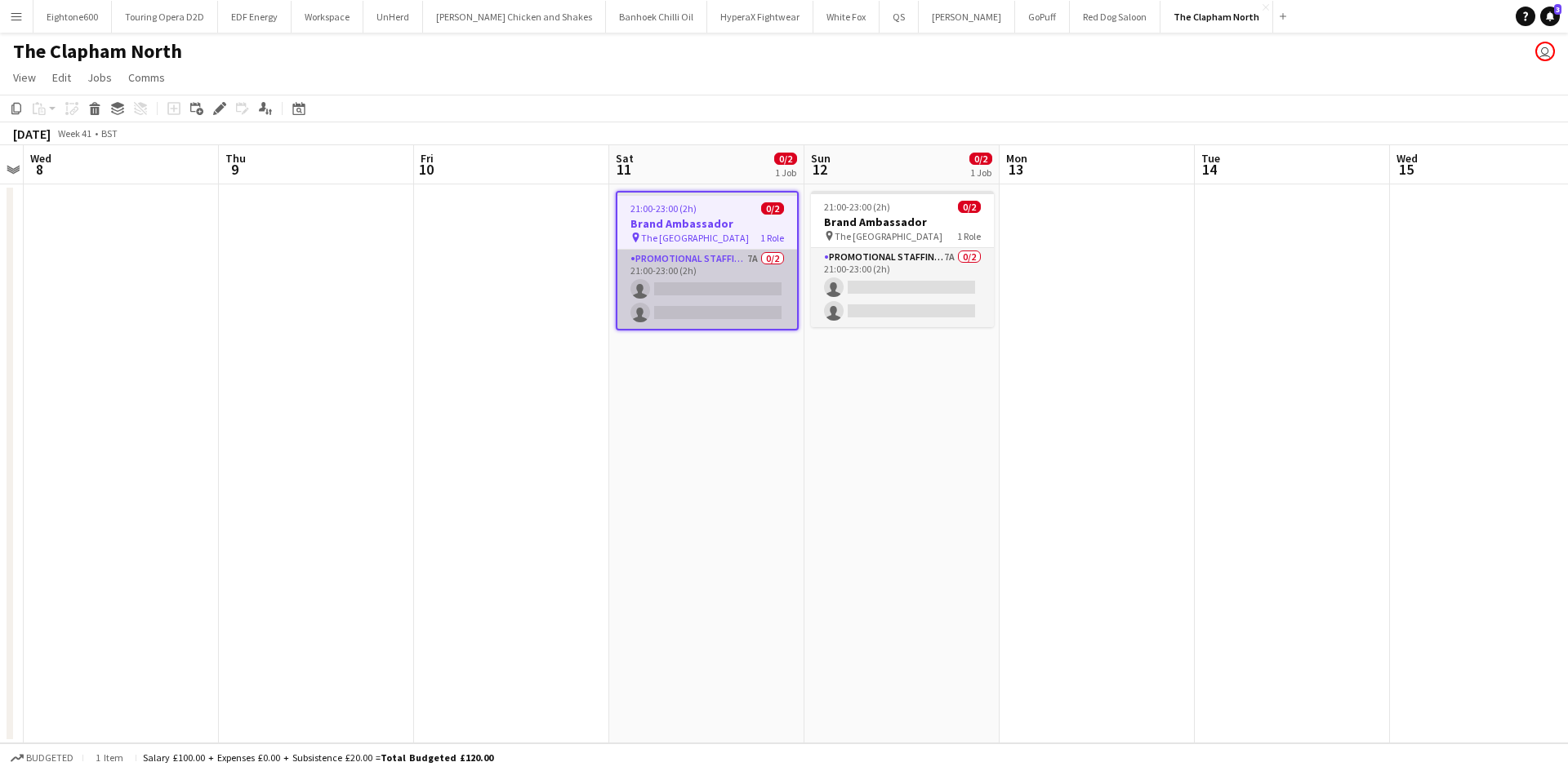
click at [717, 289] on app-card-role "Promotional Staffing (Brand Ambassadors) 7A 0/2 21:00-23:00 (2h) single-neutral…" at bounding box center [707, 290] width 179 height 79
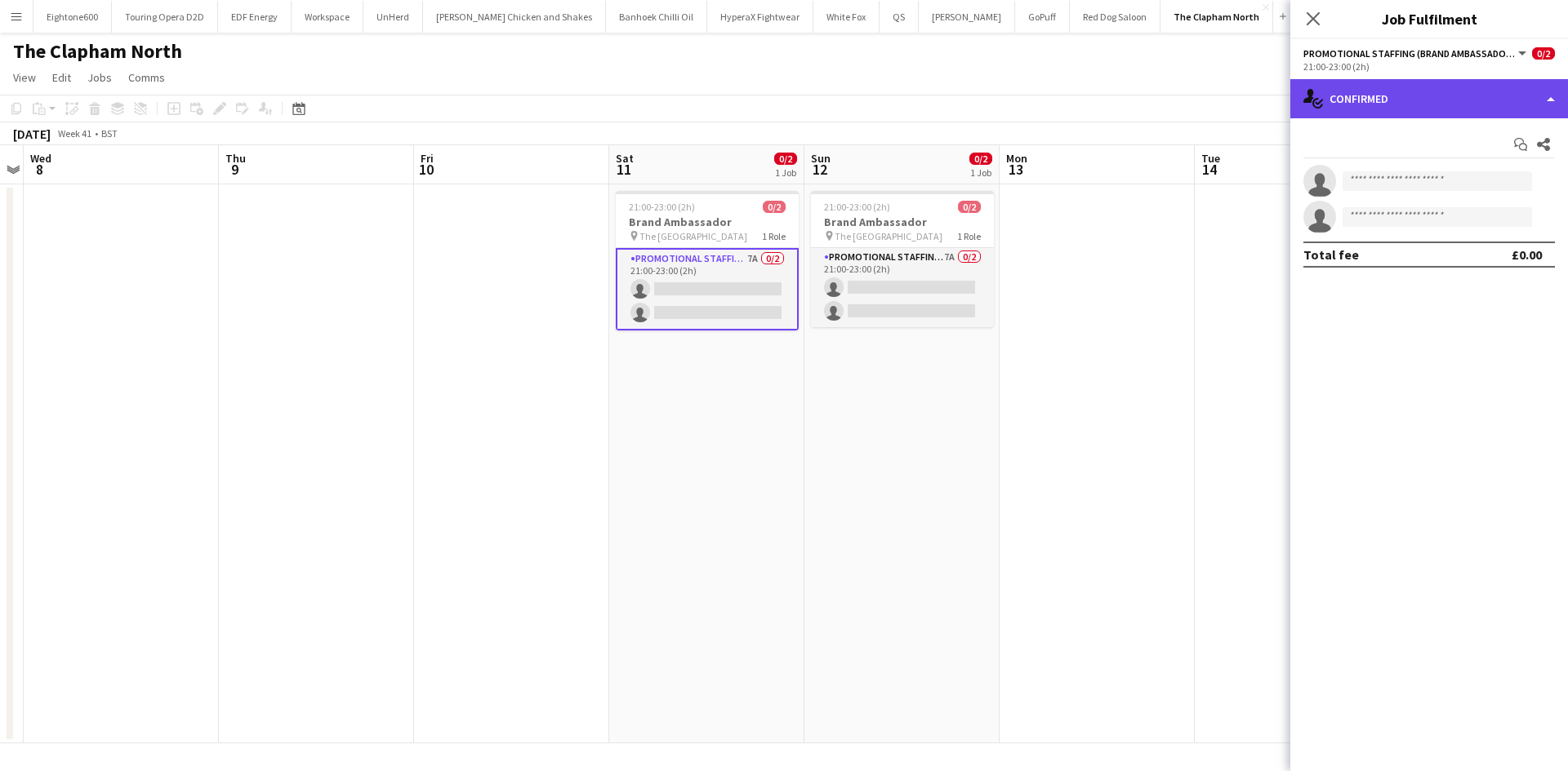
click at [1424, 105] on div "single-neutral-actions-check-2 Confirmed" at bounding box center [1430, 99] width 278 height 39
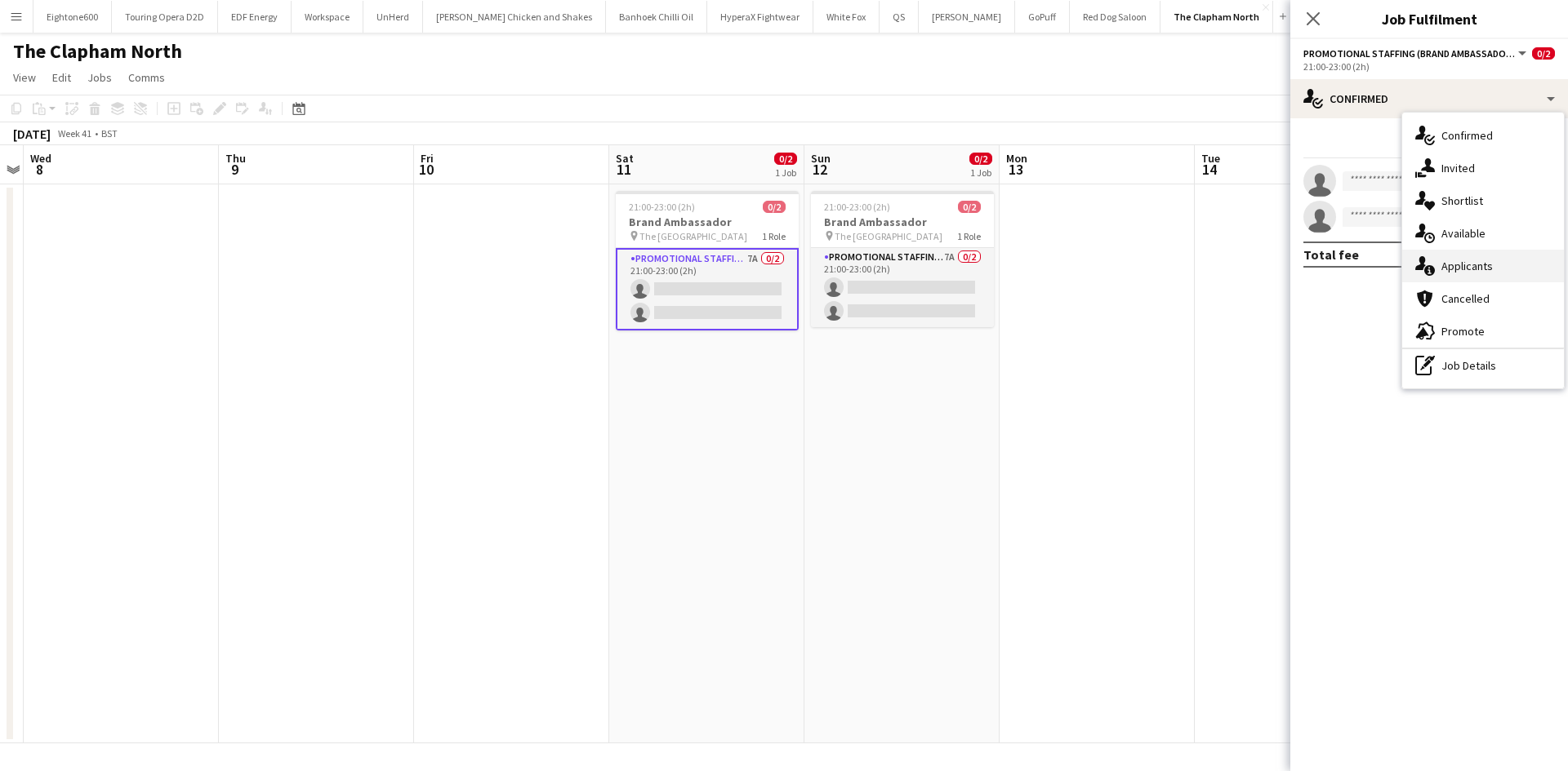
click at [1458, 260] on span "Applicants" at bounding box center [1467, 266] width 51 height 14
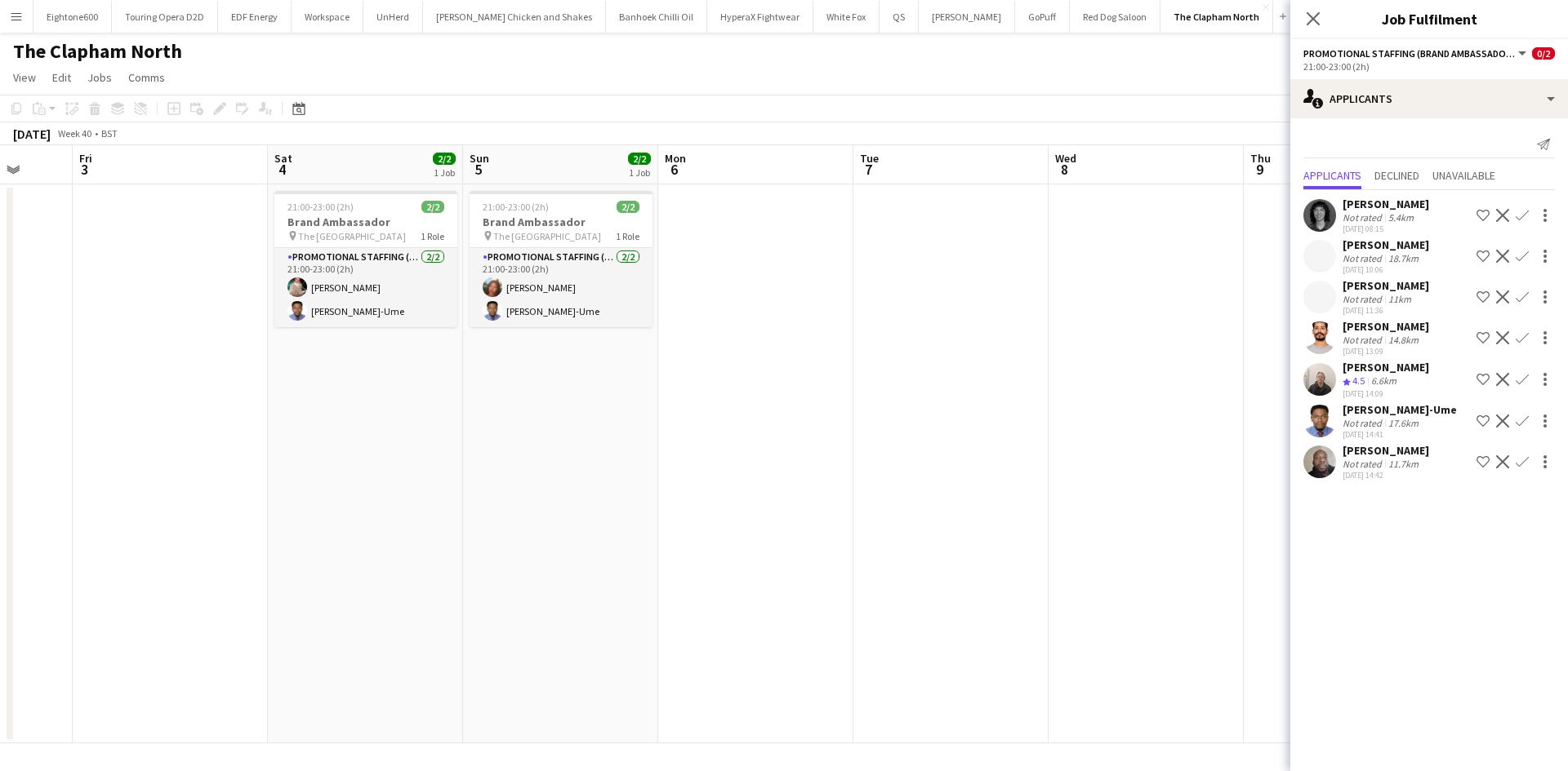
scroll to position [0, 491]
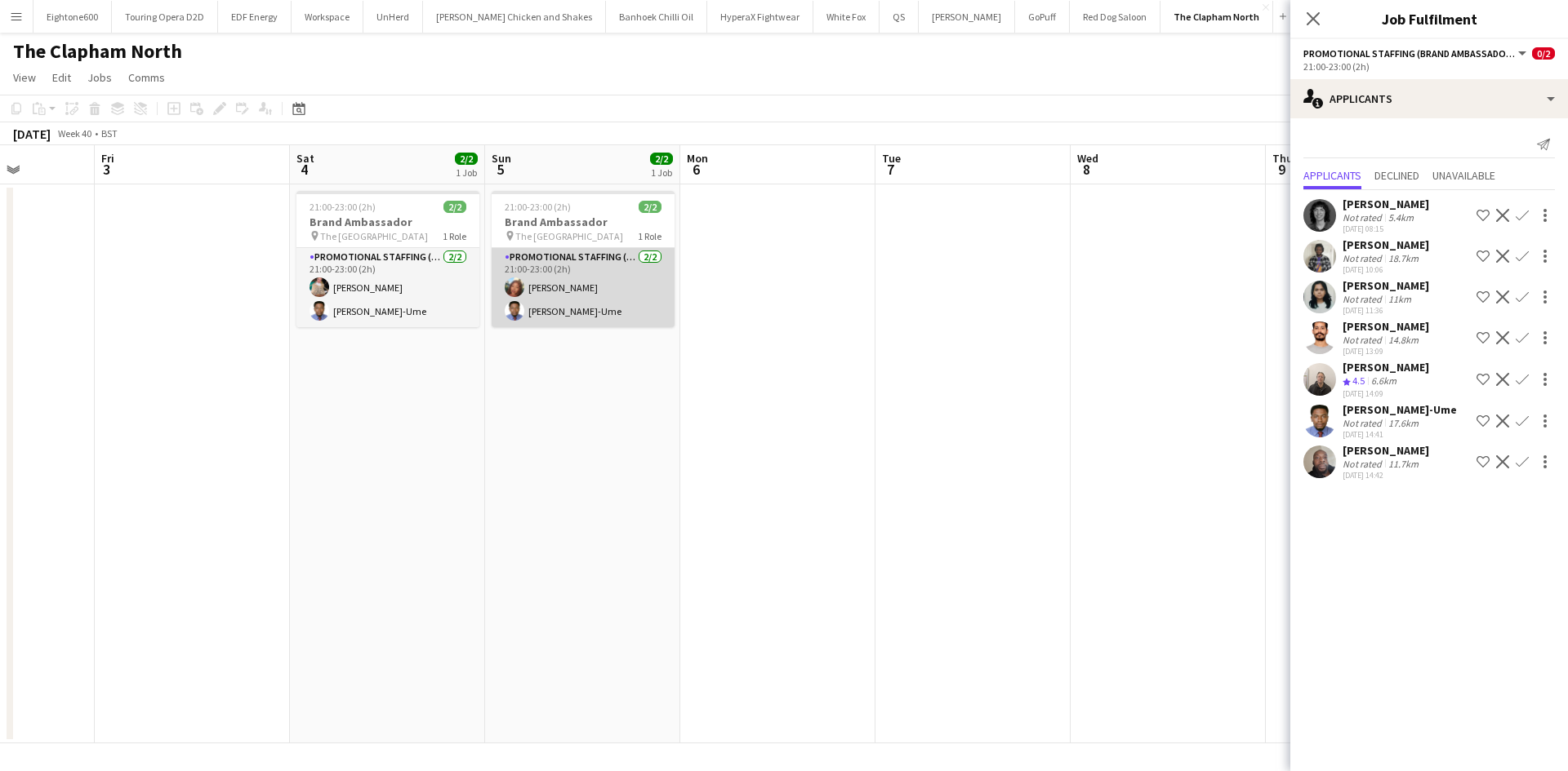
click at [605, 269] on app-card-role "Promotional Staffing (Brand Ambassadors) [DATE] 21:00-23:00 (2h) [PERSON_NAME] …" at bounding box center [583, 288] width 183 height 79
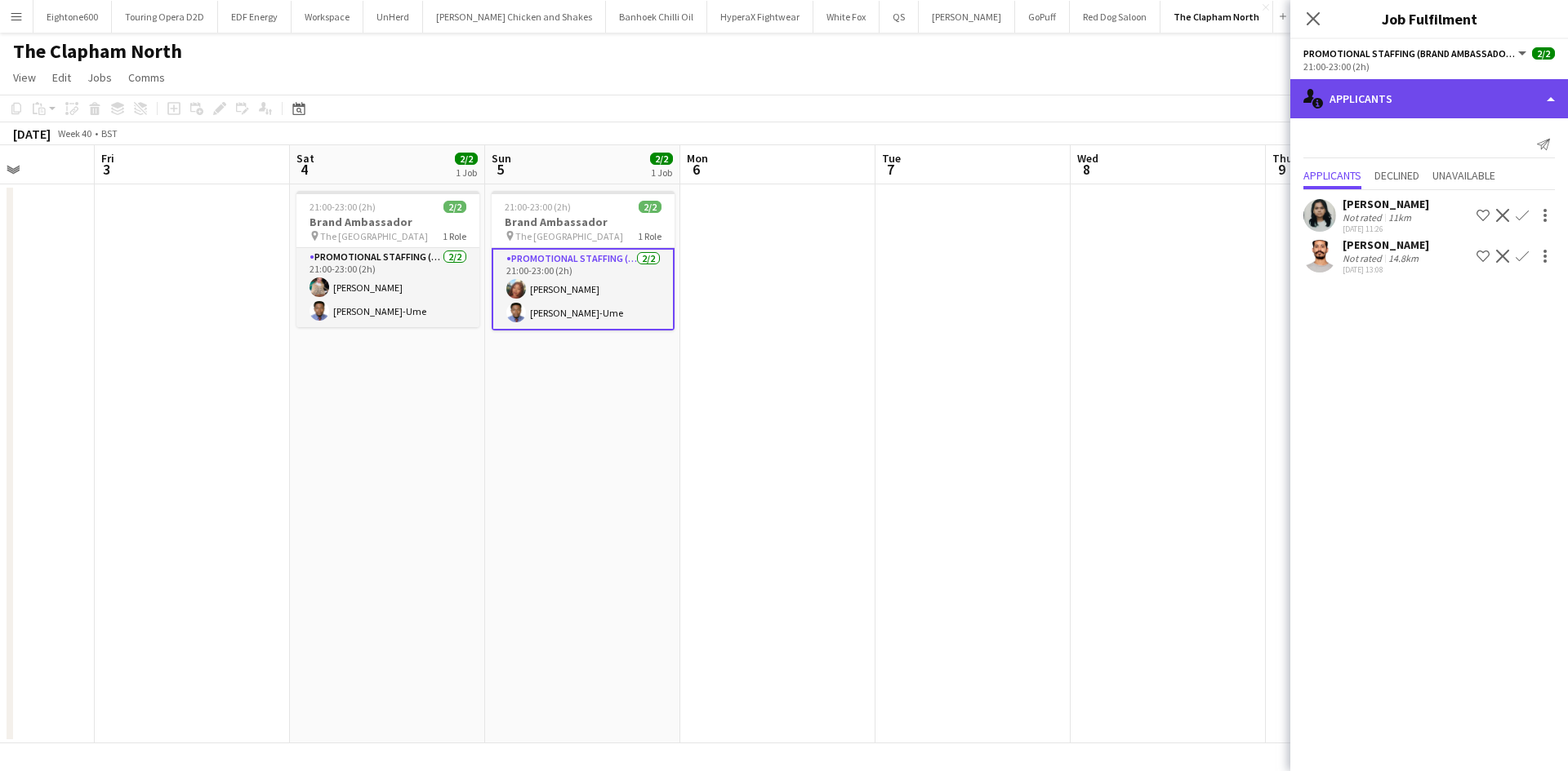
click at [1423, 113] on div "single-neutral-actions-information Applicants" at bounding box center [1430, 99] width 278 height 39
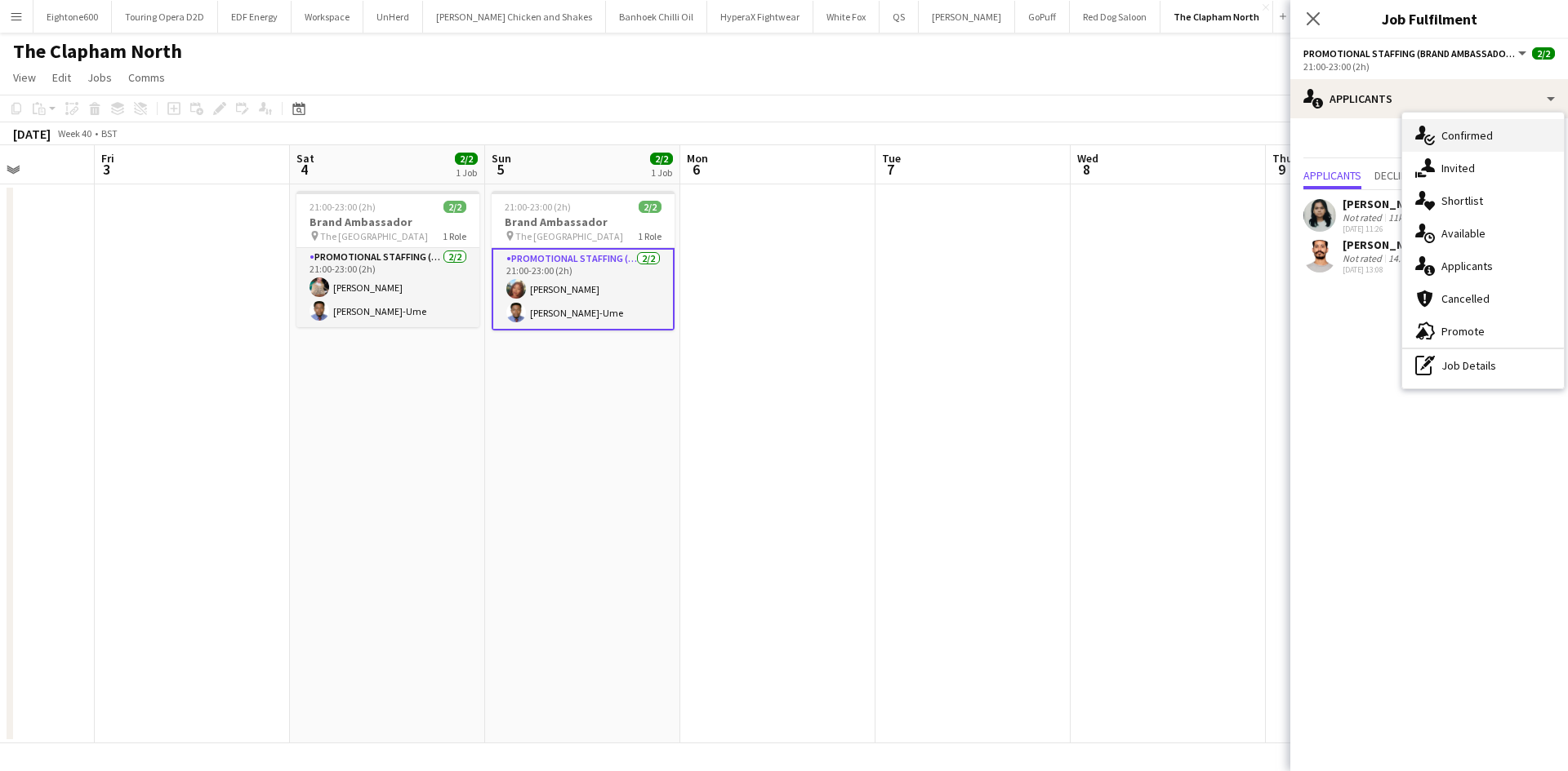
click at [1442, 125] on div "single-neutral-actions-check-2 Confirmed" at bounding box center [1483, 135] width 161 height 32
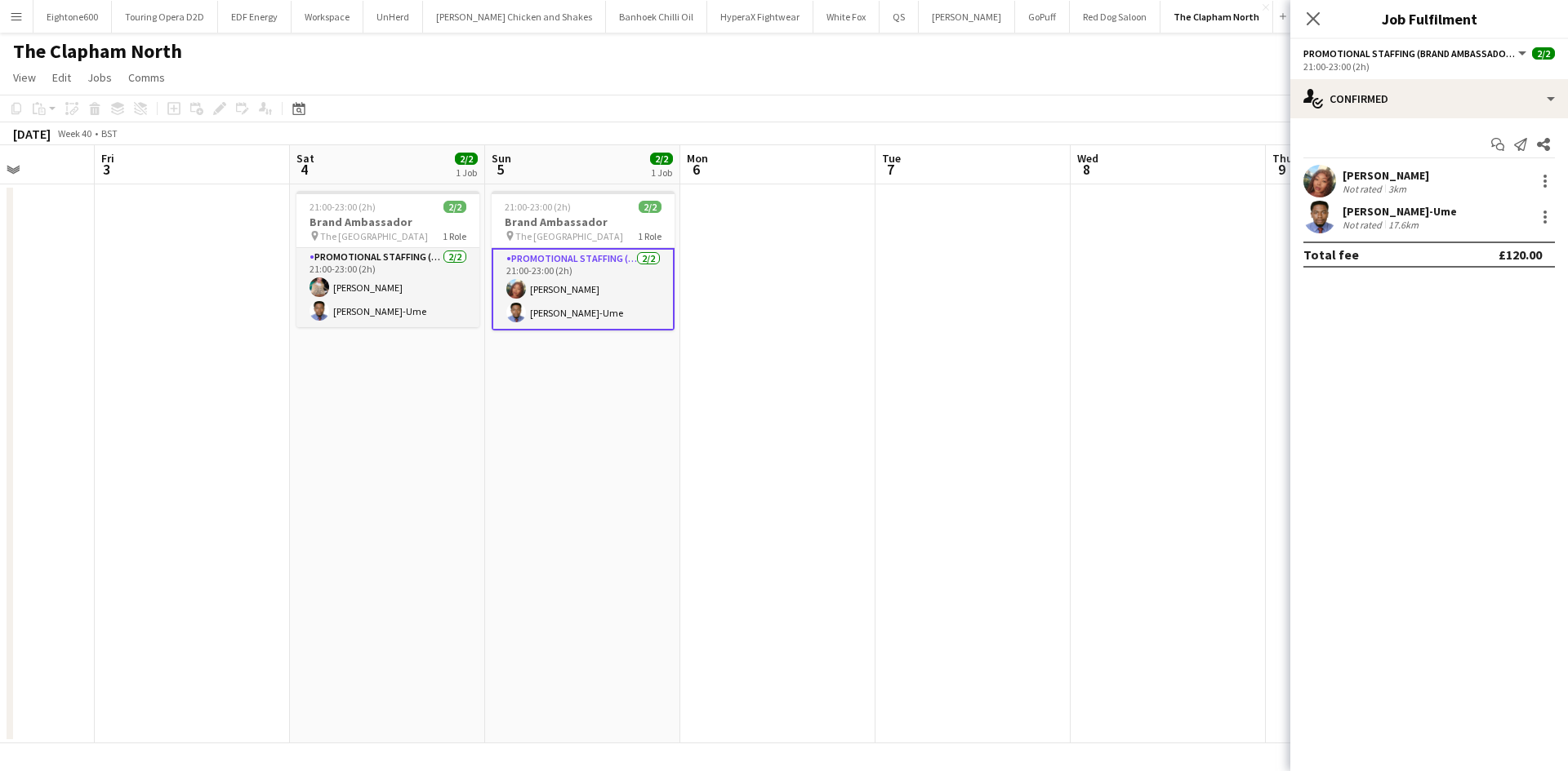
click at [1316, 172] on app-user-avatar at bounding box center [1320, 181] width 32 height 32
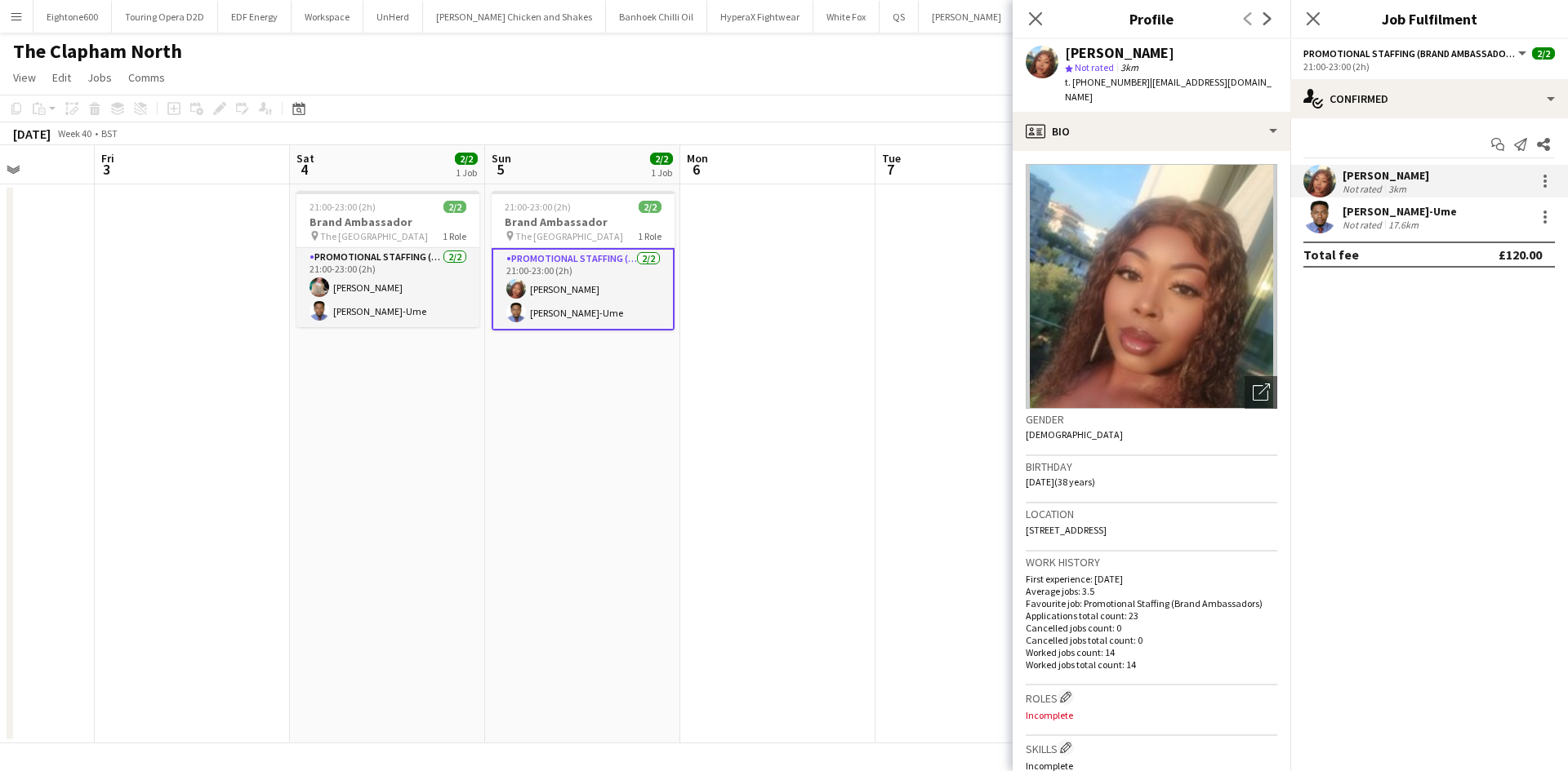
click at [933, 308] on app-date-cell at bounding box center [973, 464] width 196 height 559
